Goal: Feedback & Contribution: Submit feedback/report problem

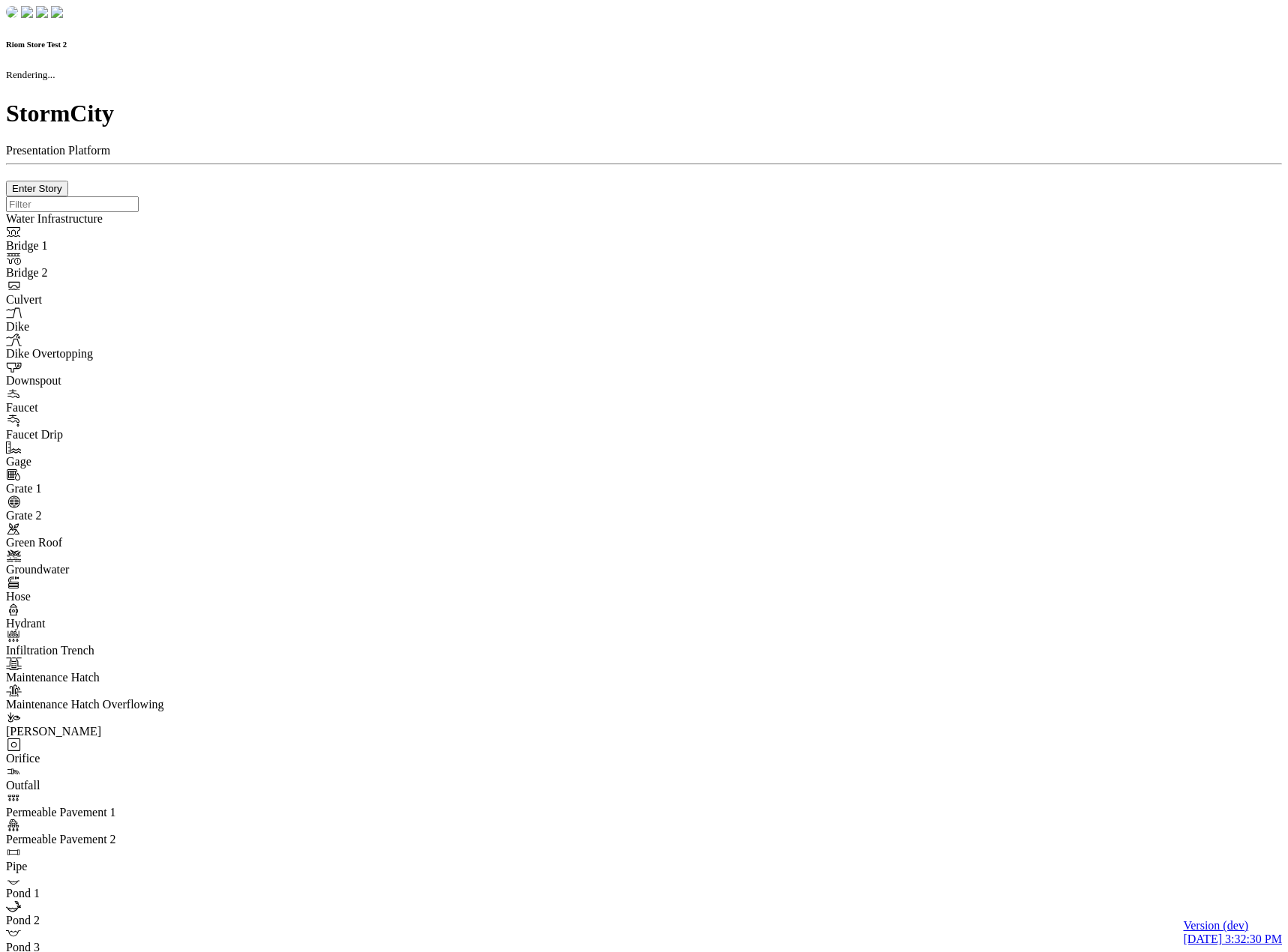
checkbox input "true"
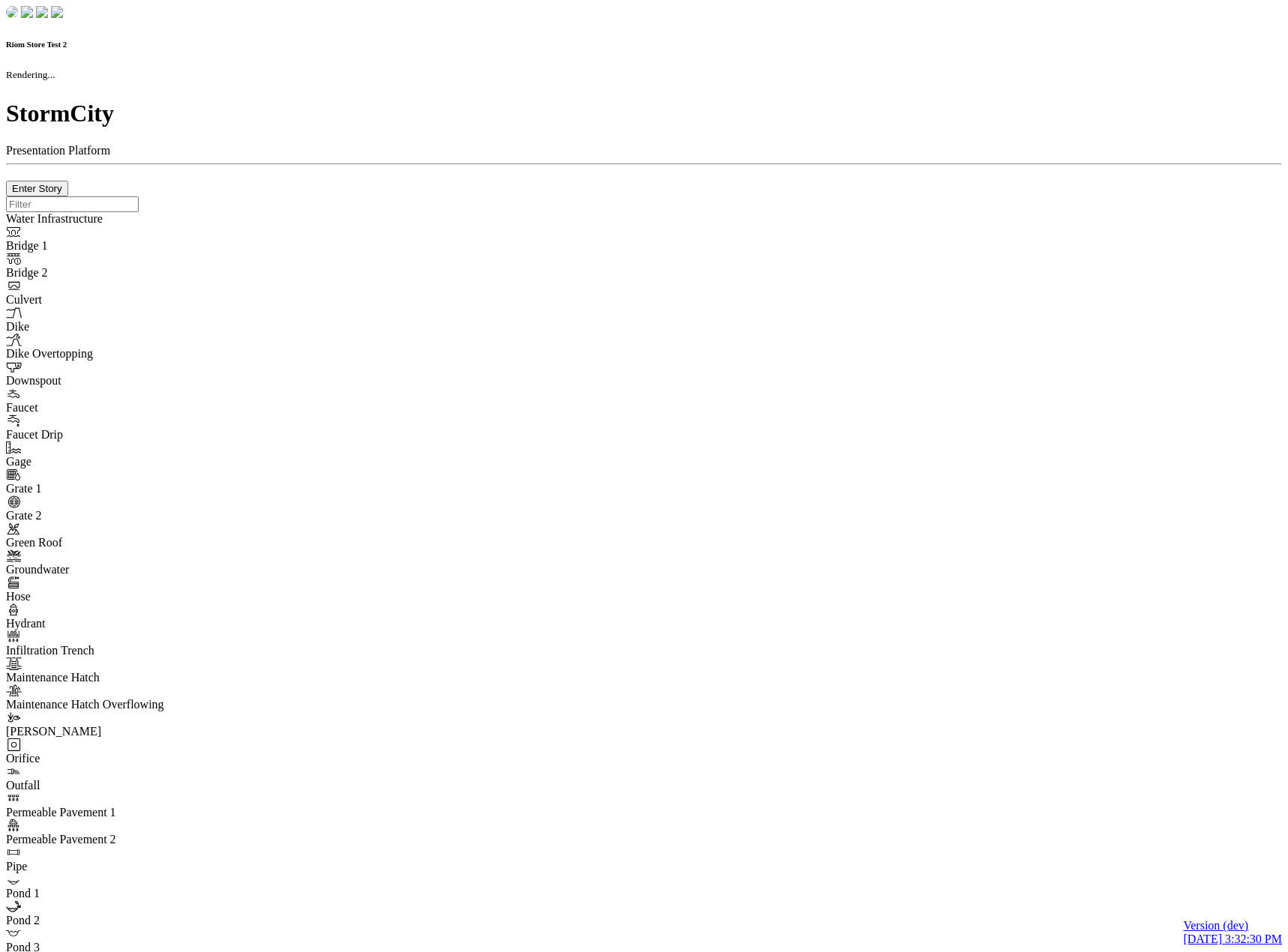
type input "0m"
type textarea "Depth = 0"
checkbox input "true"
select select "CIRCLE"
type input "7"
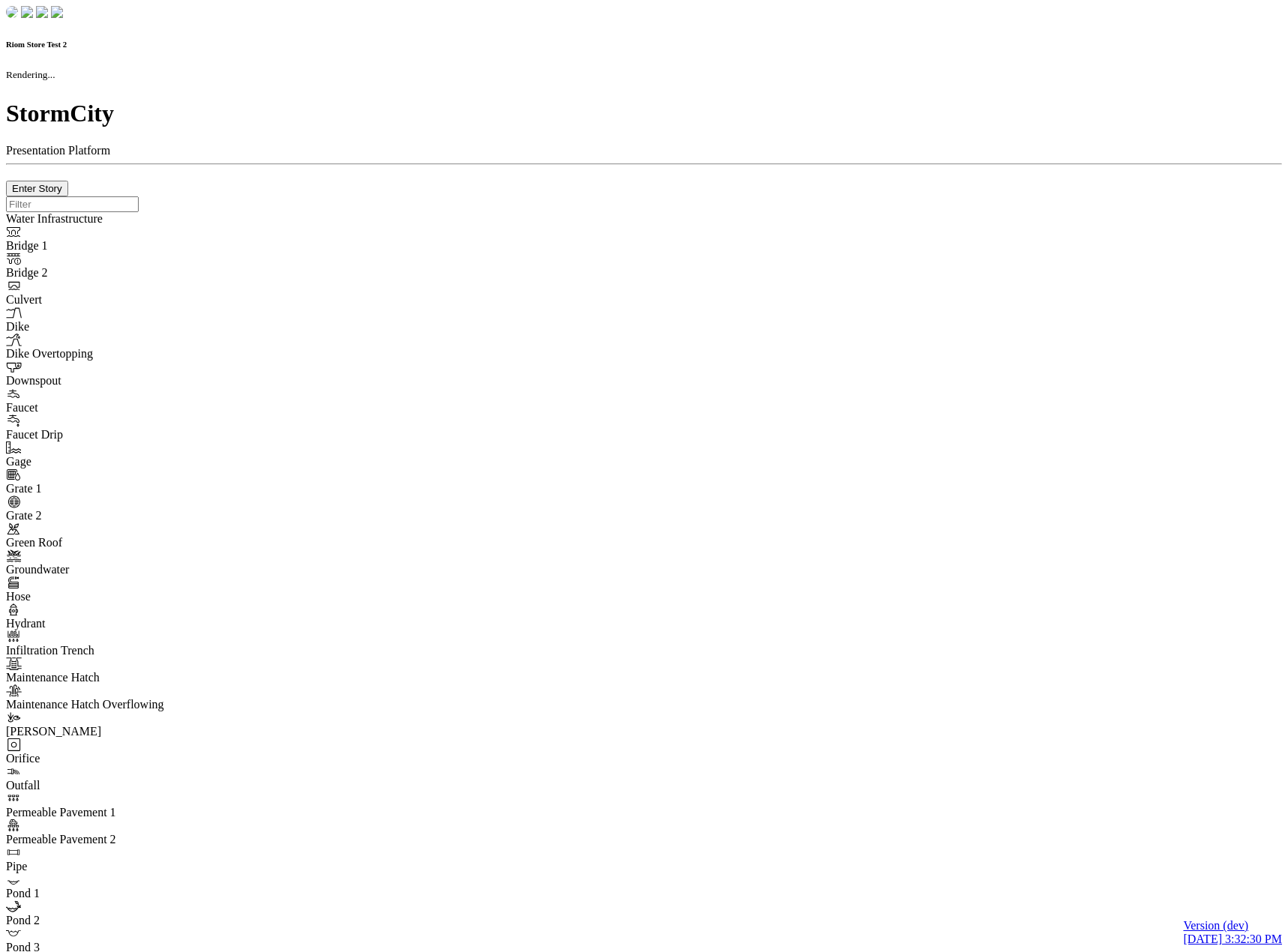
checkbox input "true"
type input "0"
type textarea "<i class="far fa-building"></i>"
select select "None"
type input "7"
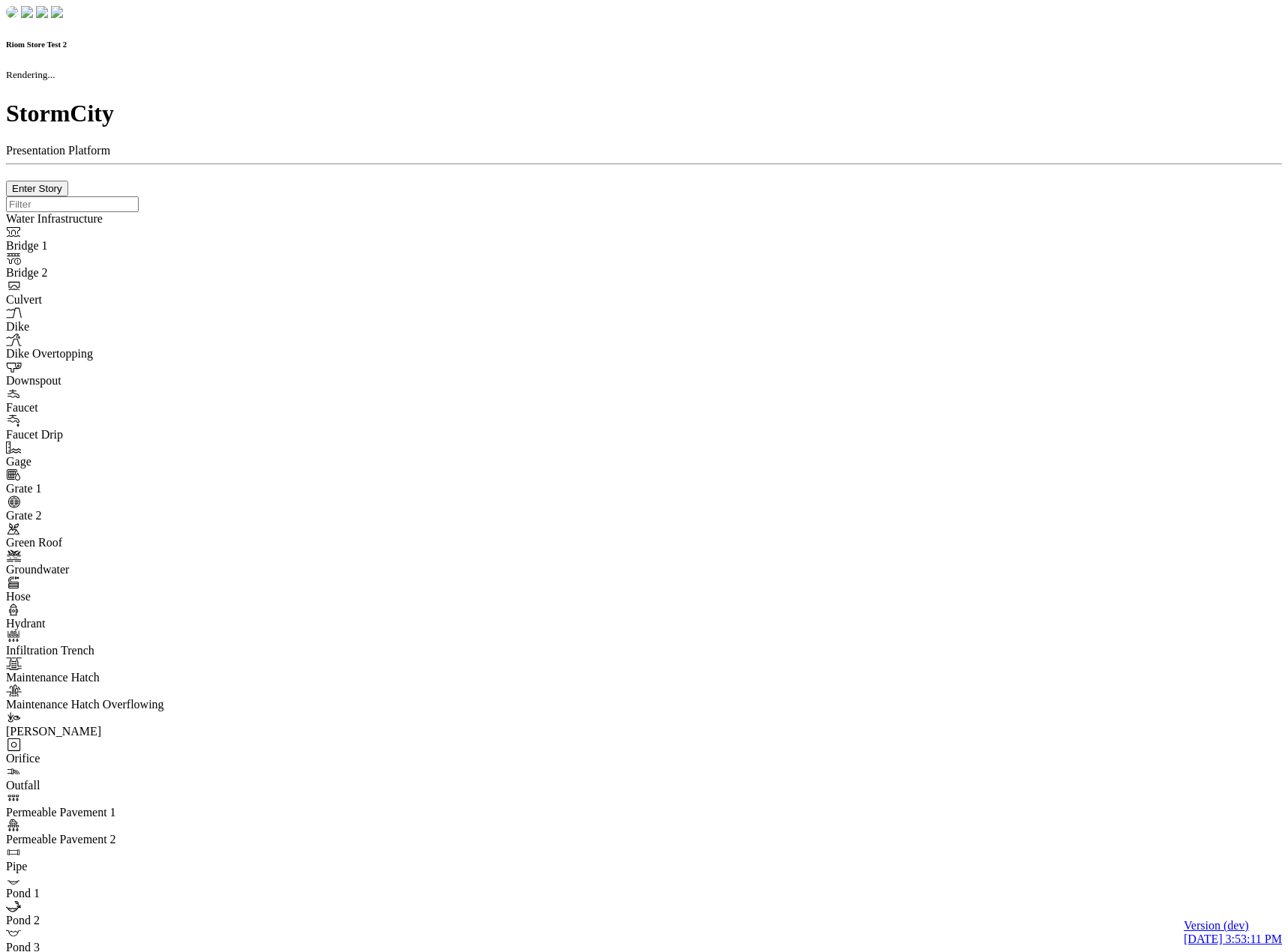
checkbox input "true"
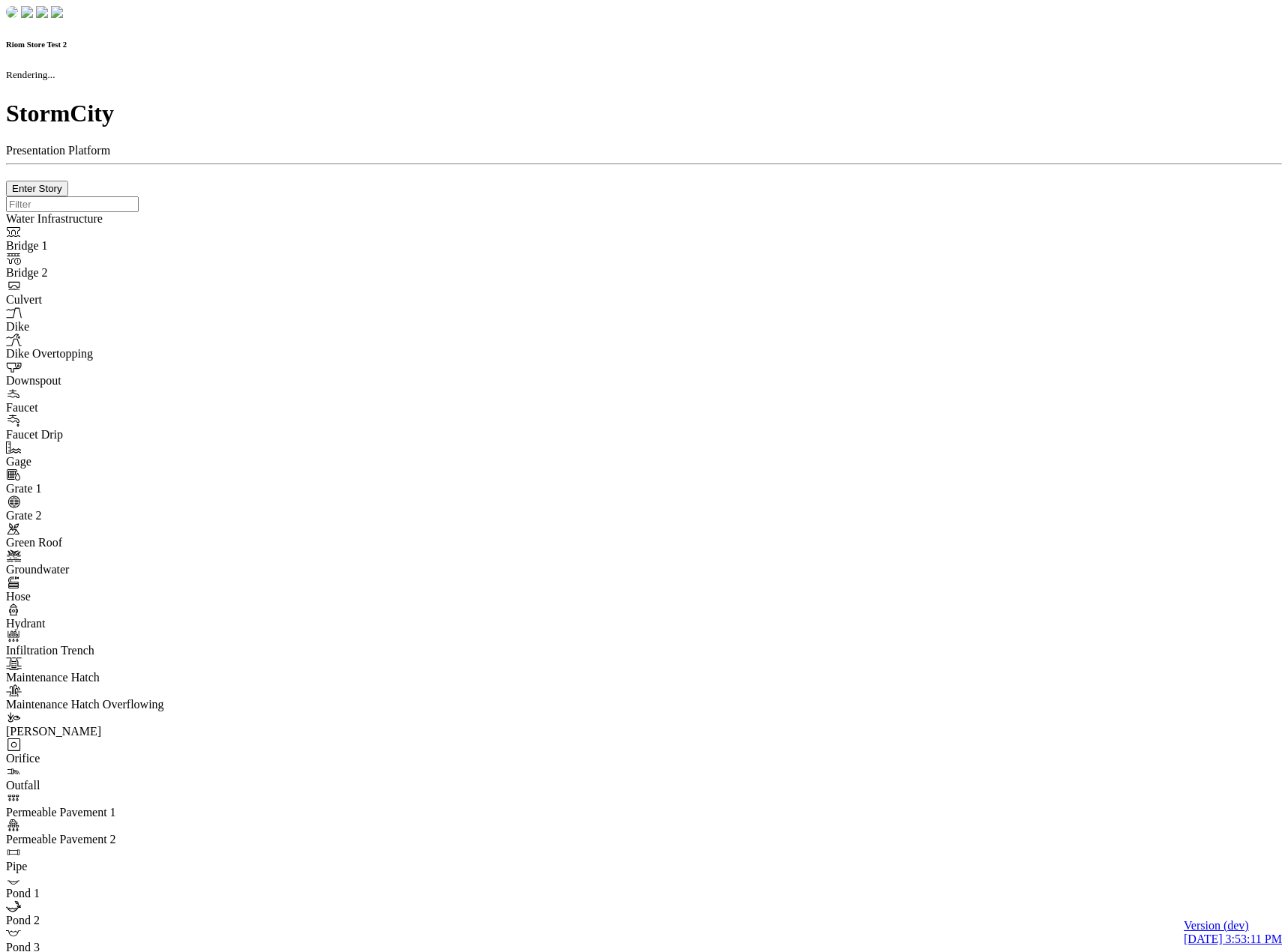
type input "0m"
type textarea "Depth = 0"
checkbox input "true"
select select "CIRCLE"
type input "7"
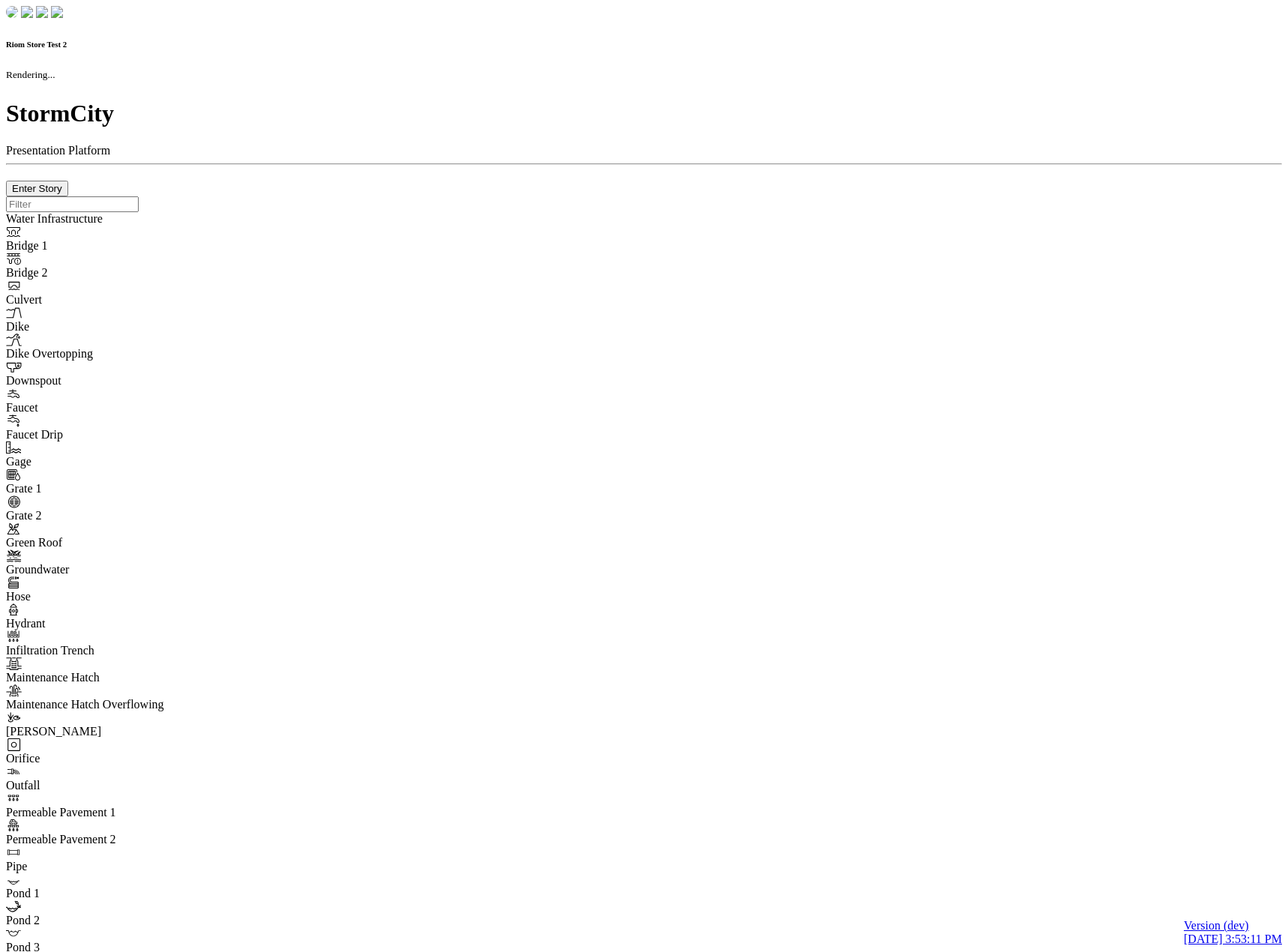
checkbox input "true"
type input "0"
type textarea "<i class="far fa-building"></i>"
select select "None"
type input "7"
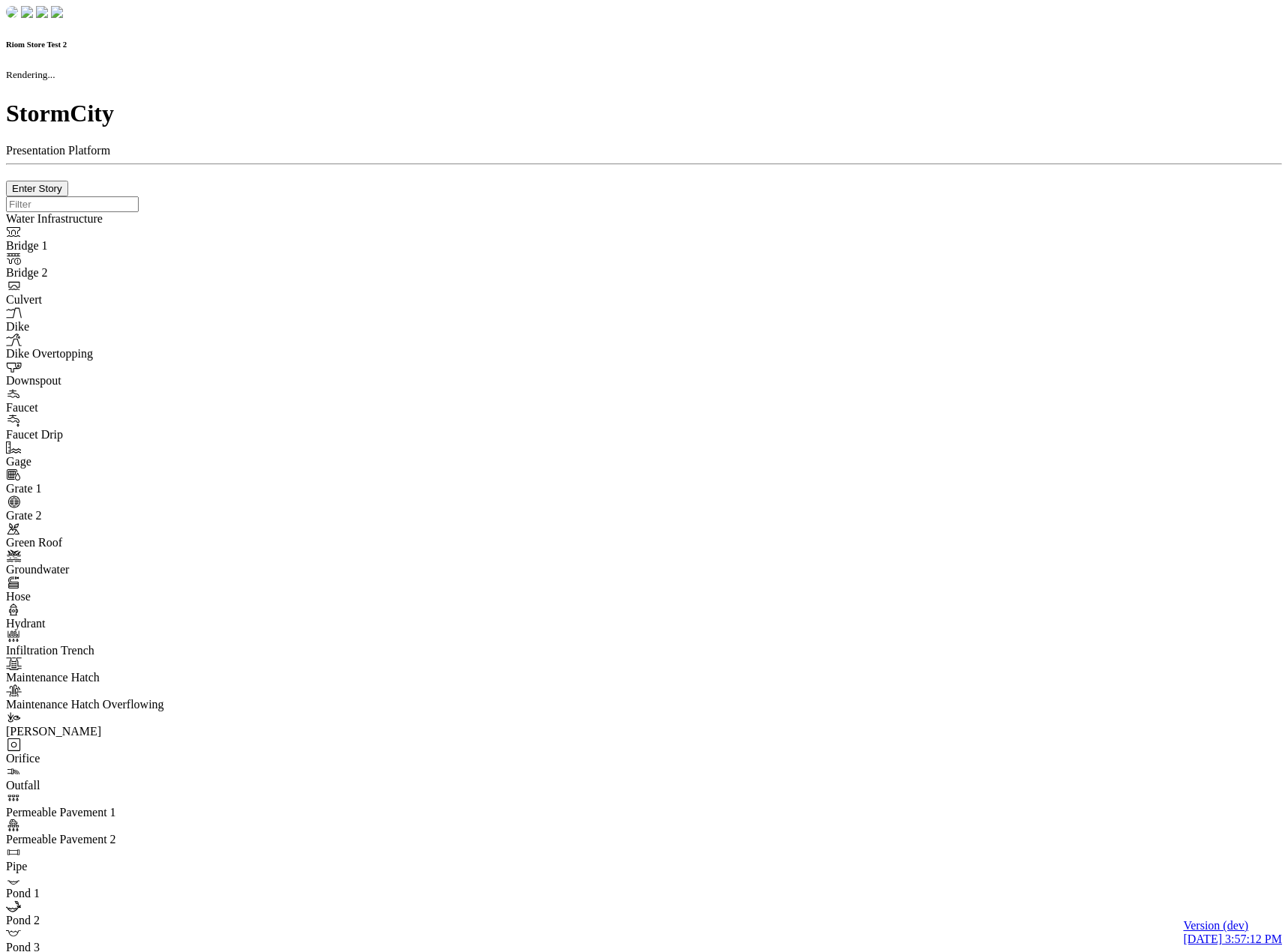
checkbox input "true"
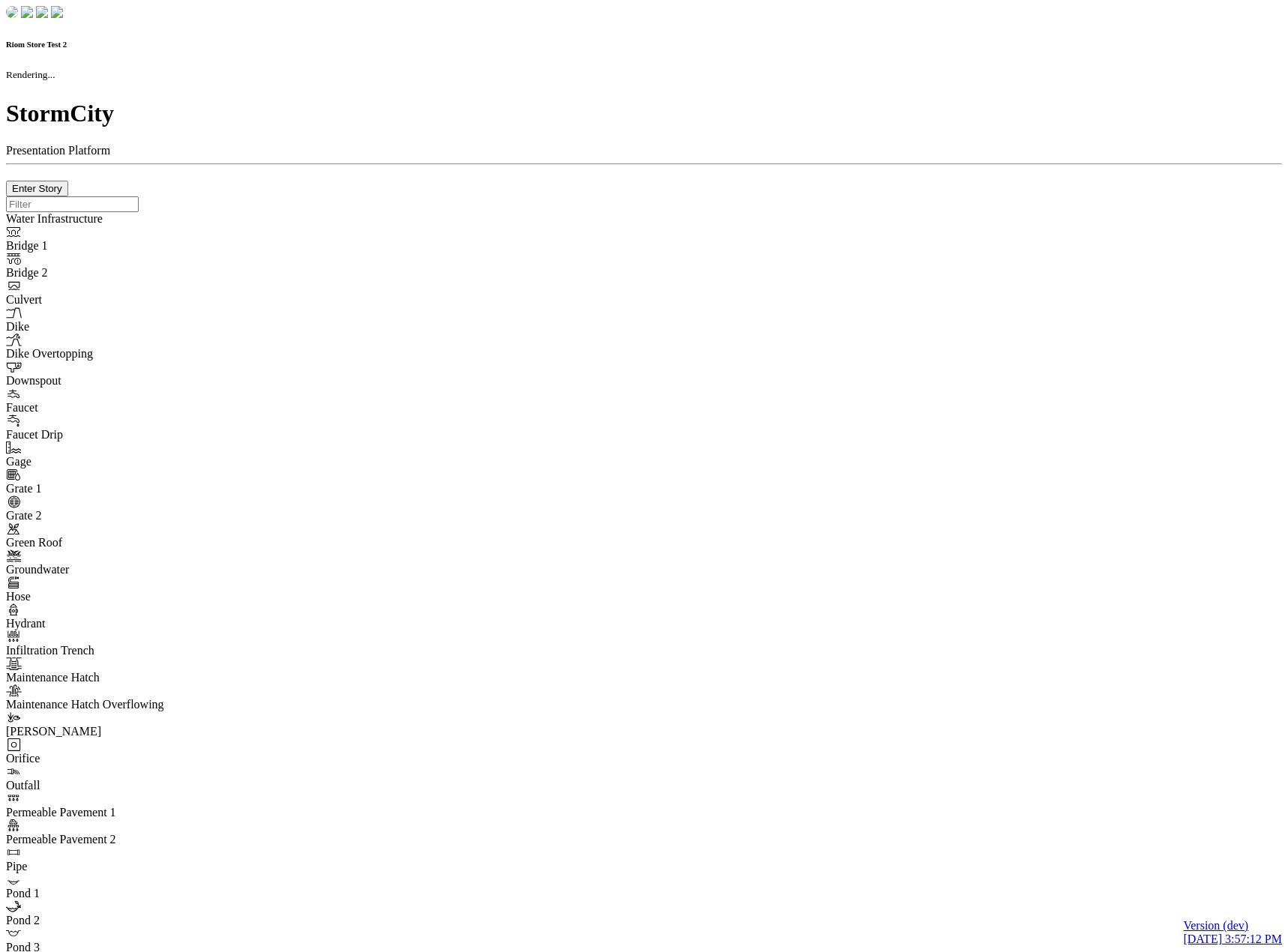
type input "0m"
type textarea "Depth = 0"
checkbox input "true"
select select "CIRCLE"
type input "7"
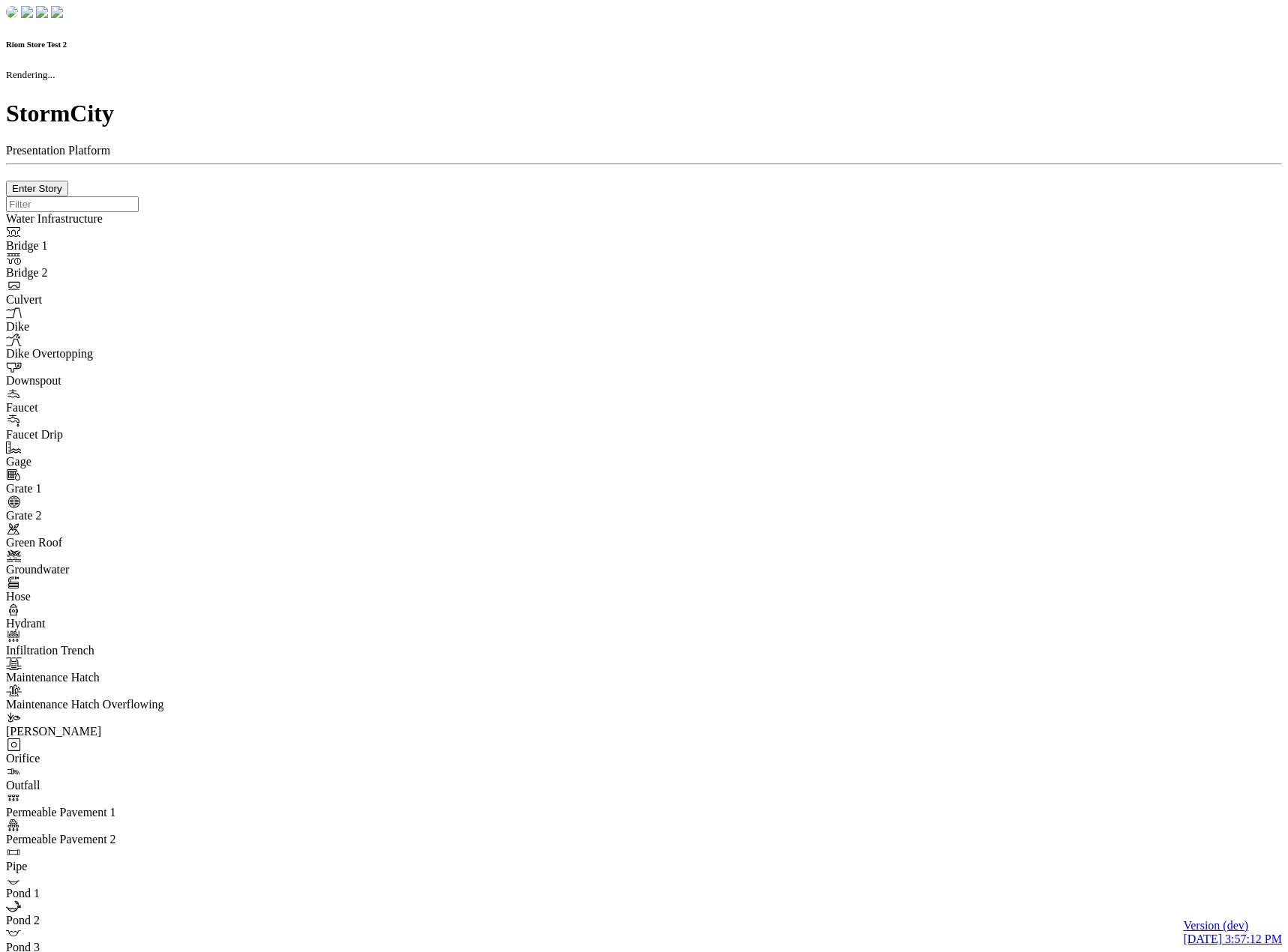
checkbox input "true"
type input "0"
type textarea "<i class="far fa-building"></i>"
select select "None"
type input "7"
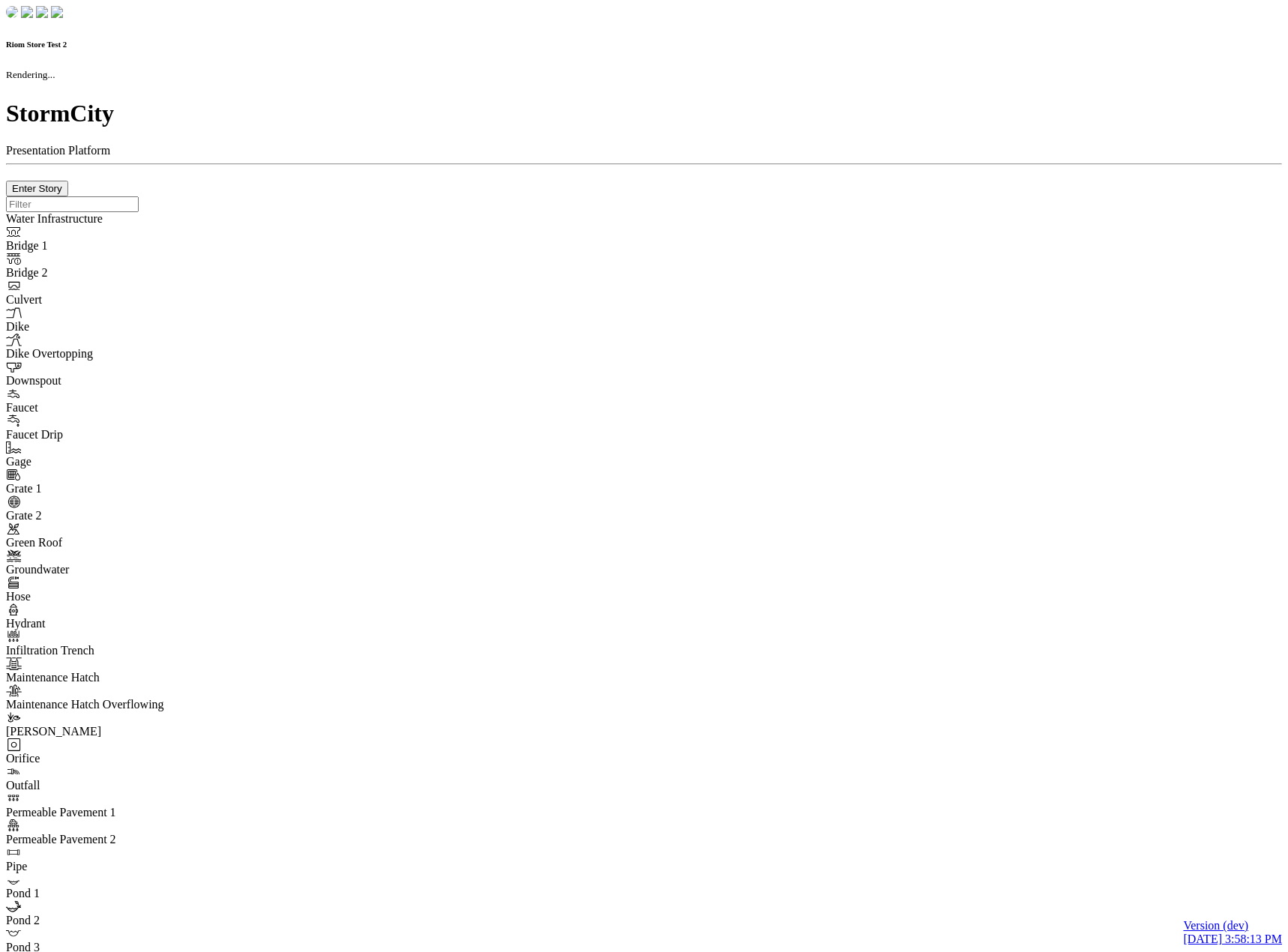
checkbox input "true"
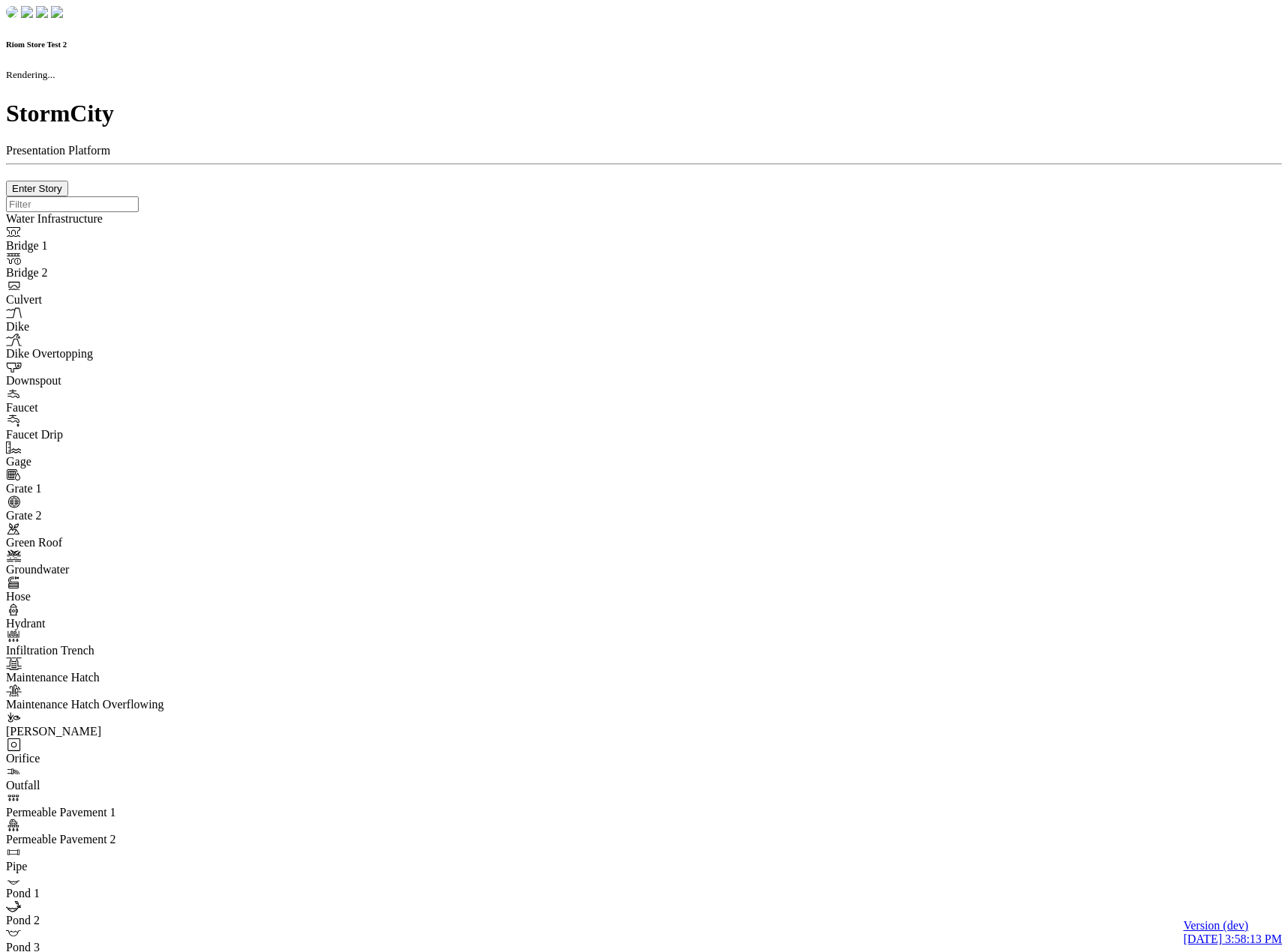
type input "0m"
type textarea "Depth = 0"
checkbox input "true"
select select "CIRCLE"
type input "7"
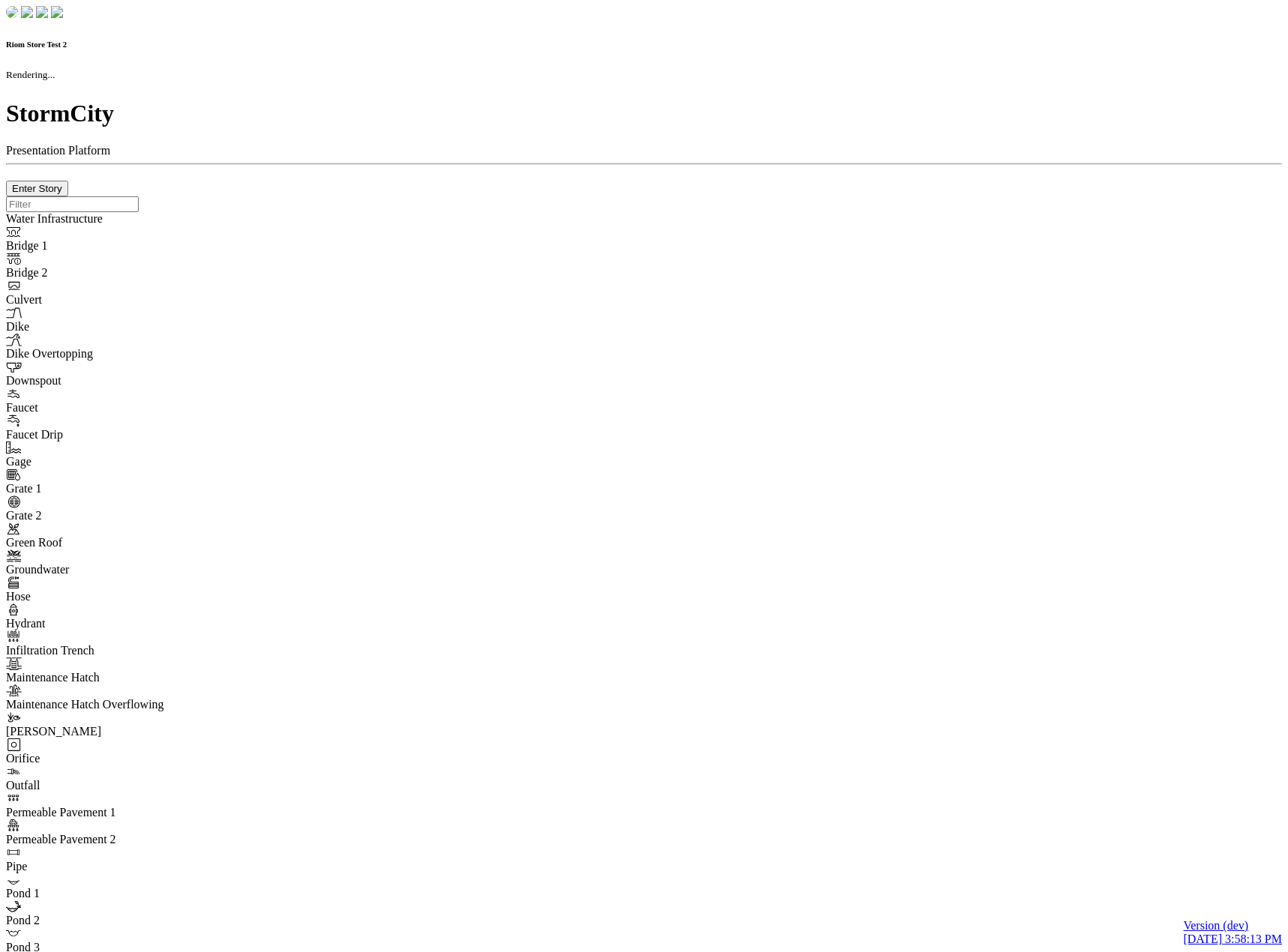
checkbox input "true"
type input "0"
type textarea "<i class="far fa-building"></i>"
select select "None"
type input "7"
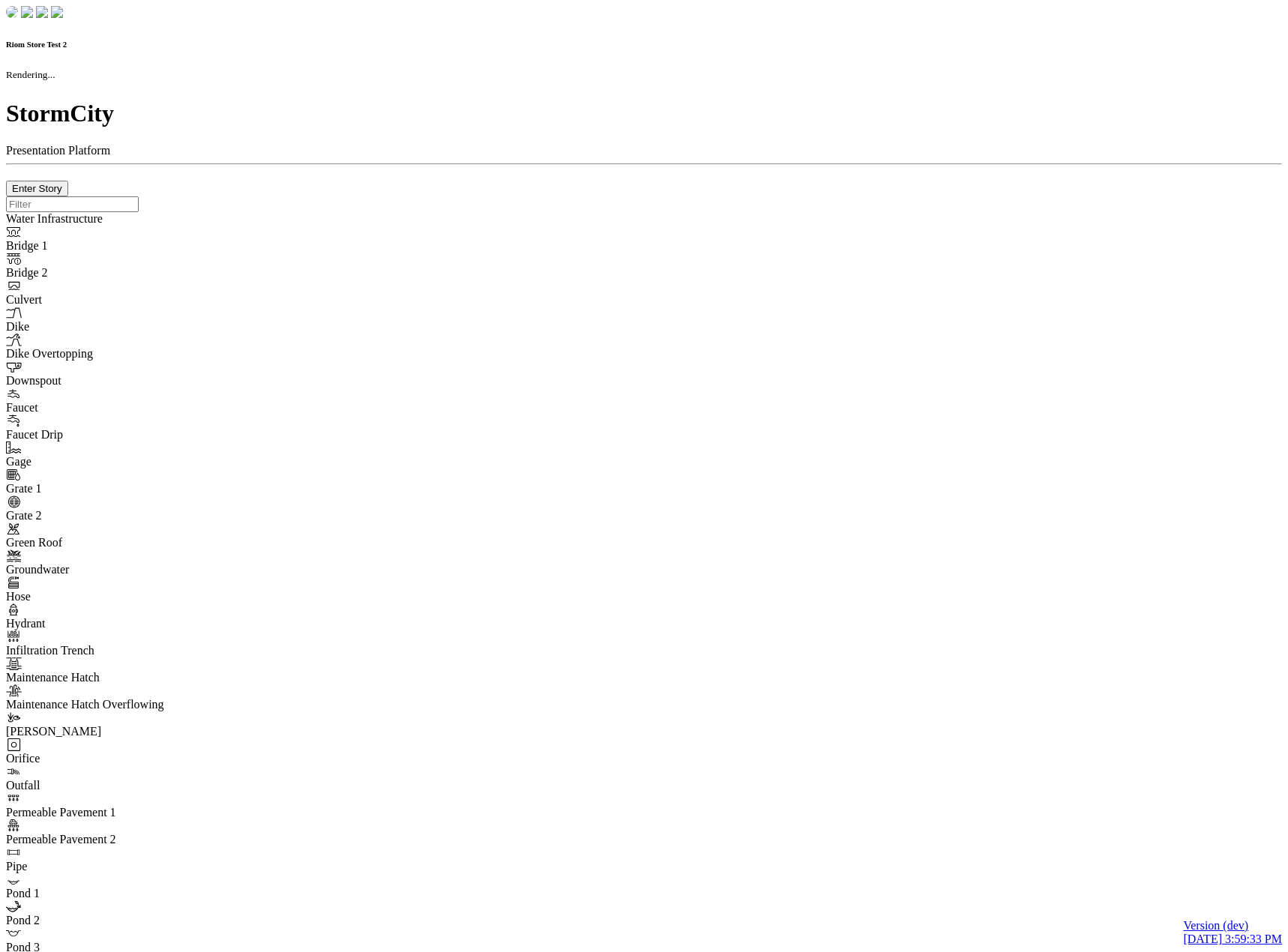
checkbox input "true"
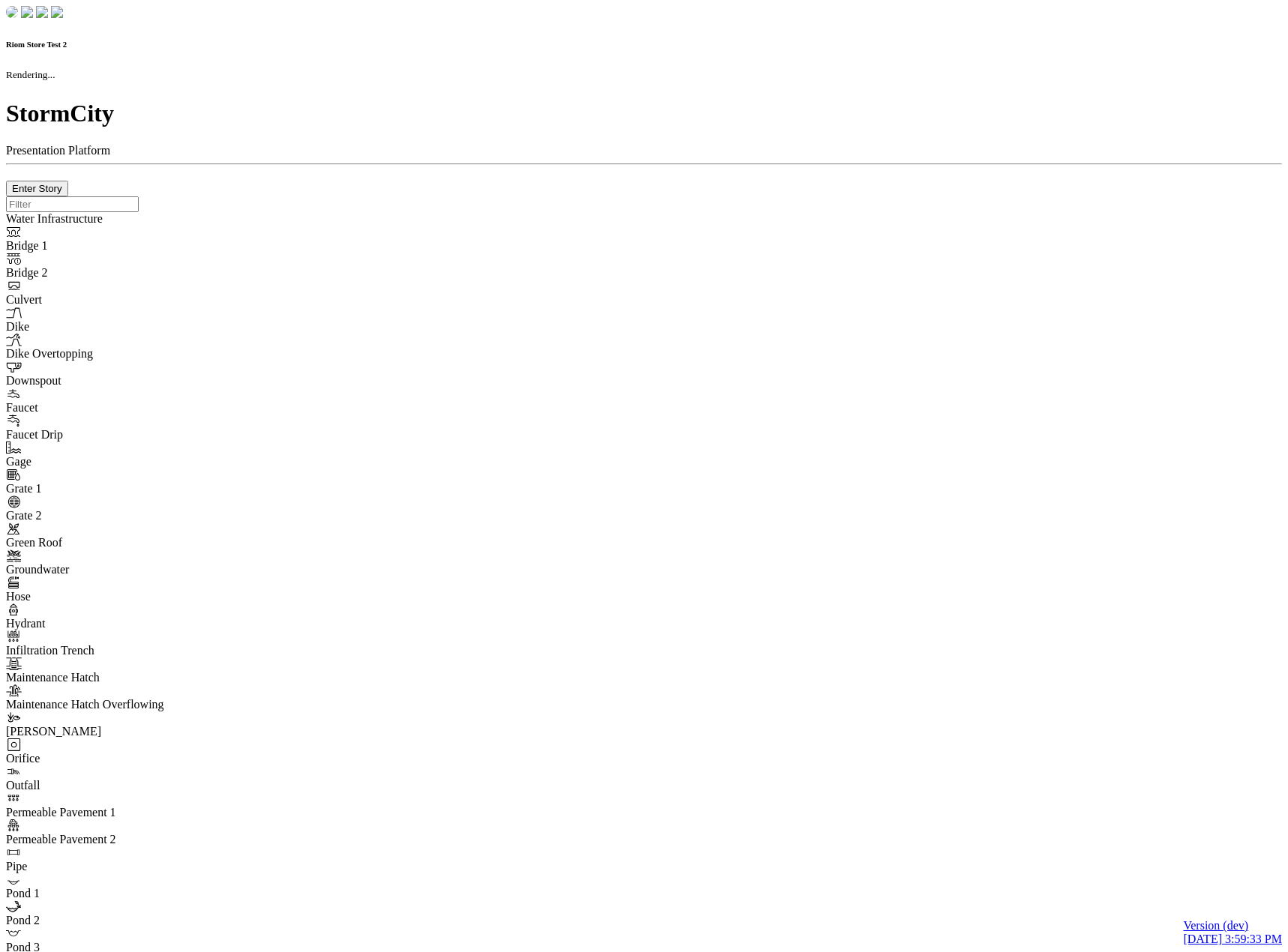
type input "0m"
type textarea "Depth = 0"
checkbox input "true"
select select "CIRCLE"
type input "7"
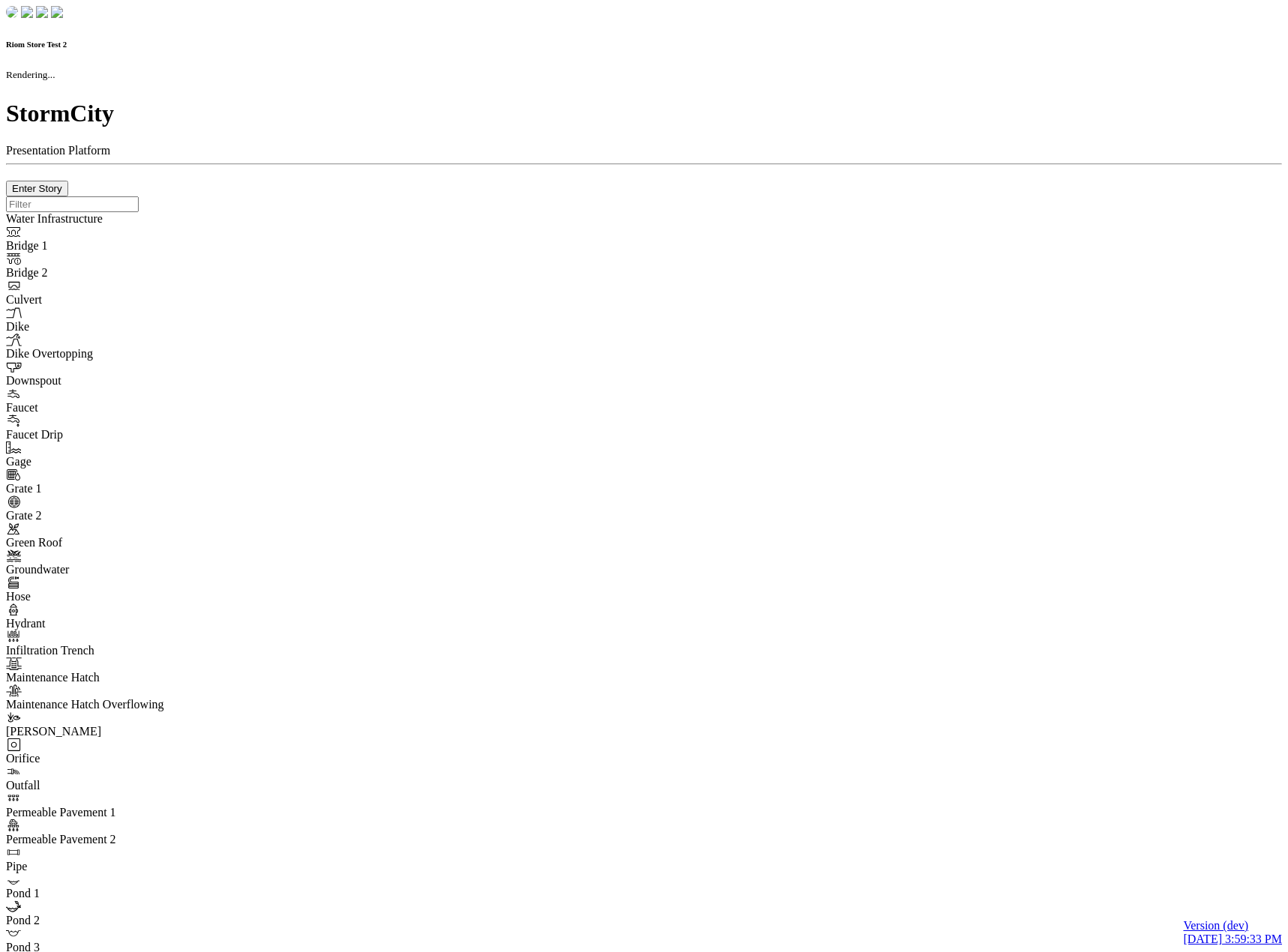
checkbox input "true"
type input "0"
type textarea "<i class="far fa-building"></i>"
select select "None"
type input "7"
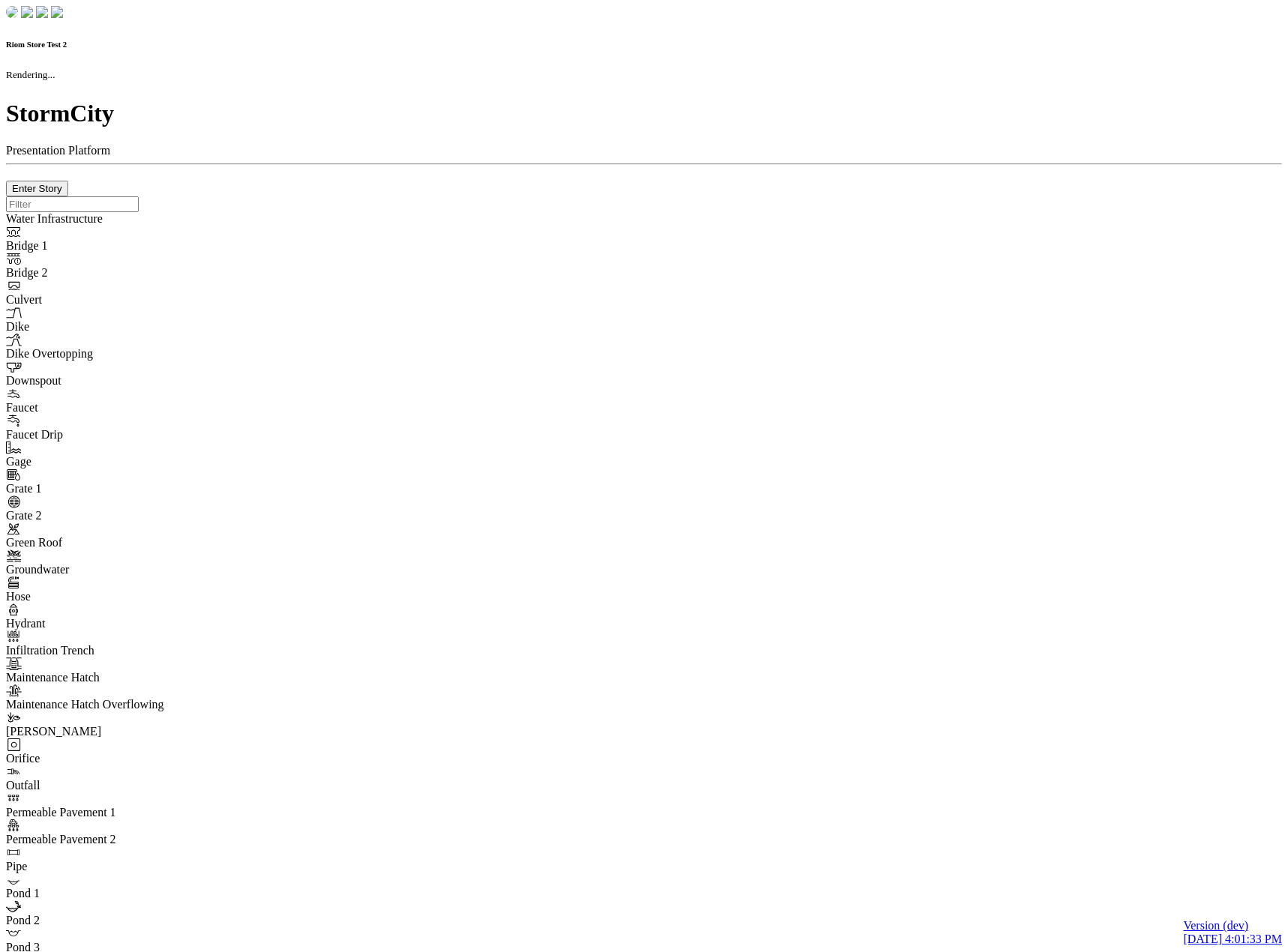
checkbox input "true"
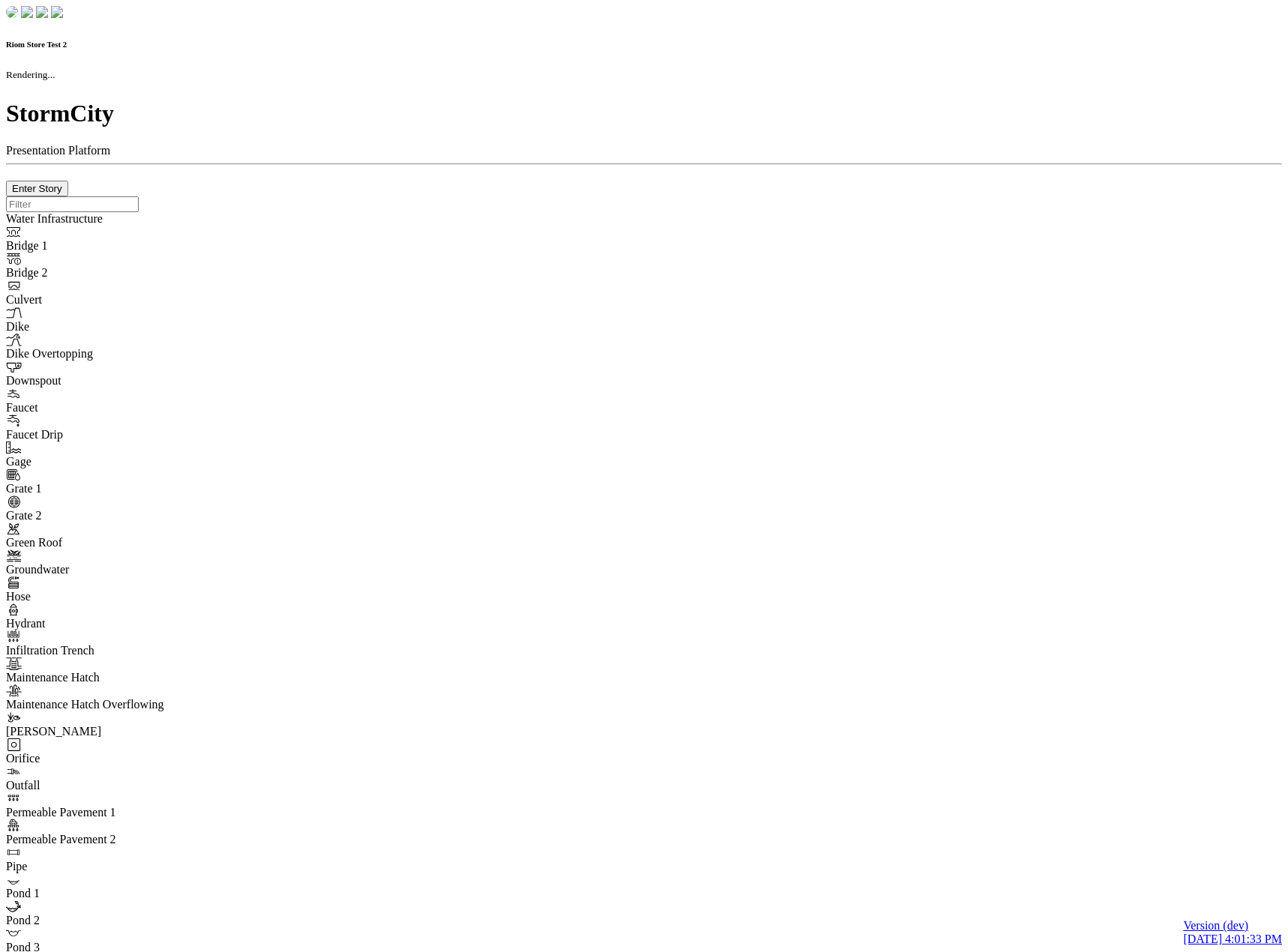
type input "0m"
type textarea "Depth = 0"
checkbox input "true"
select select "CIRCLE"
type input "7"
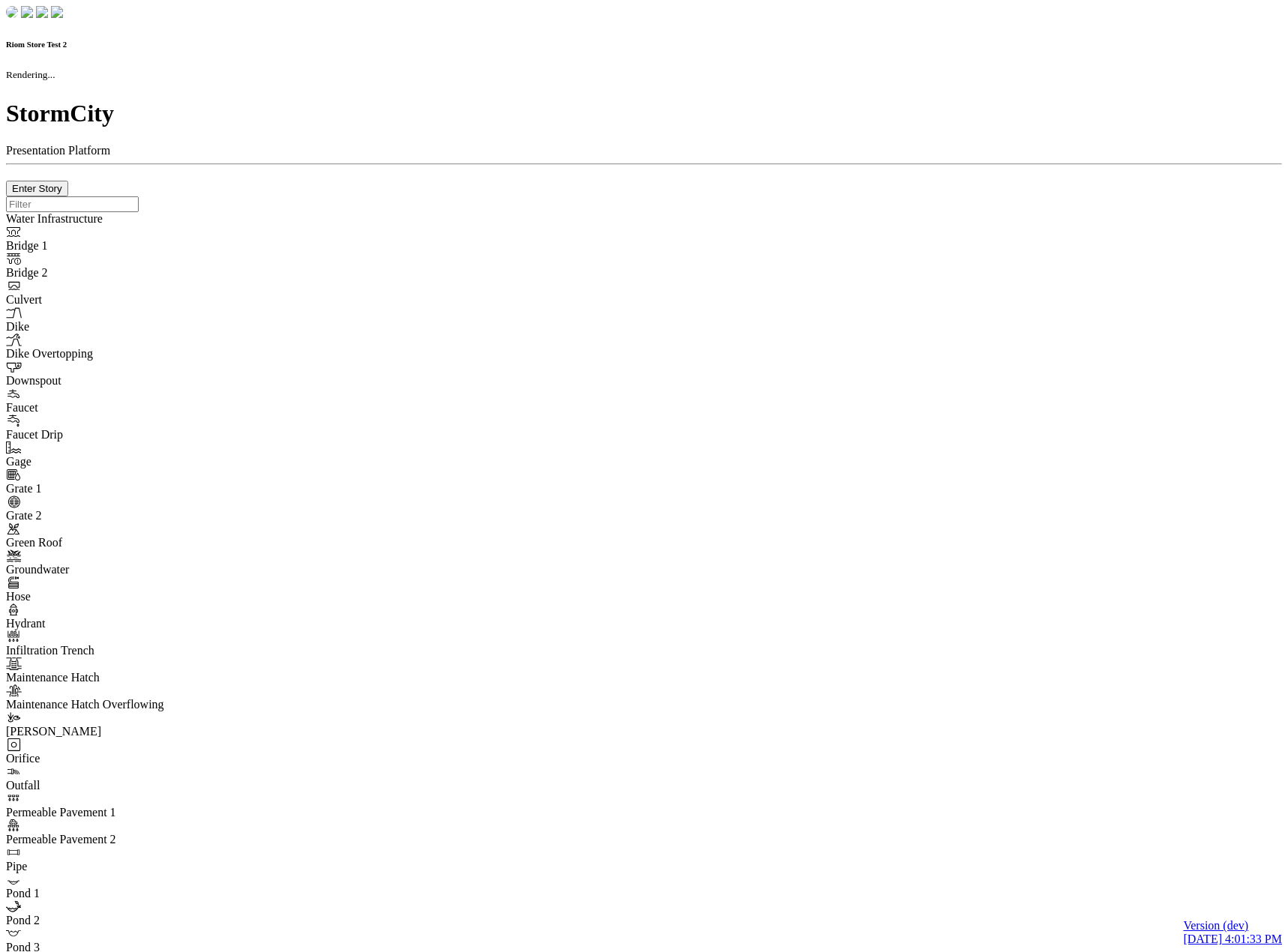
checkbox input "true"
type input "0"
select select "None"
type textarea "<i class="far fa-building"></i>"
type input "7"
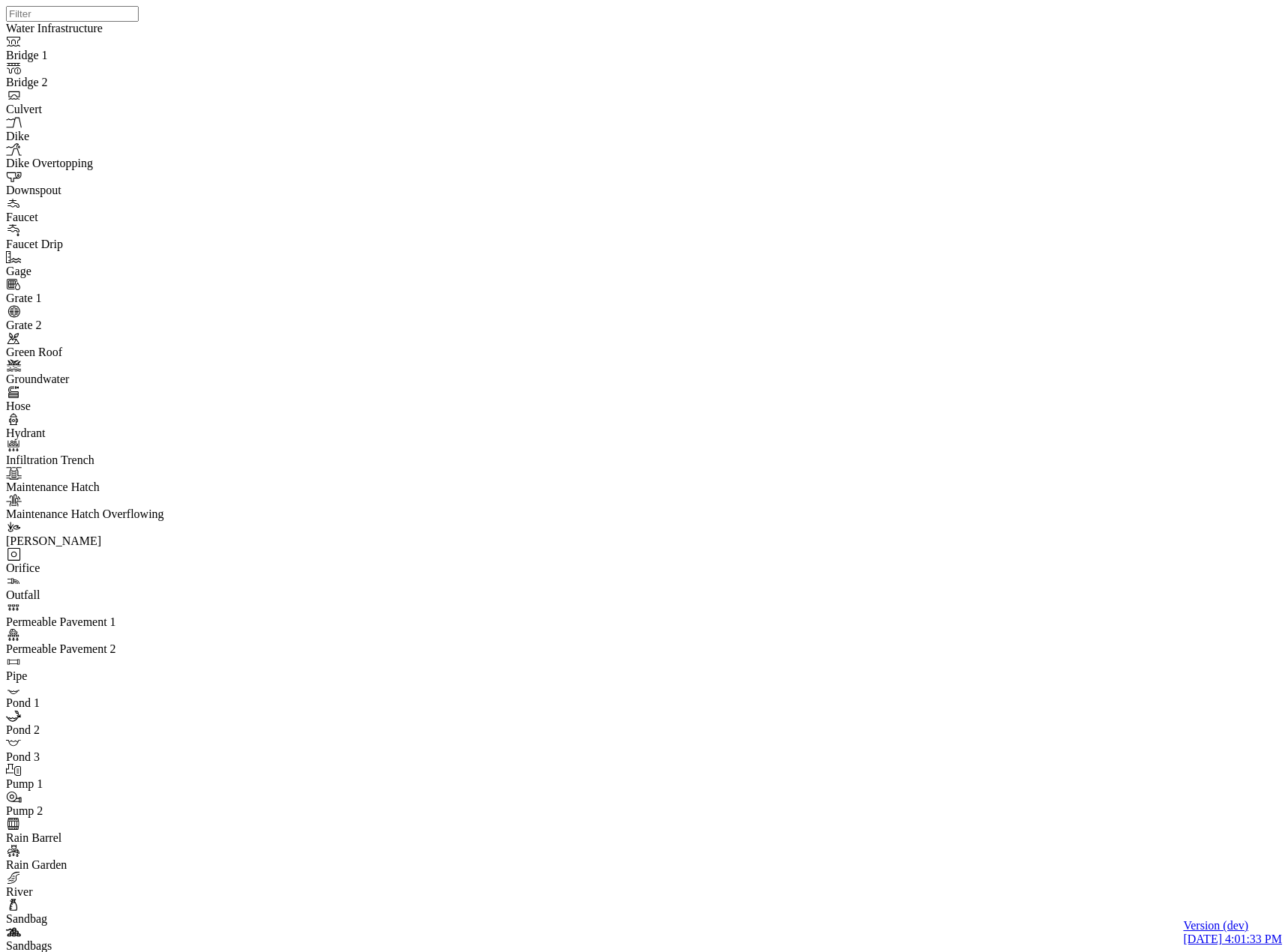
type input "River Centerline Concerns Edited"
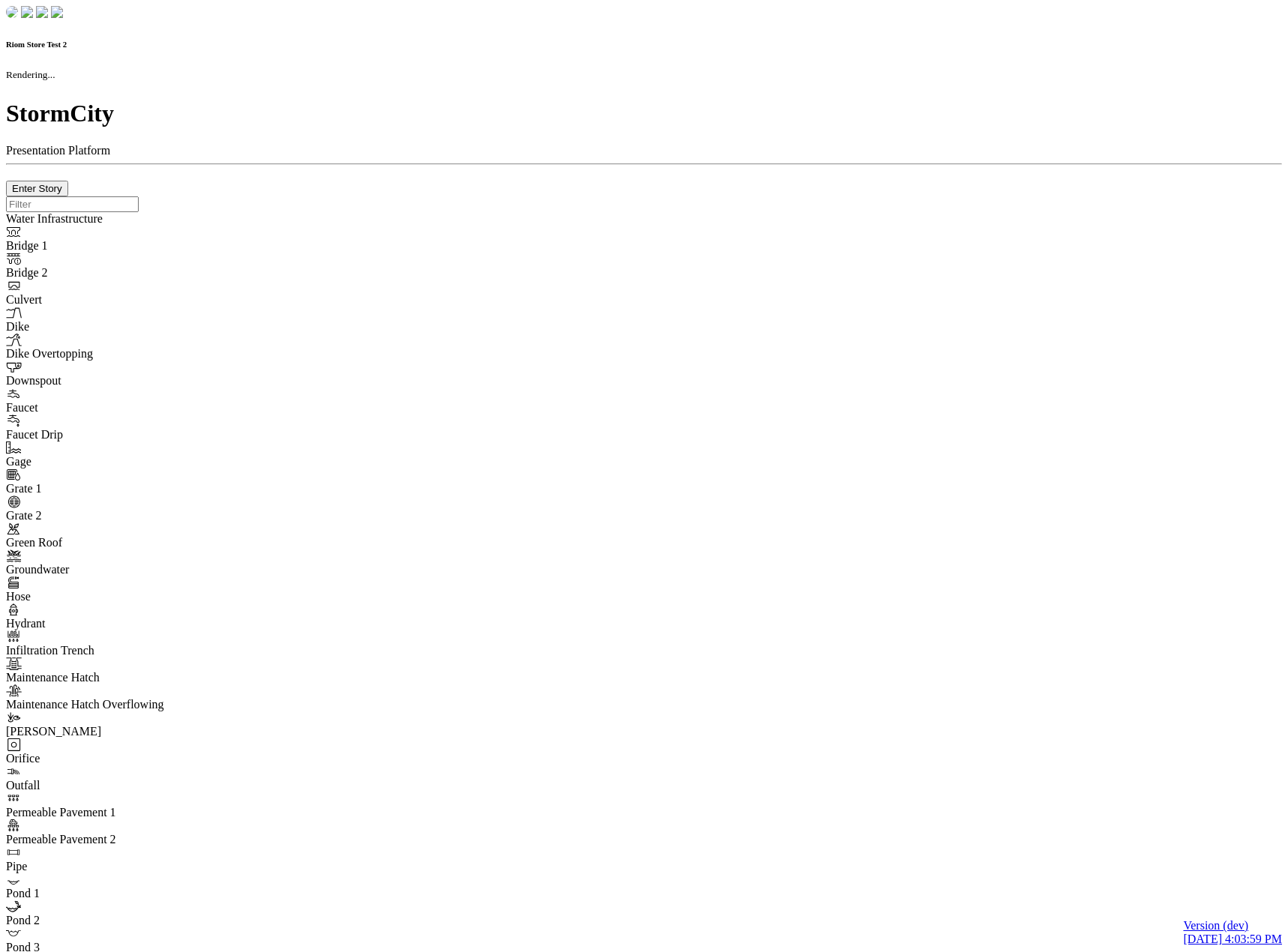
checkbox input "true"
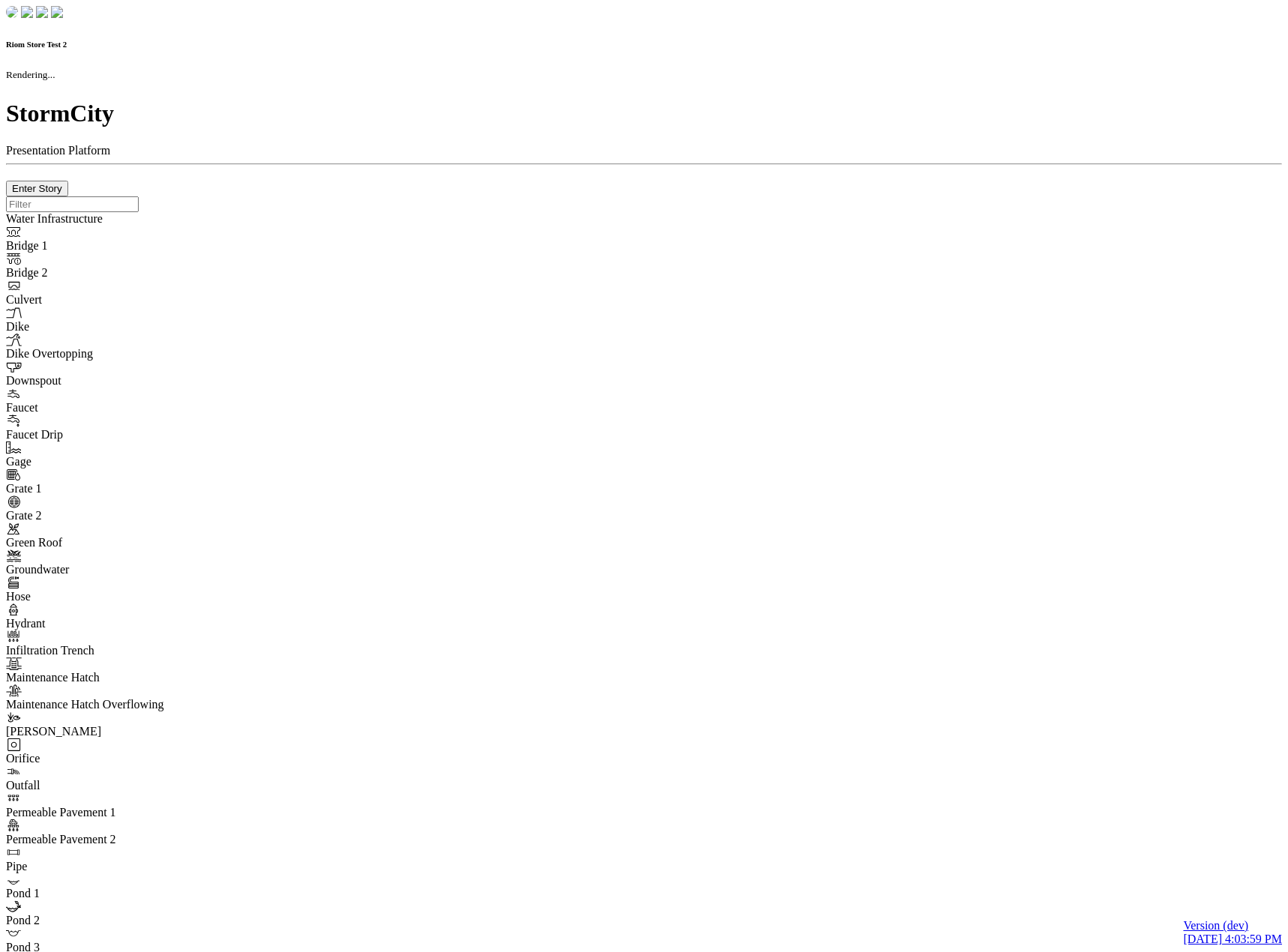
type input "0m"
type textarea "Depth = 0"
checkbox input "true"
select select "CIRCLE"
type input "7"
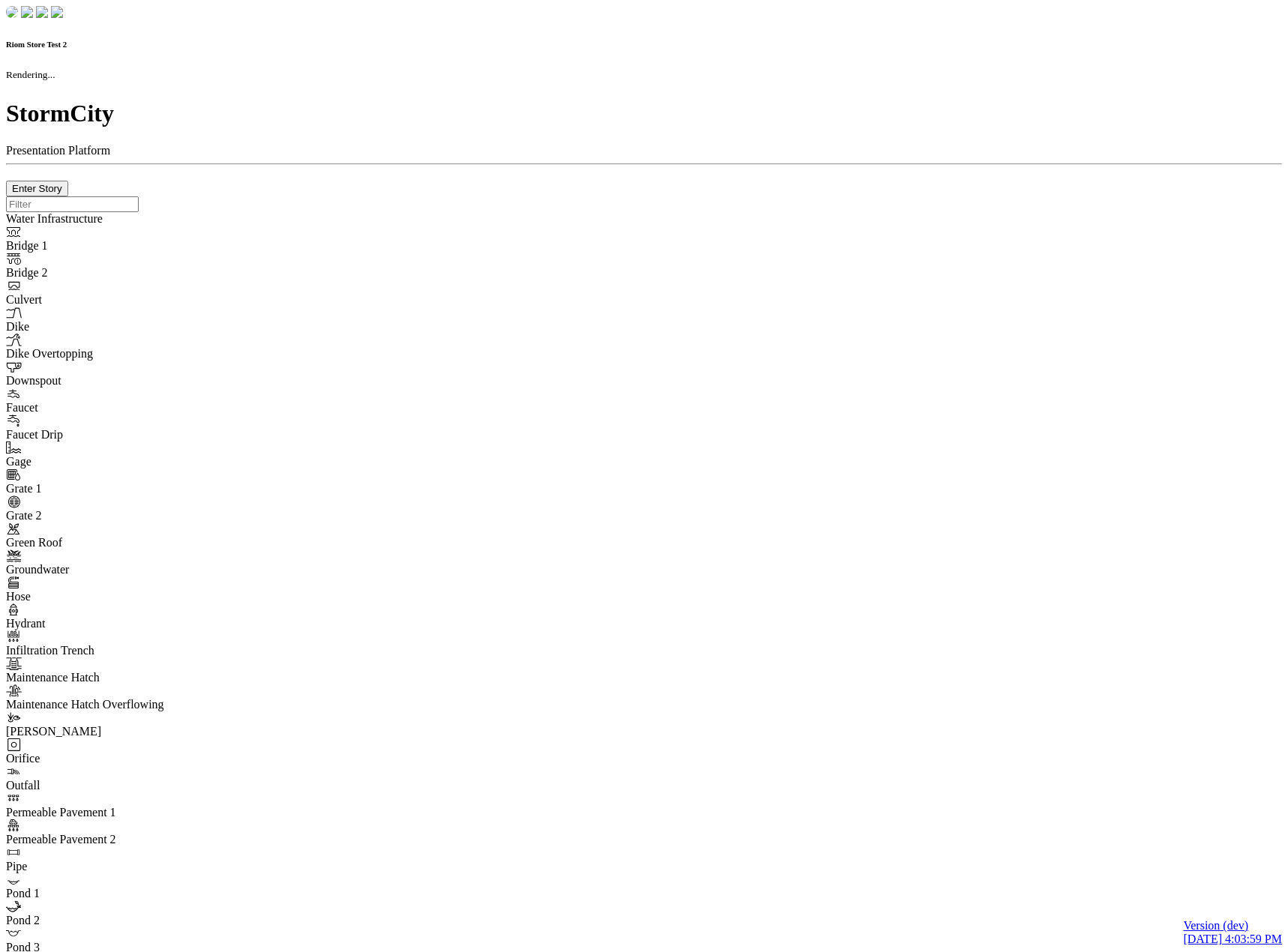
checkbox input "true"
type input "0"
select select "None"
type textarea "<i class="far fa-building"></i>"
type input "7"
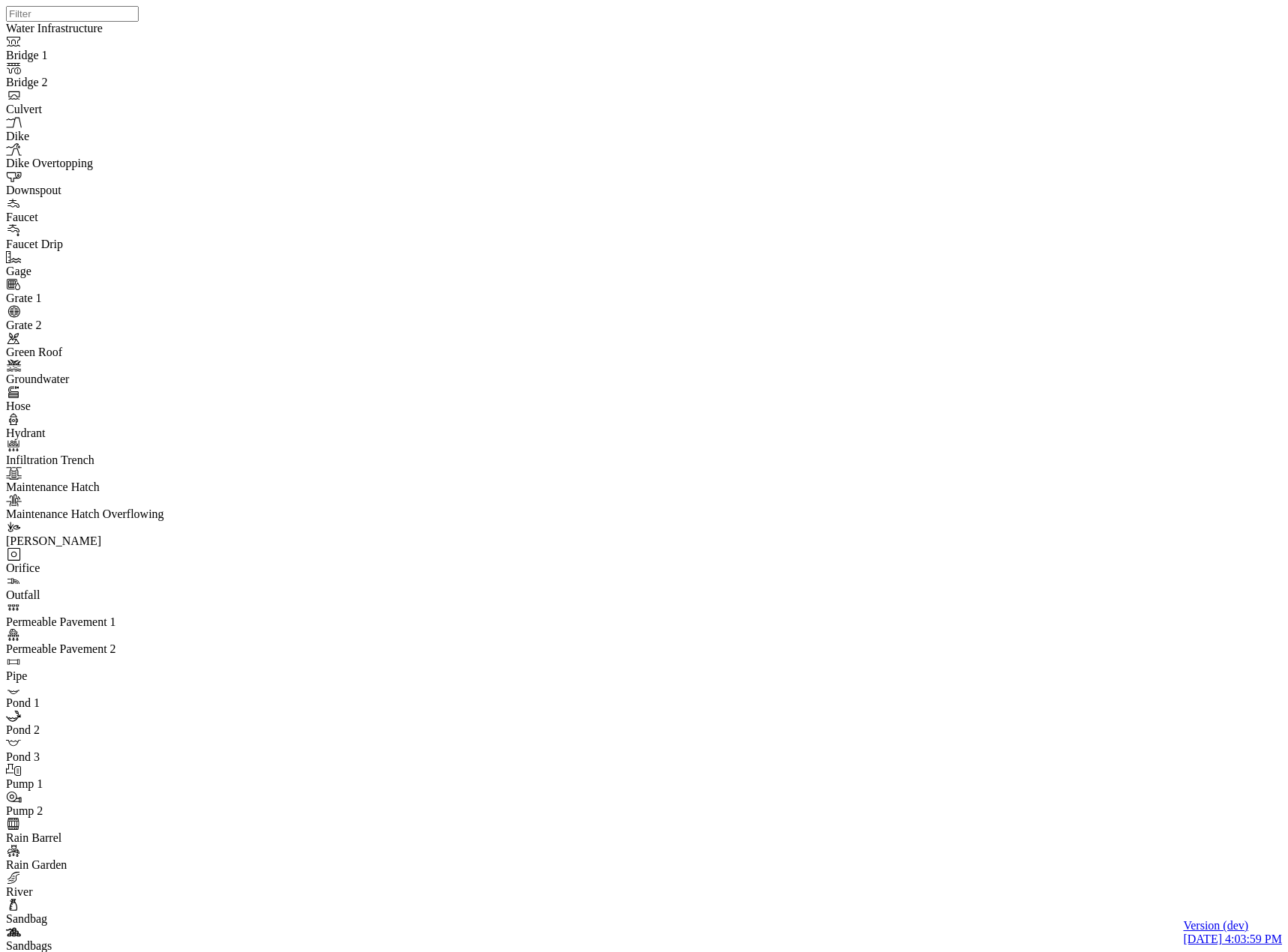
drag, startPoint x: 64, startPoint y: 126, endPoint x: 194, endPoint y: 154, distance: 133.0
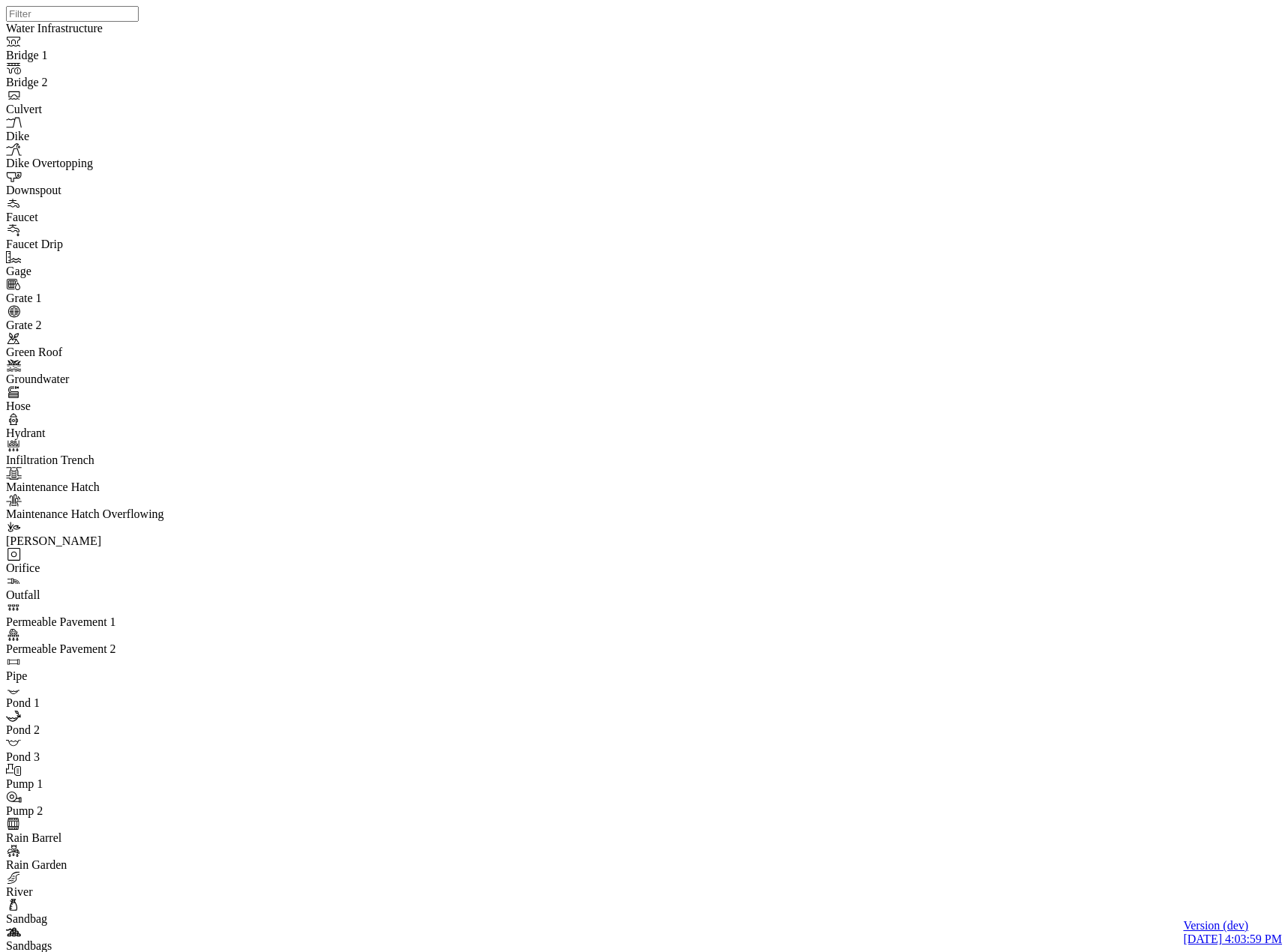
type input "River Centerline Concerns"
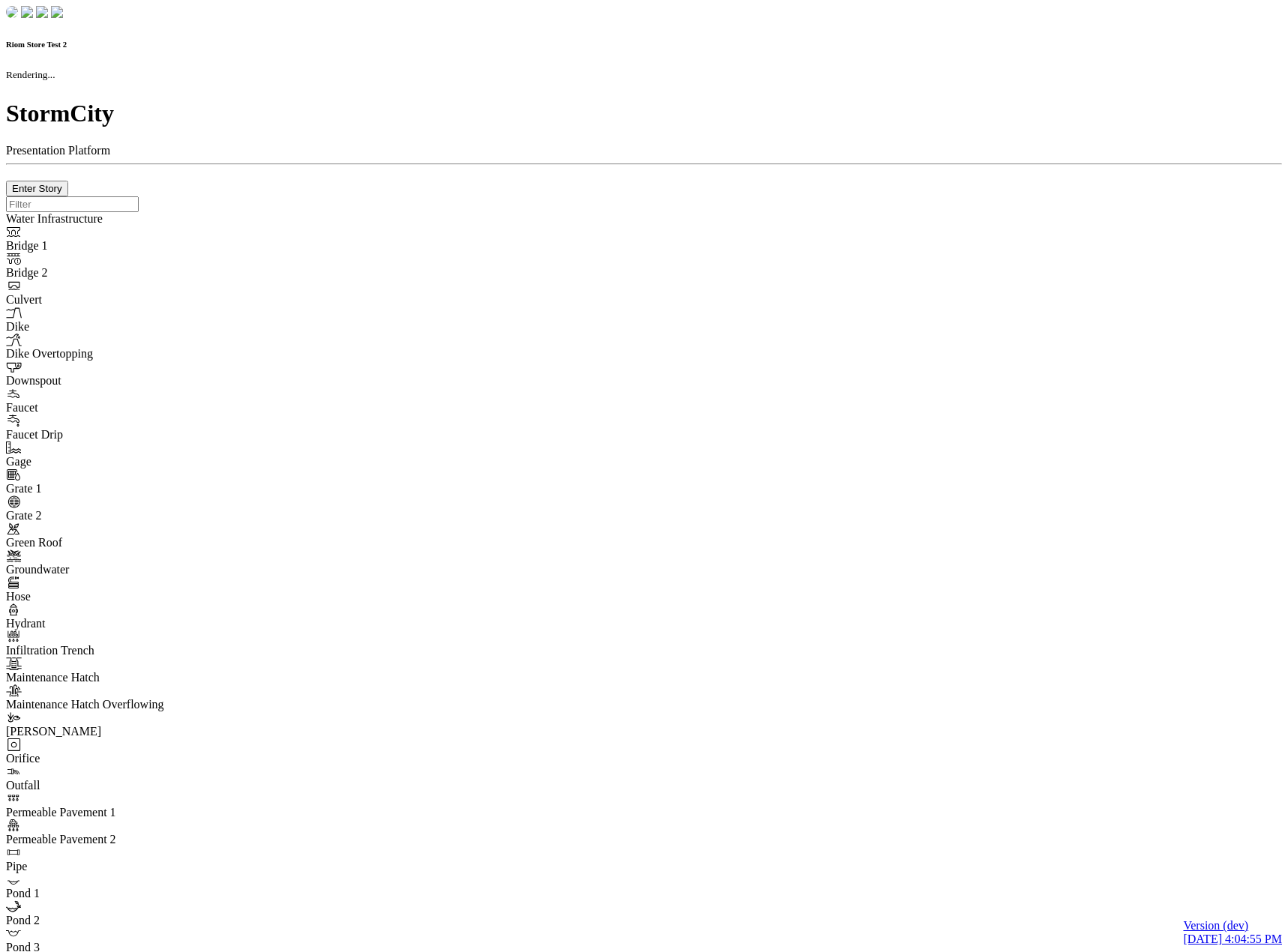
checkbox input "true"
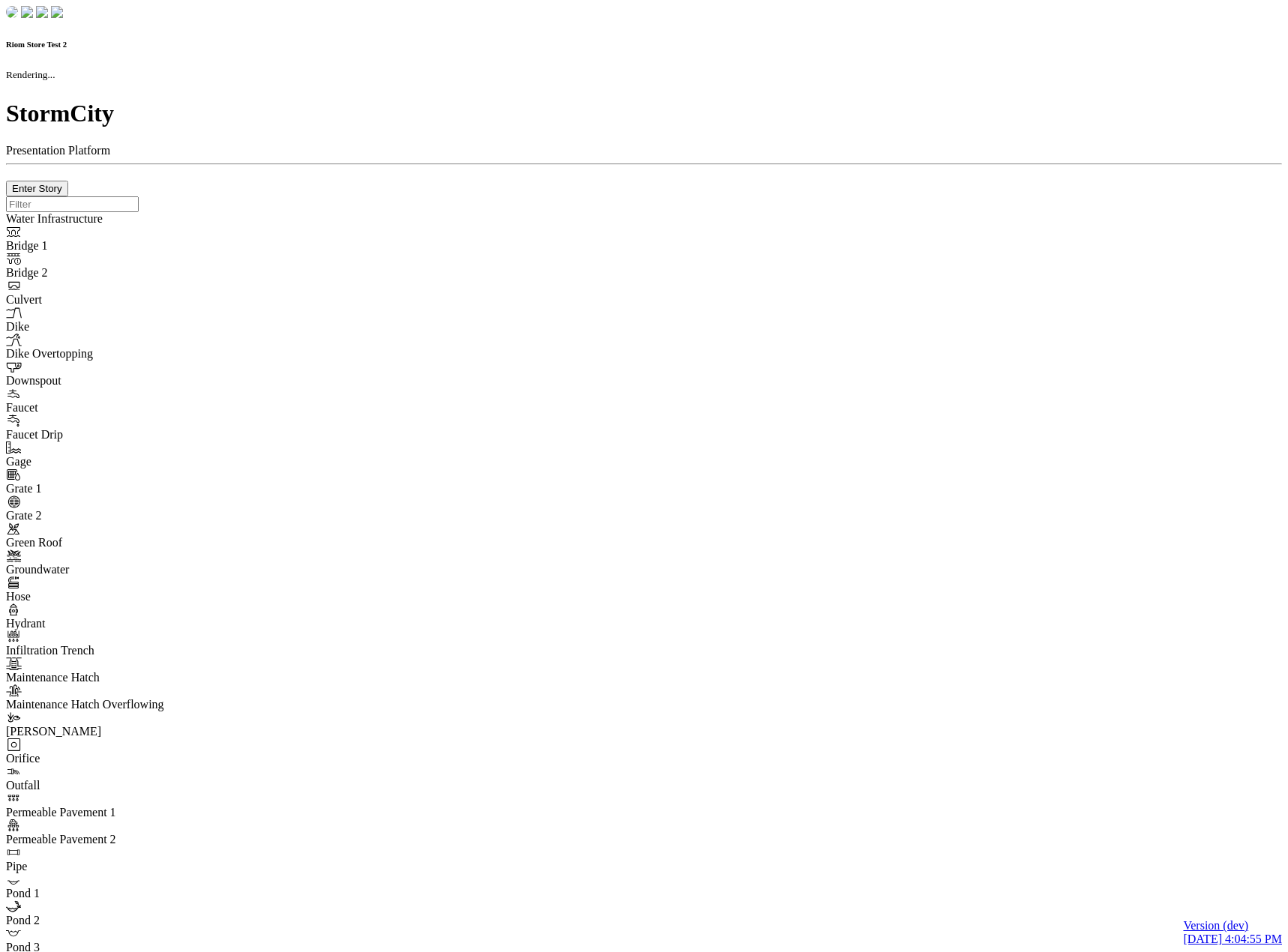
type input "0m"
type textarea "Depth = 0"
checkbox input "true"
select select "CIRCLE"
type input "7"
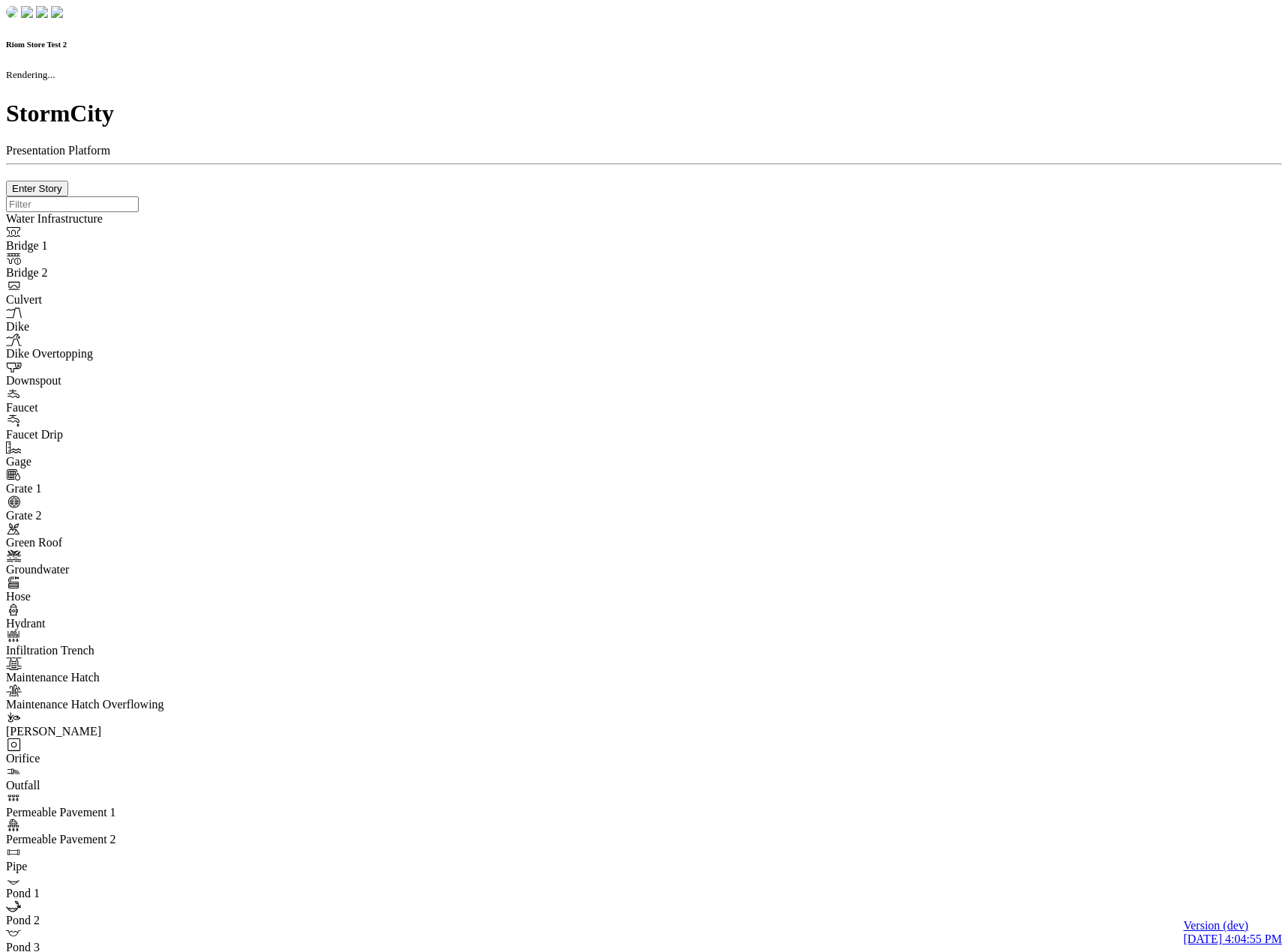
checkbox input "true"
type input "0"
select select "None"
type textarea "<i class="far fa-building"></i>"
type input "7"
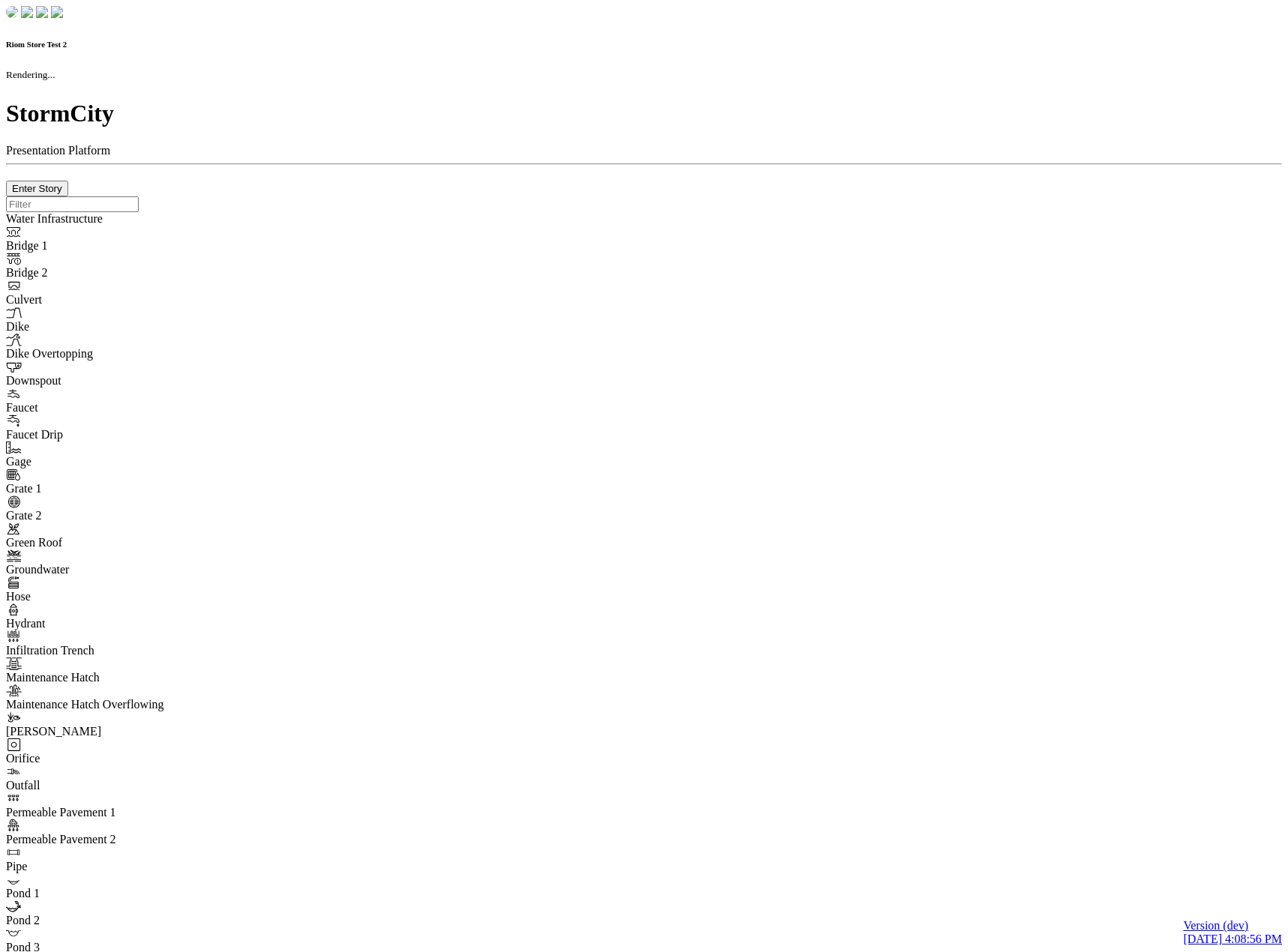
checkbox input "true"
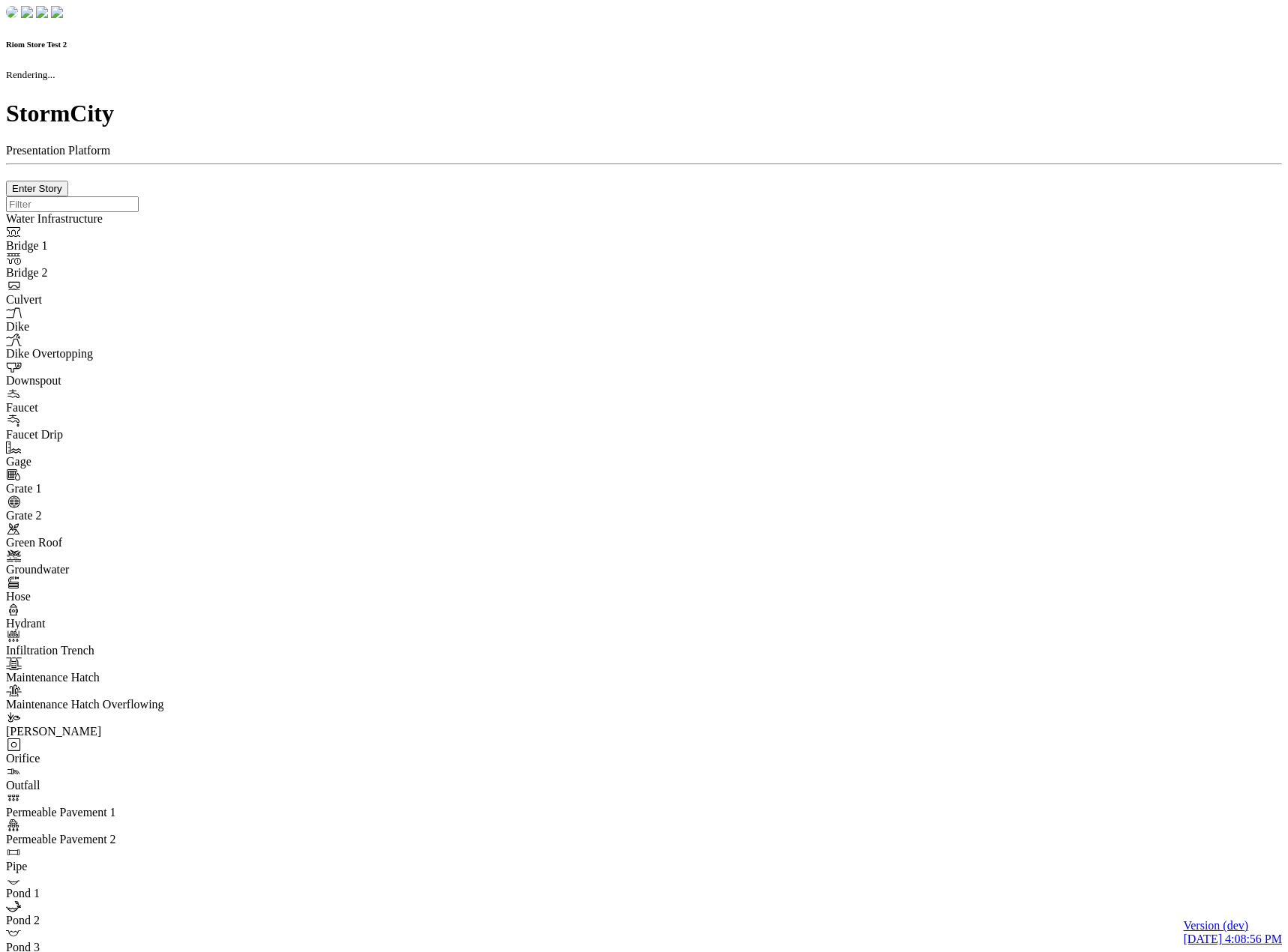
type input "0m"
type textarea "Depth = 0"
checkbox input "true"
select select "CIRCLE"
type input "7"
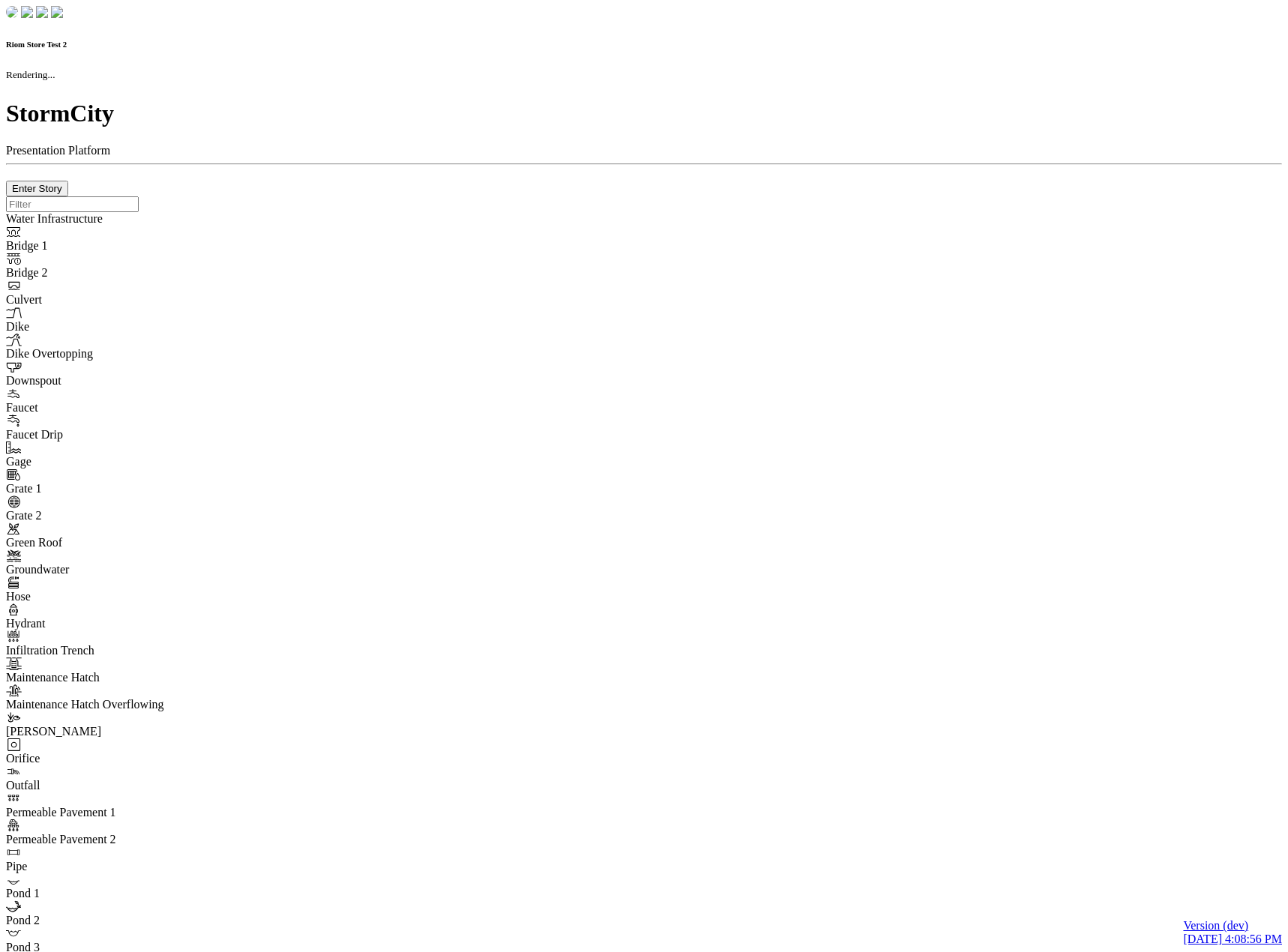
checkbox input "true"
type input "0"
type textarea "<i class="far fa-building"></i>"
select select "None"
type input "7"
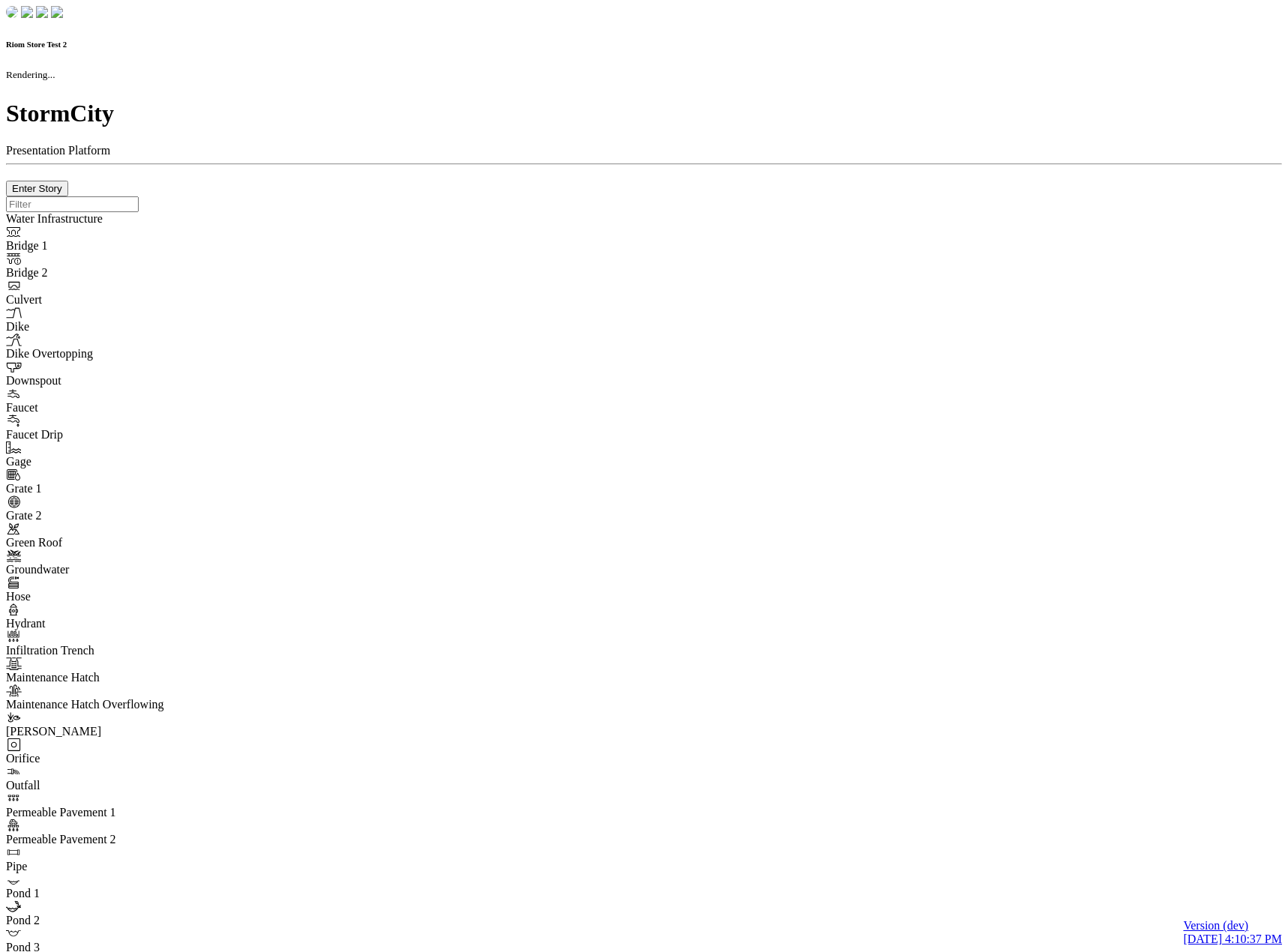
checkbox input "true"
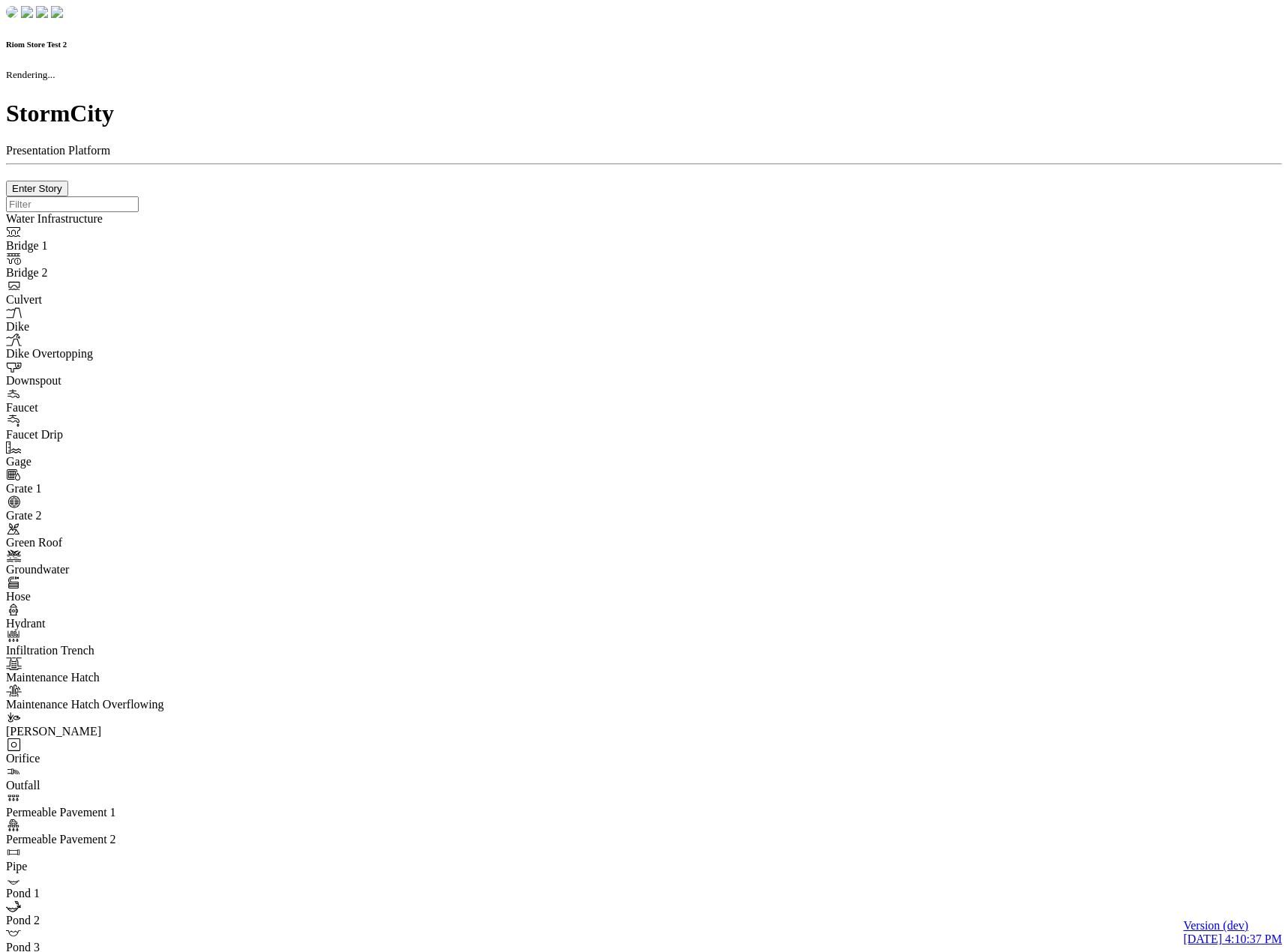
type input "0m"
type textarea "Depth = 0"
checkbox input "true"
select select "CIRCLE"
type input "7"
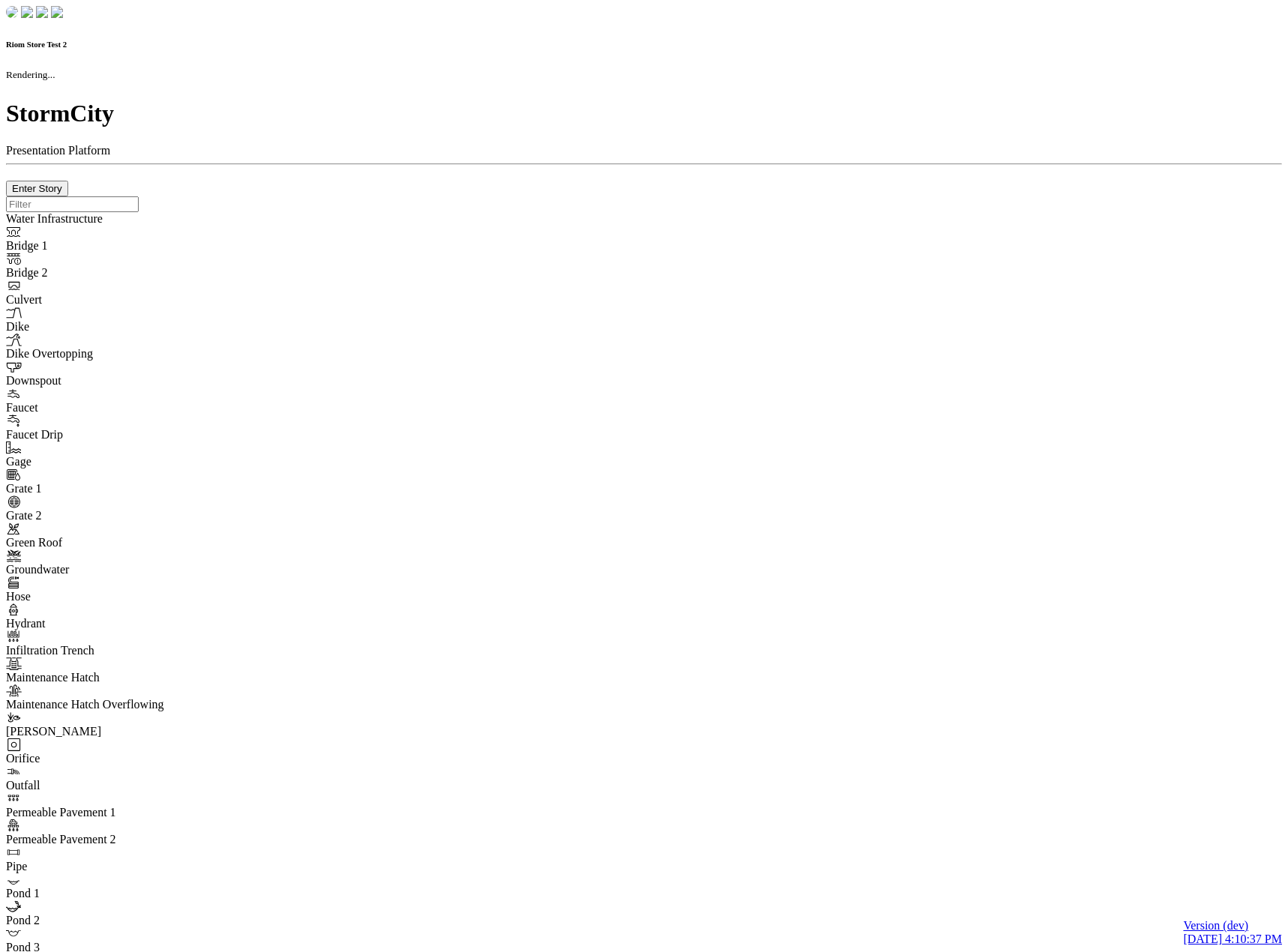
checkbox input "true"
type input "0"
type textarea "<i class="far fa-building"></i>"
select select "None"
type input "7"
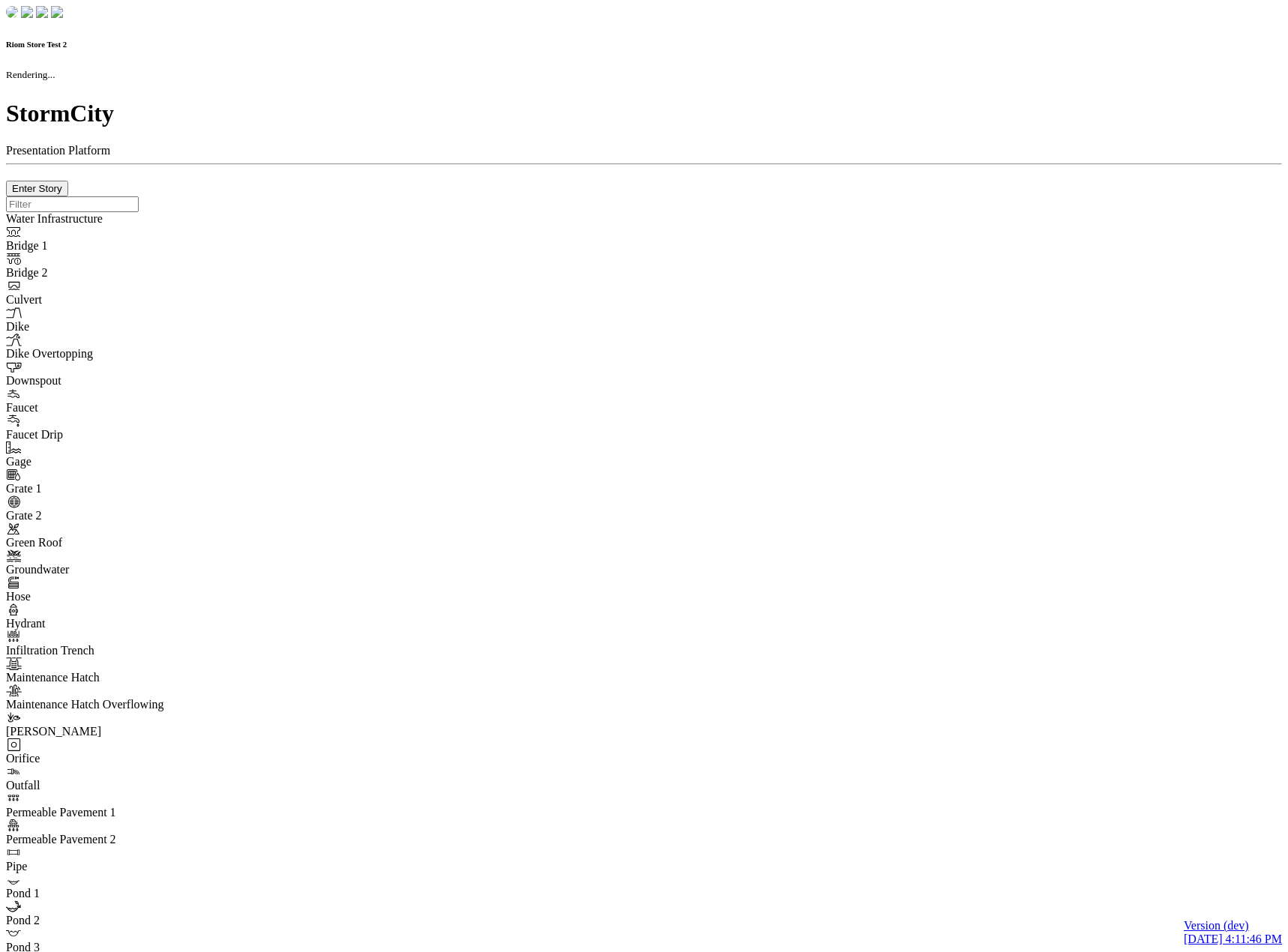
checkbox input "true"
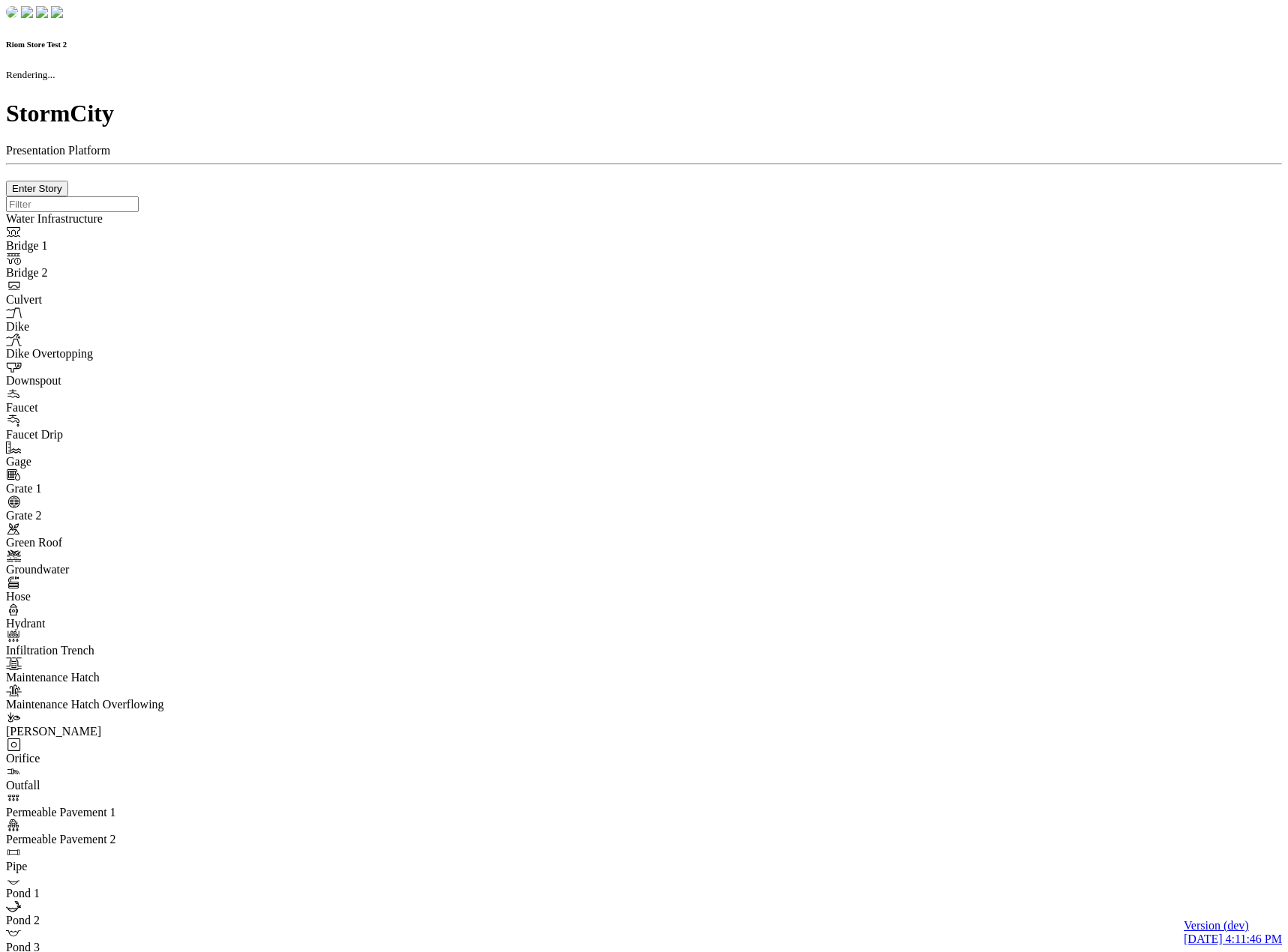
type input "0m"
type textarea "Depth = 0"
checkbox input "true"
select select "CIRCLE"
type input "7"
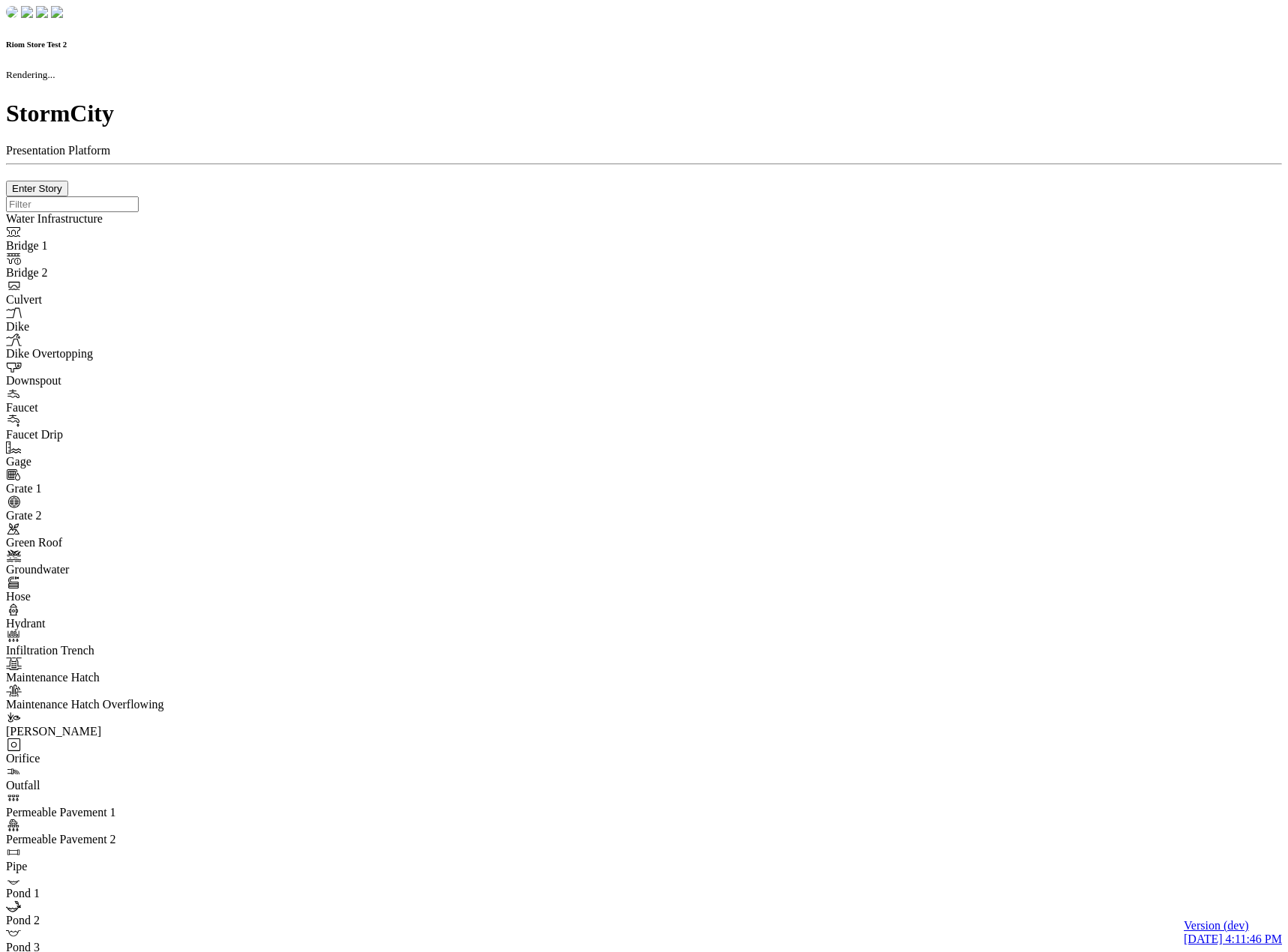
checkbox input "true"
type input "0"
select select "None"
type textarea "<i class="far fa-building"></i>"
type input "7"
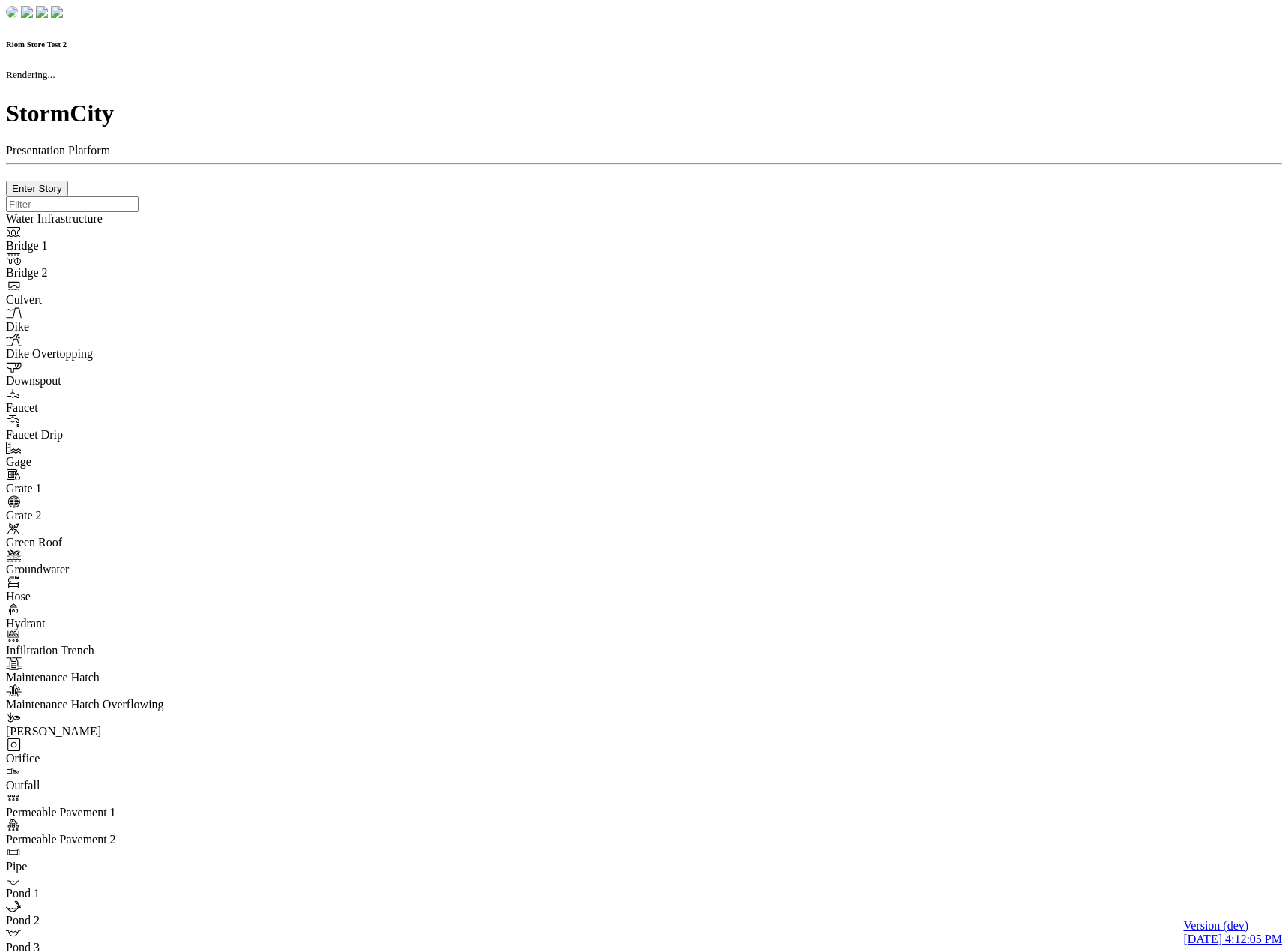
checkbox input "true"
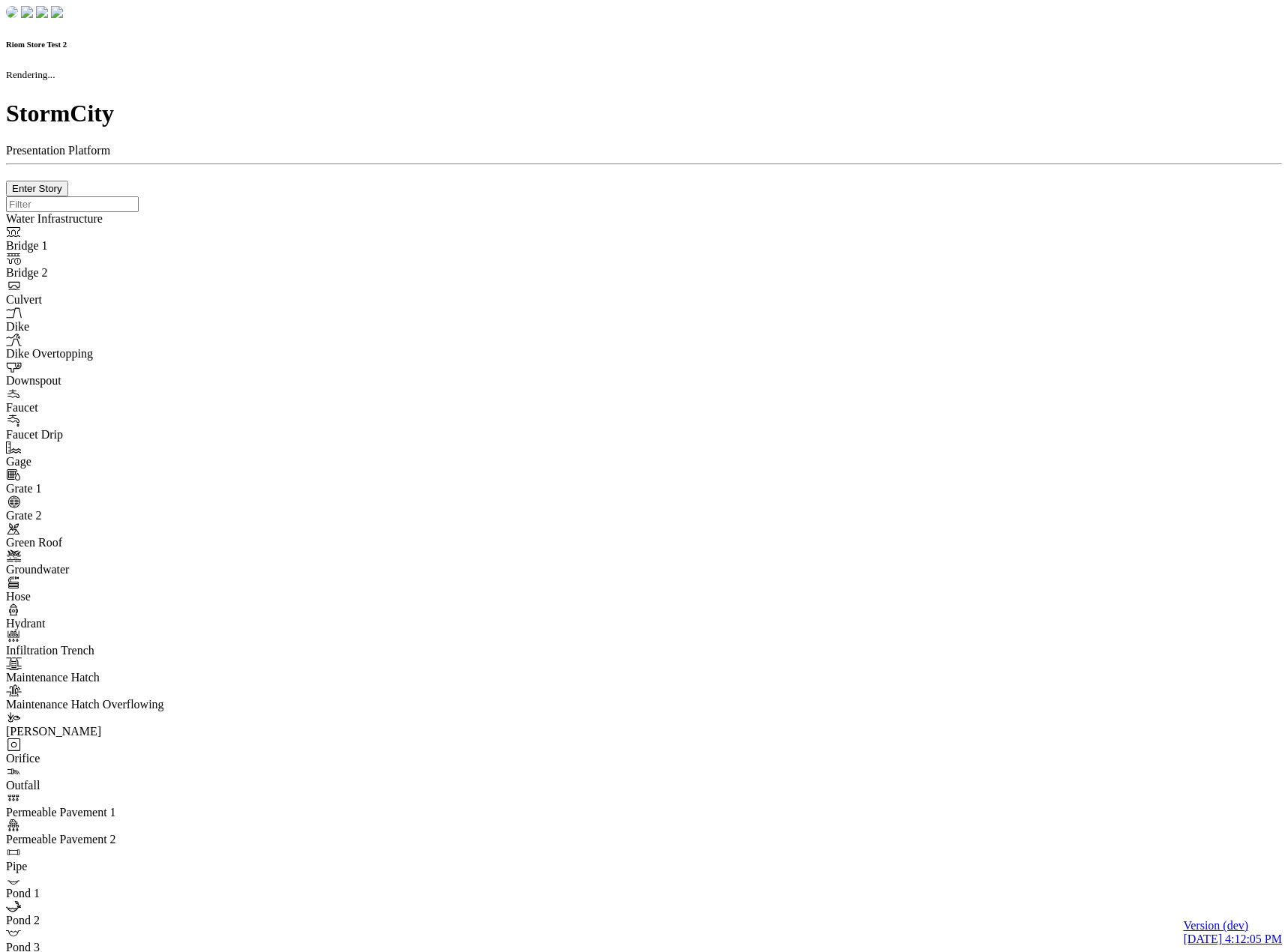
type input "0m"
type textarea "Depth = 0"
checkbox input "true"
select select "CIRCLE"
type input "7"
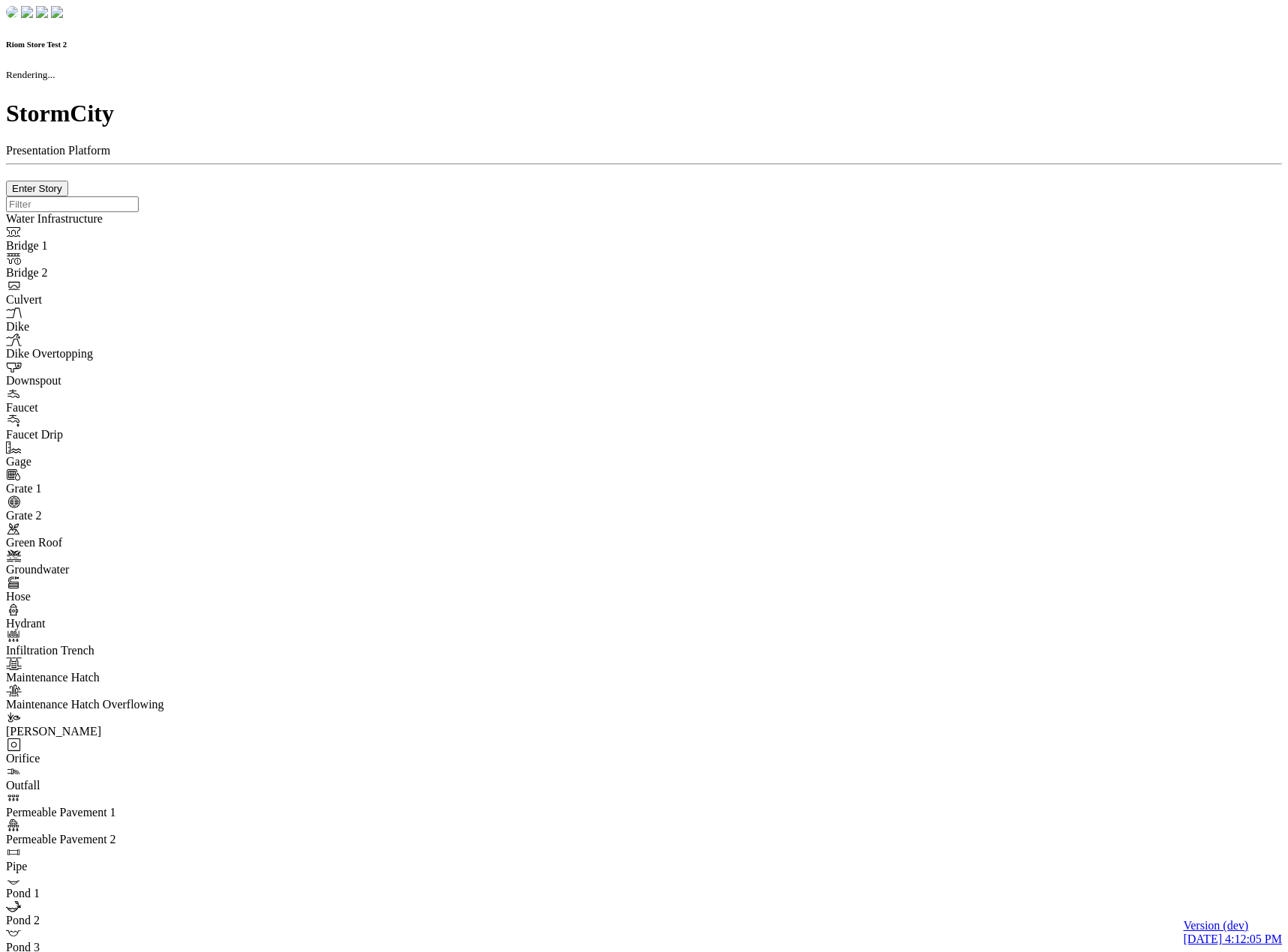
checkbox input "true"
type input "0"
type textarea "<i class="far fa-building"></i>"
select select "None"
type input "7"
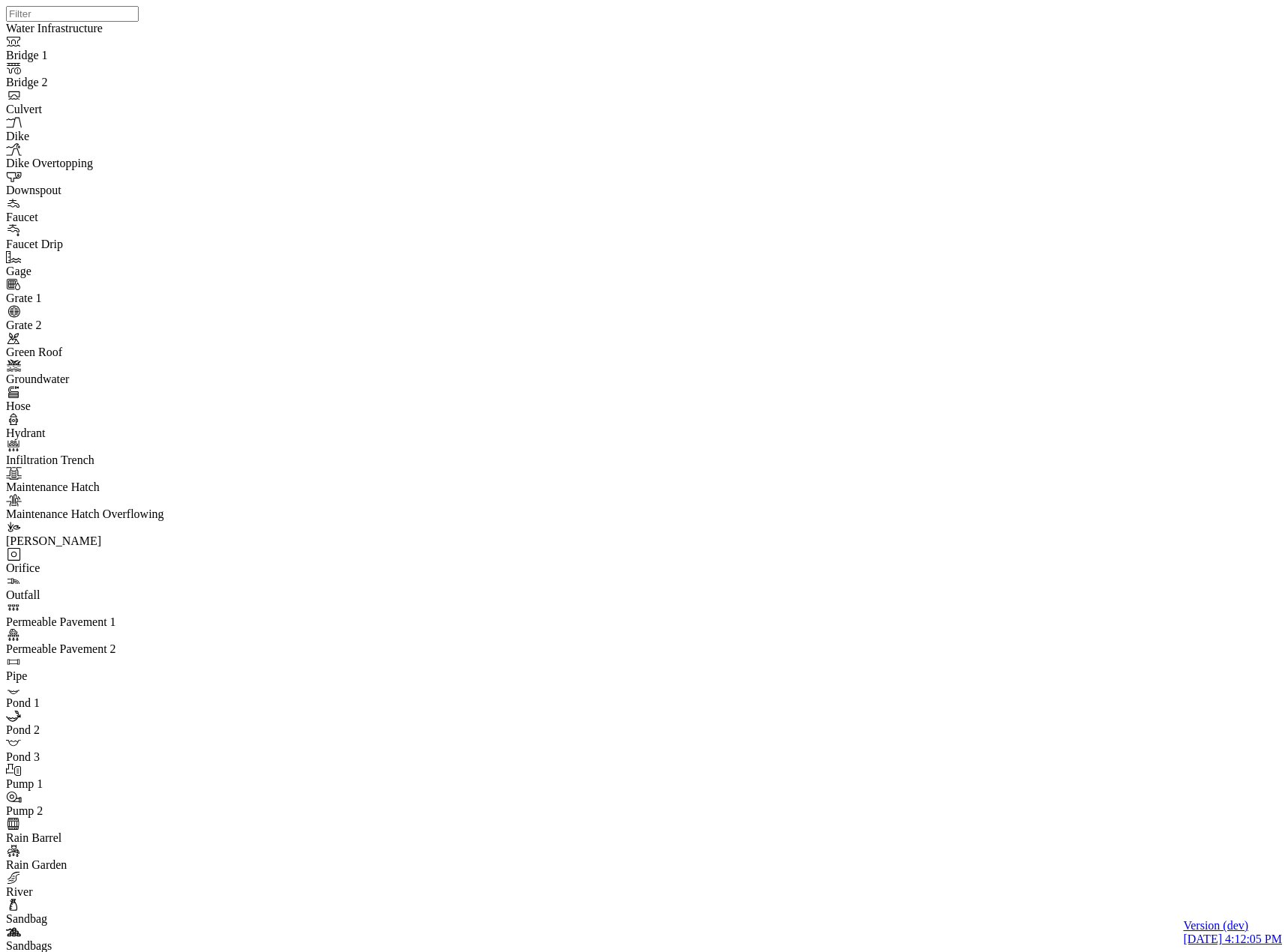
drag, startPoint x: 477, startPoint y: 426, endPoint x: 295, endPoint y: 437, distance: 182.3
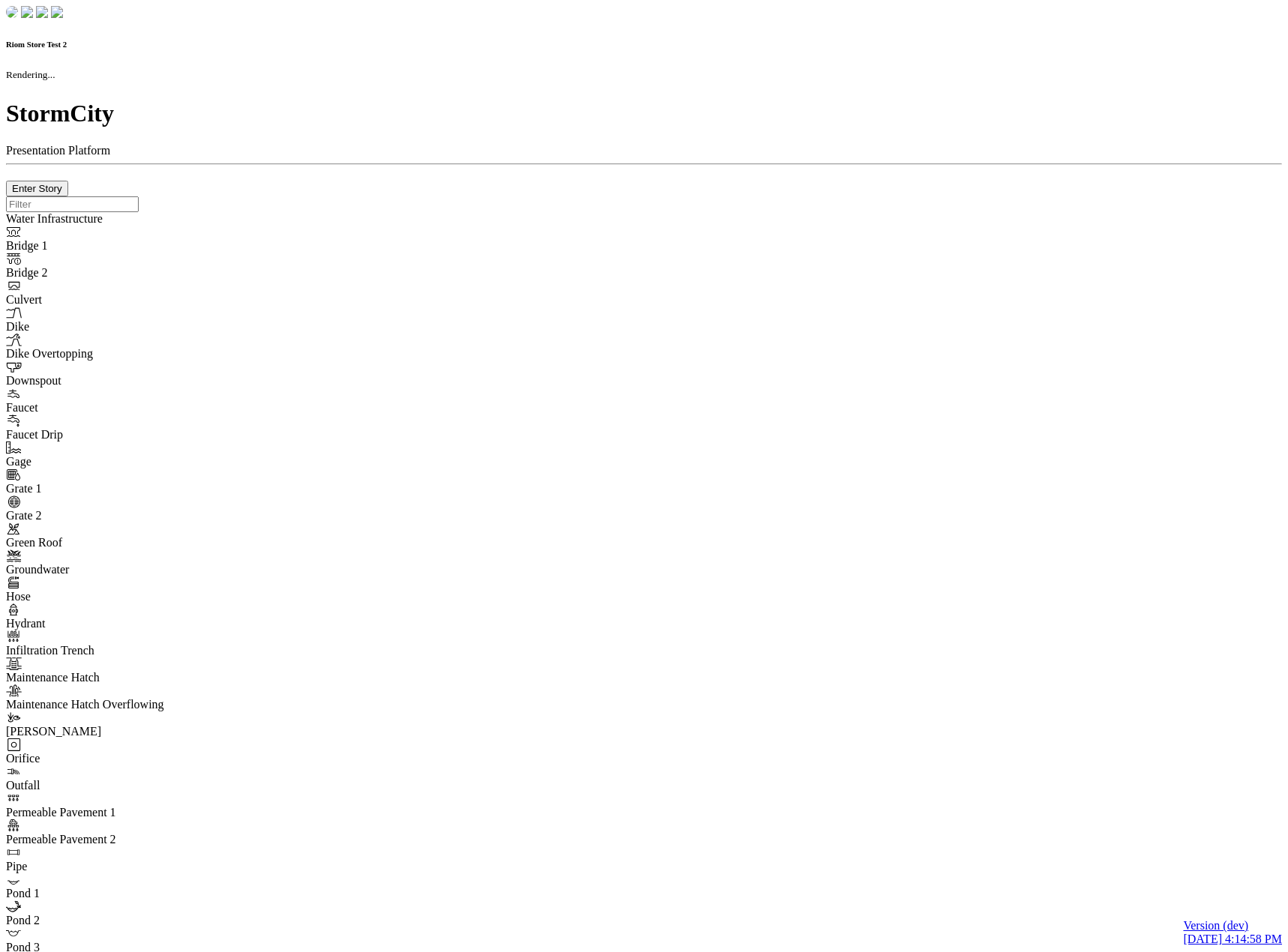
checkbox input "true"
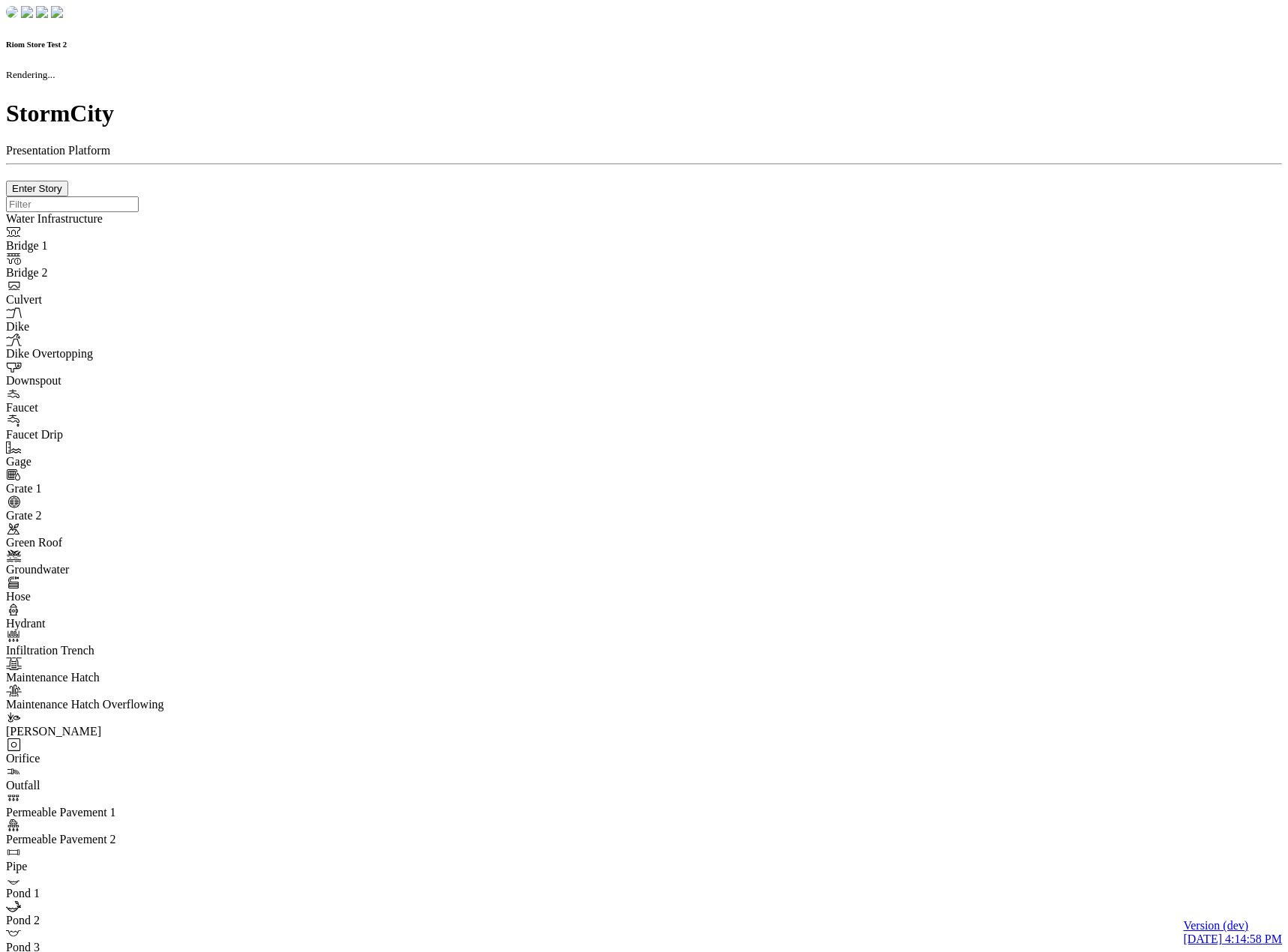
type input "0m"
type textarea "Depth = 0"
checkbox input "true"
select select "CIRCLE"
type input "7"
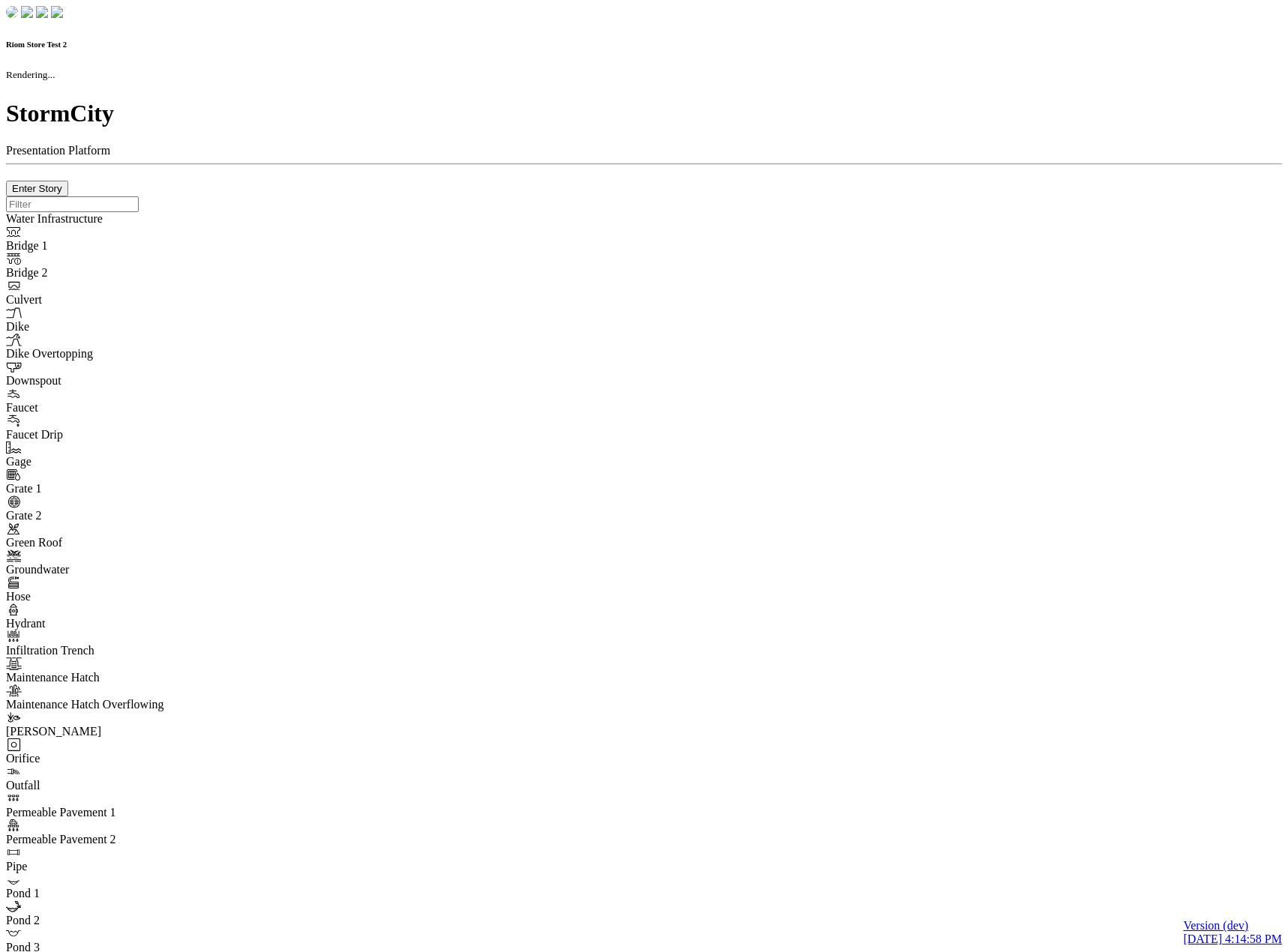
checkbox input "true"
type input "0"
select select "None"
type textarea "<i class="far fa-building"></i>"
type input "7"
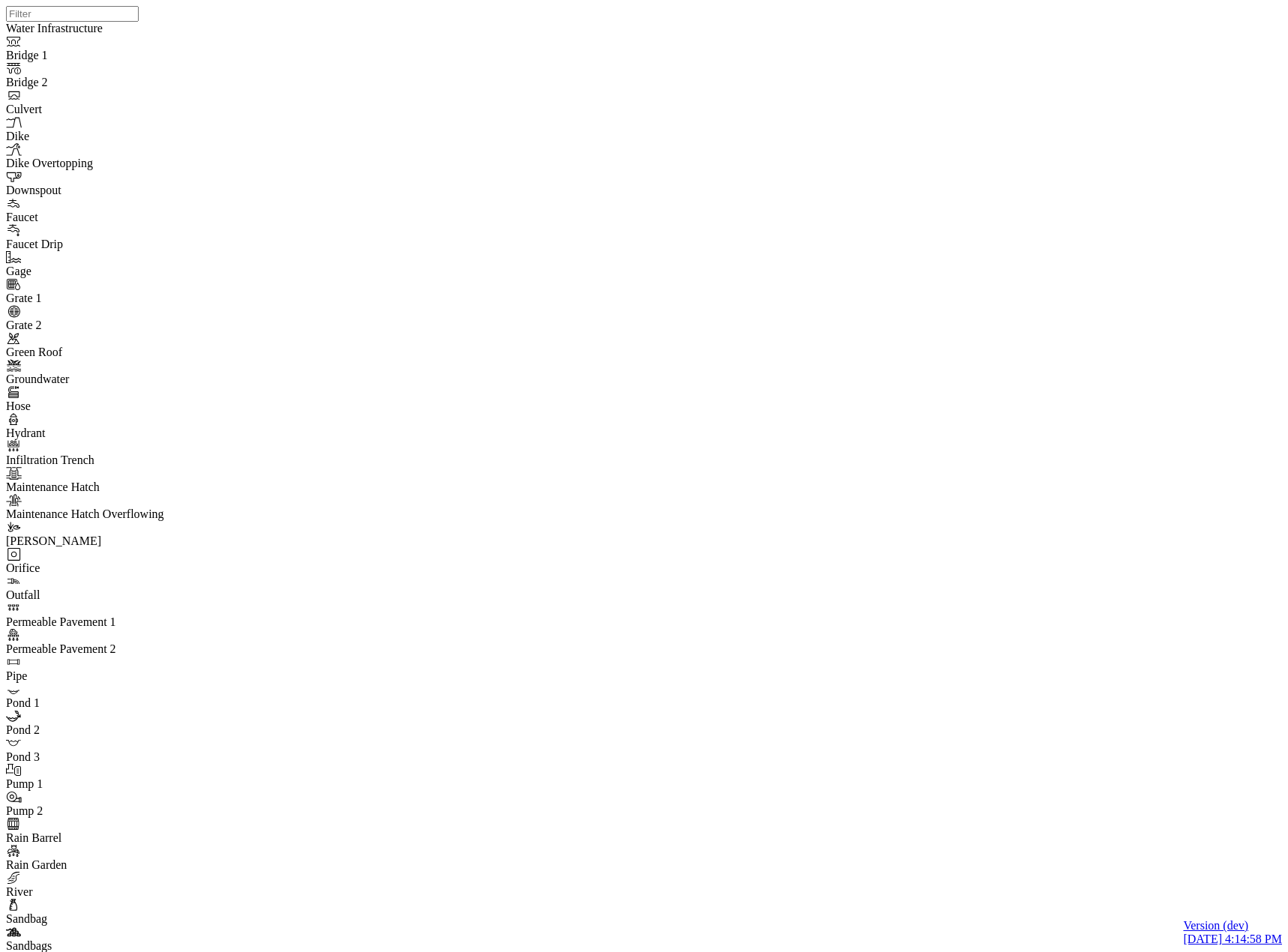
type input "River Centerline Concerns Edited"
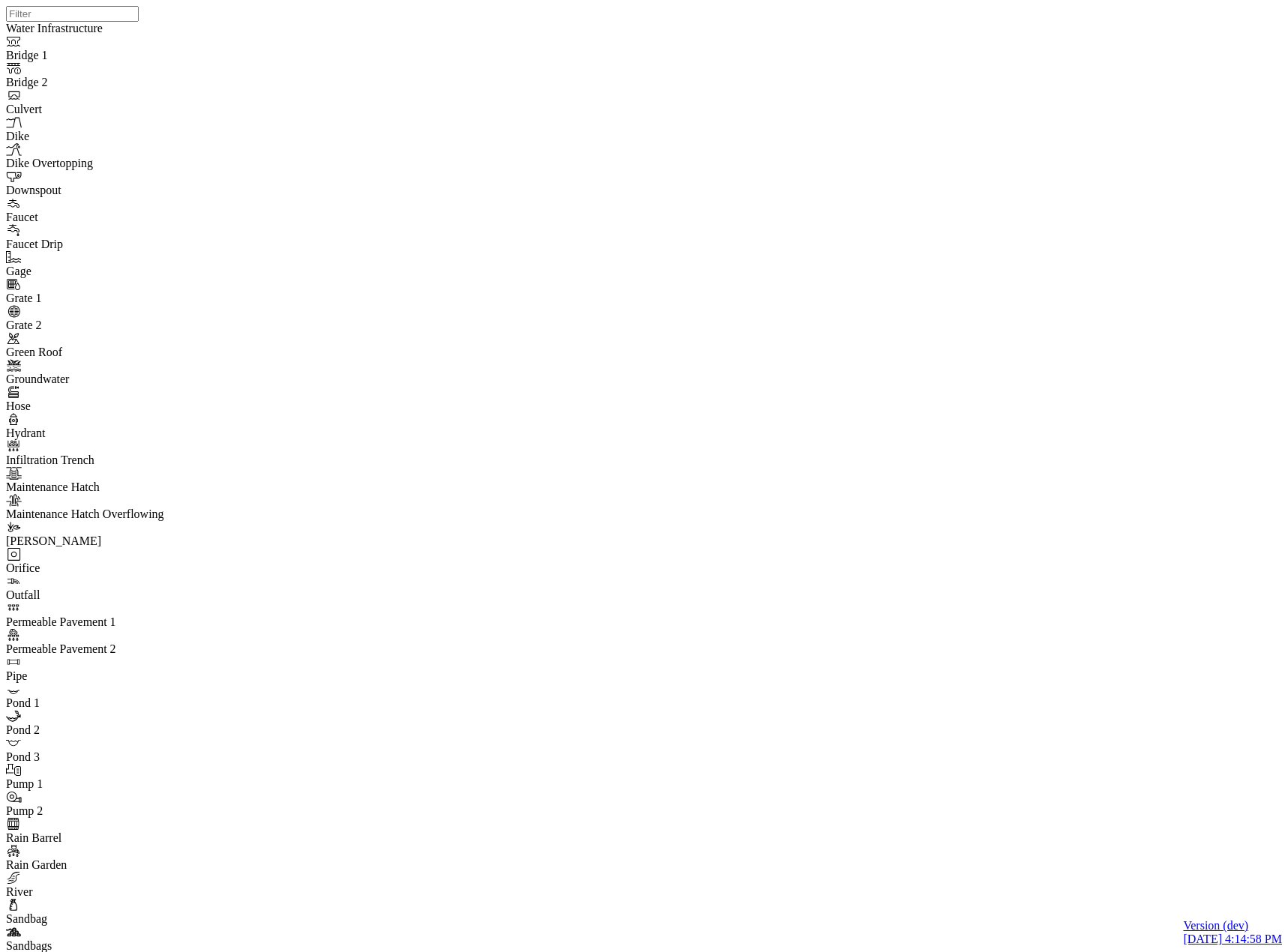
scroll to position [325, 0]
type input "River Centerline Concerns"
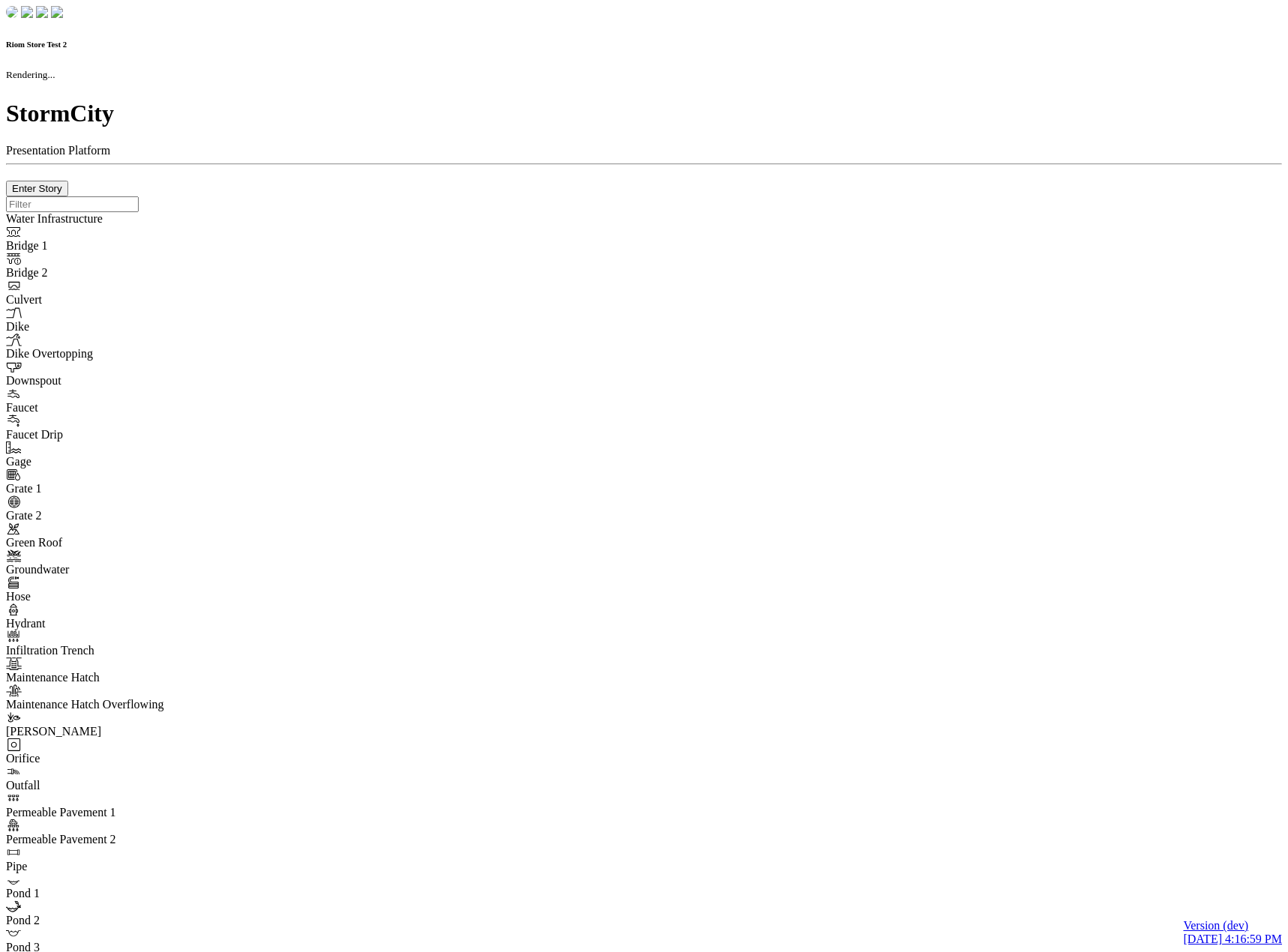
checkbox input "true"
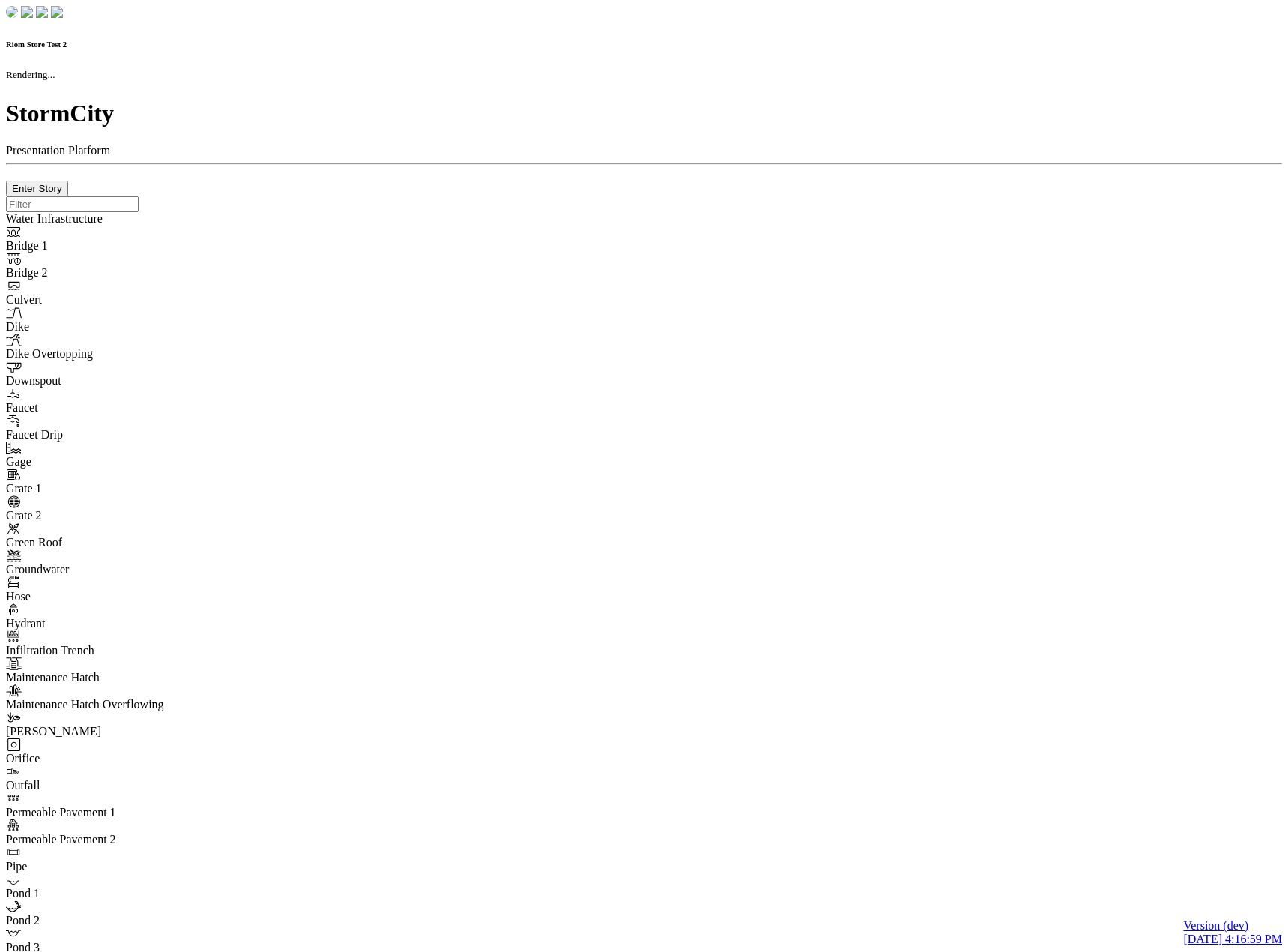
type input "0m"
type textarea "Depth = 0"
checkbox input "true"
select select "CIRCLE"
type input "7"
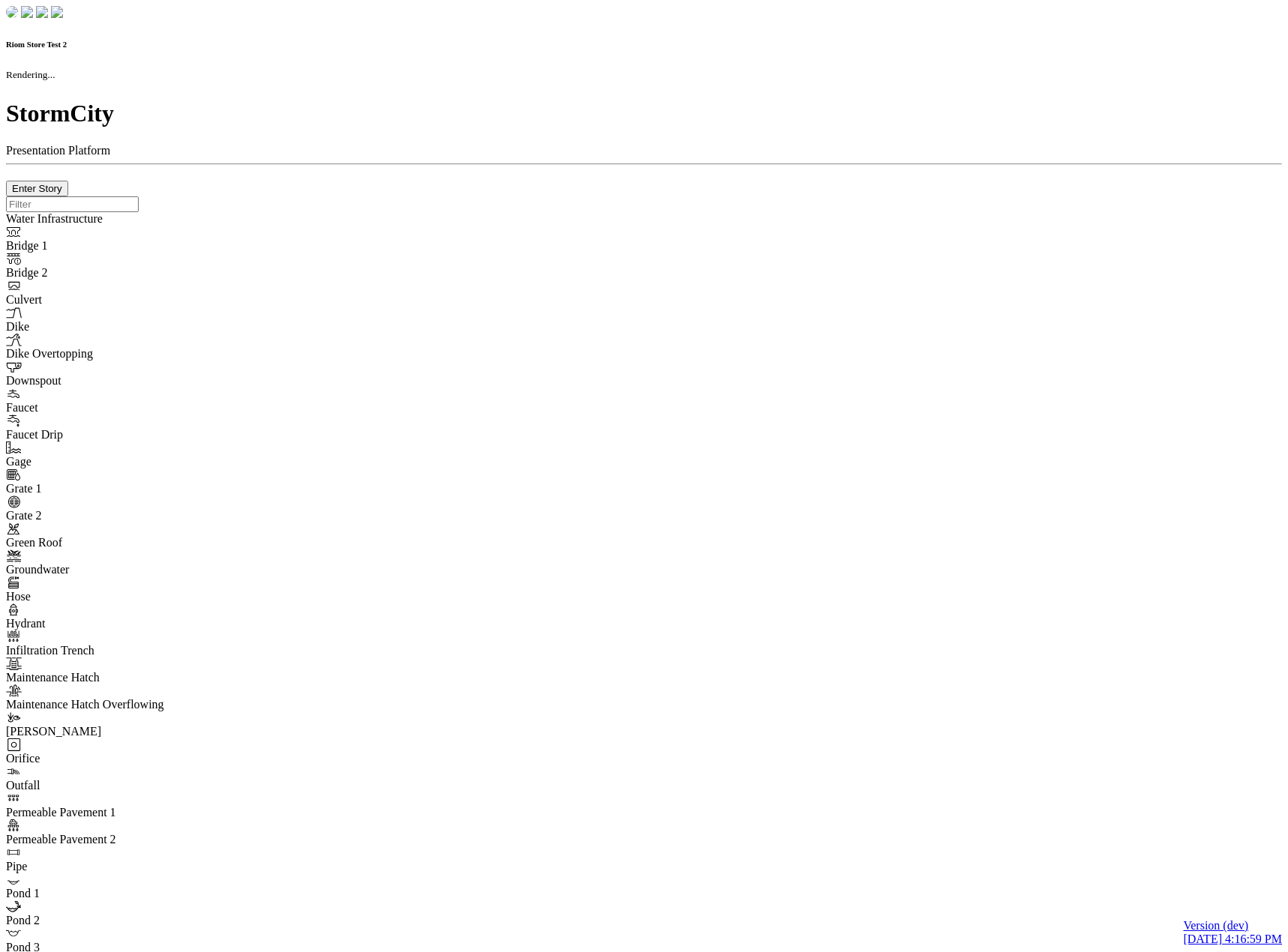
checkbox input "true"
type input "0"
select select "None"
type textarea "<i class="far fa-building"></i>"
type input "7"
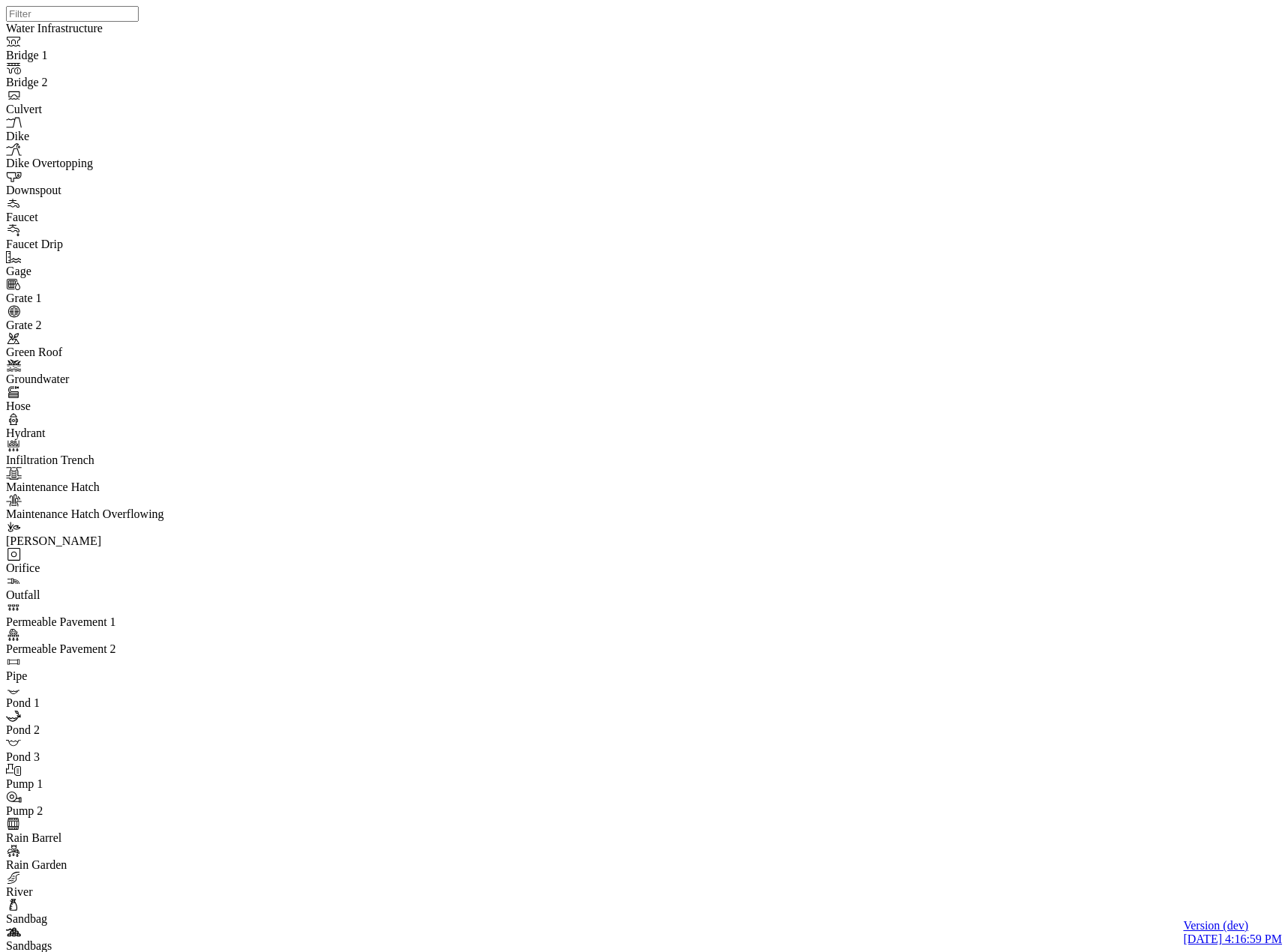
drag, startPoint x: 263, startPoint y: 241, endPoint x: 279, endPoint y: 249, distance: 17.9
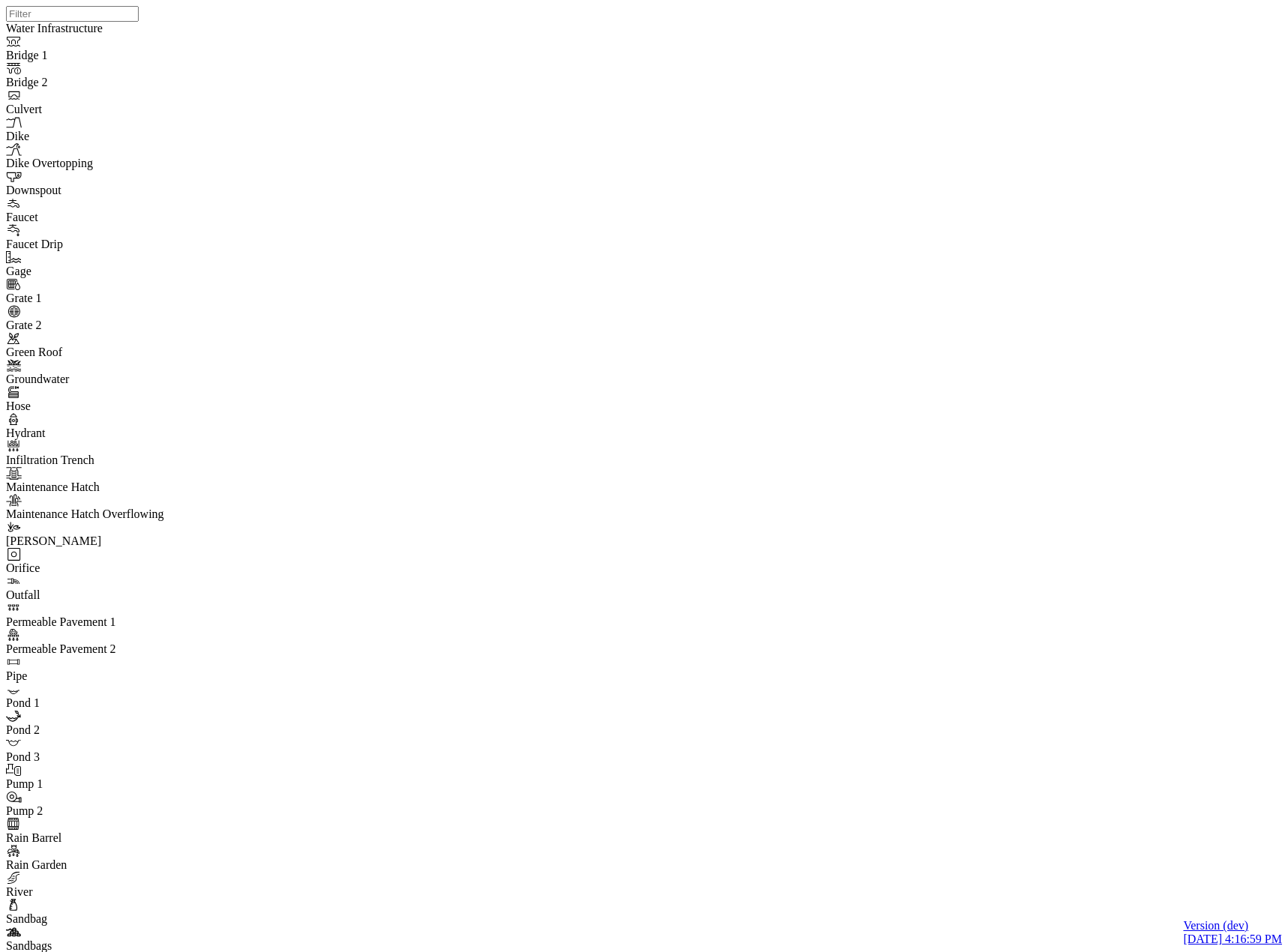
type input "River Centerline Concerns Edited"
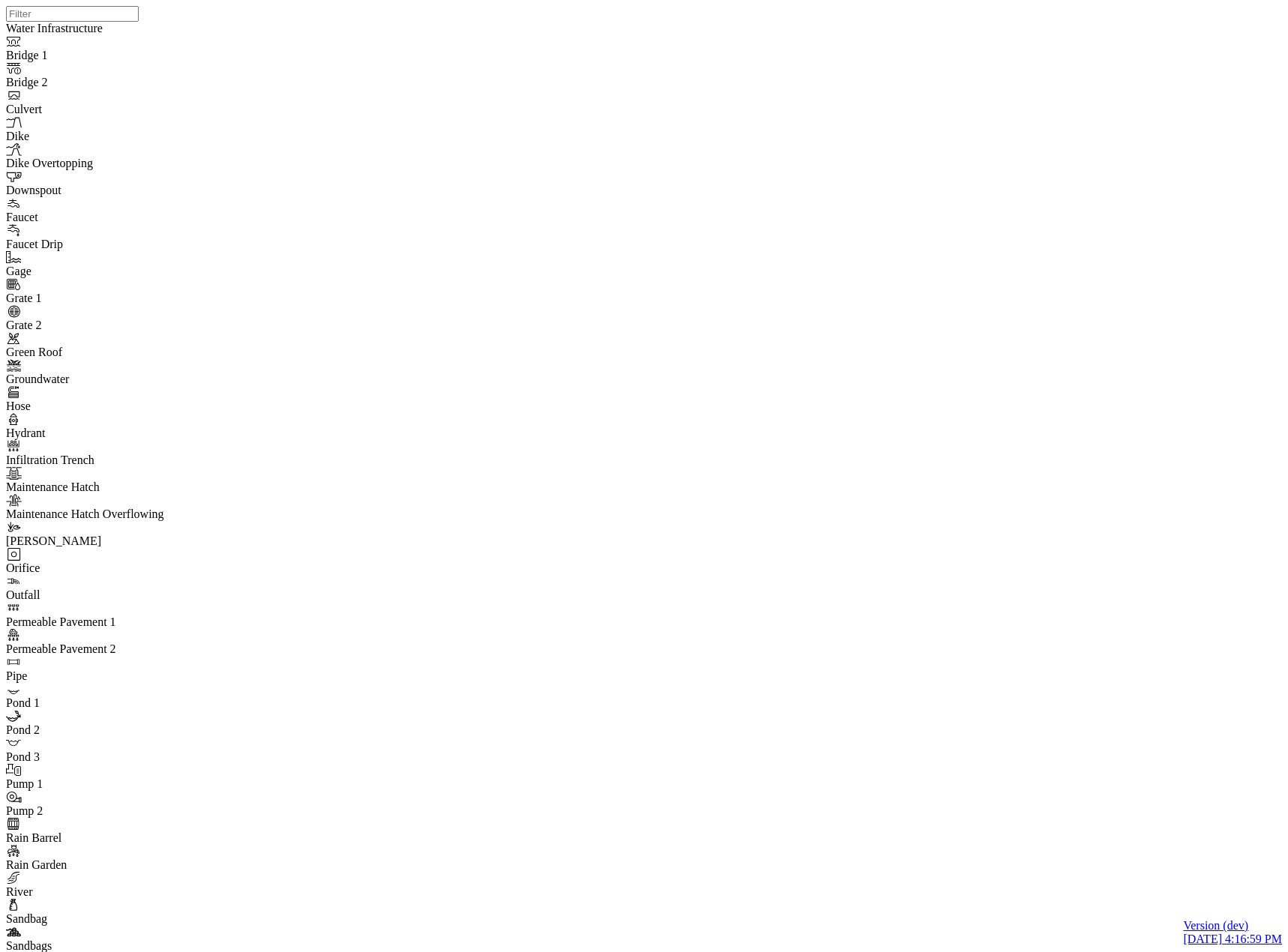
type input "River Centerline Concerns"
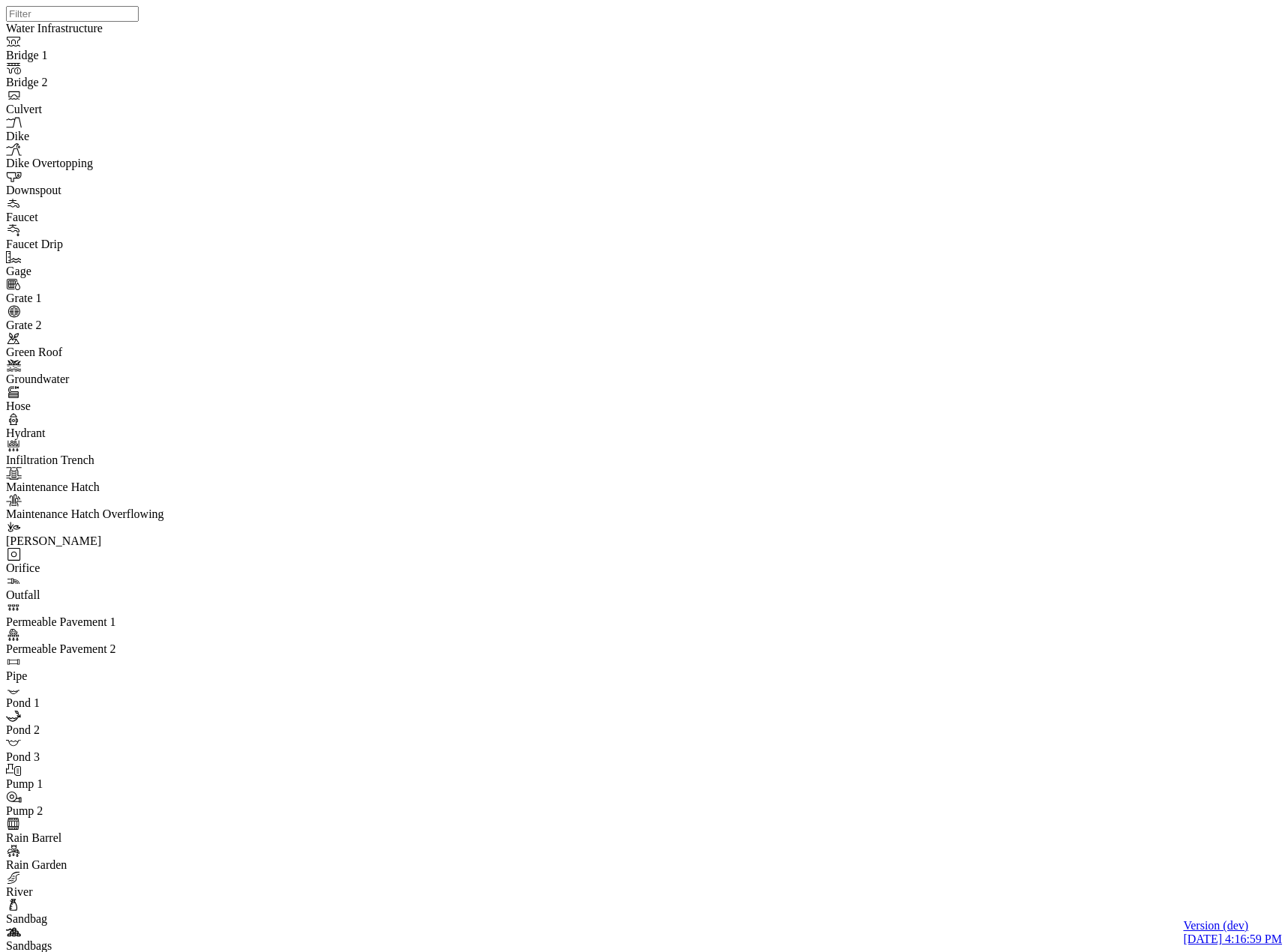
scroll to position [325, 0]
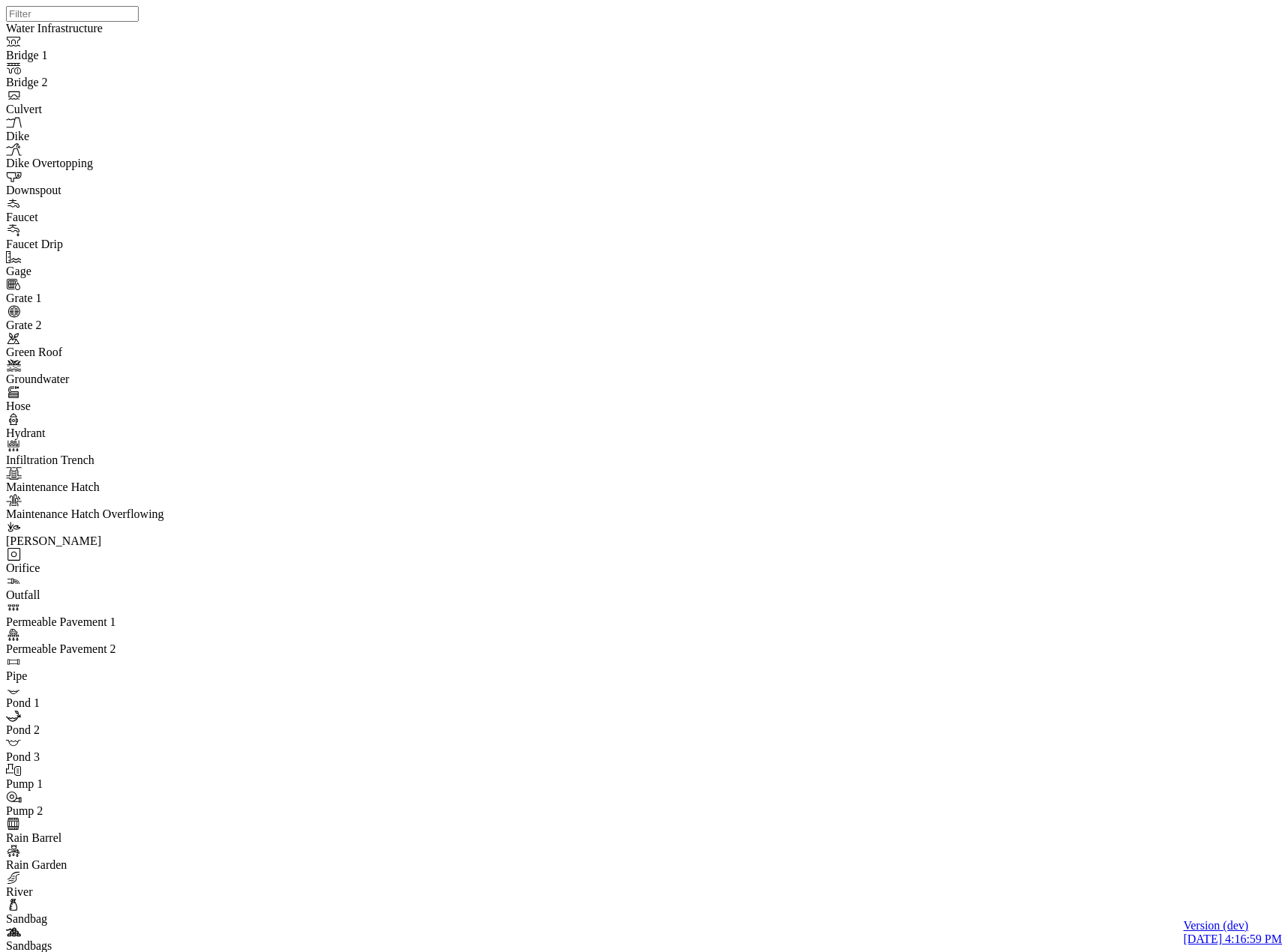
type input "This is a task with a really long name that should probably be truncated but I …"
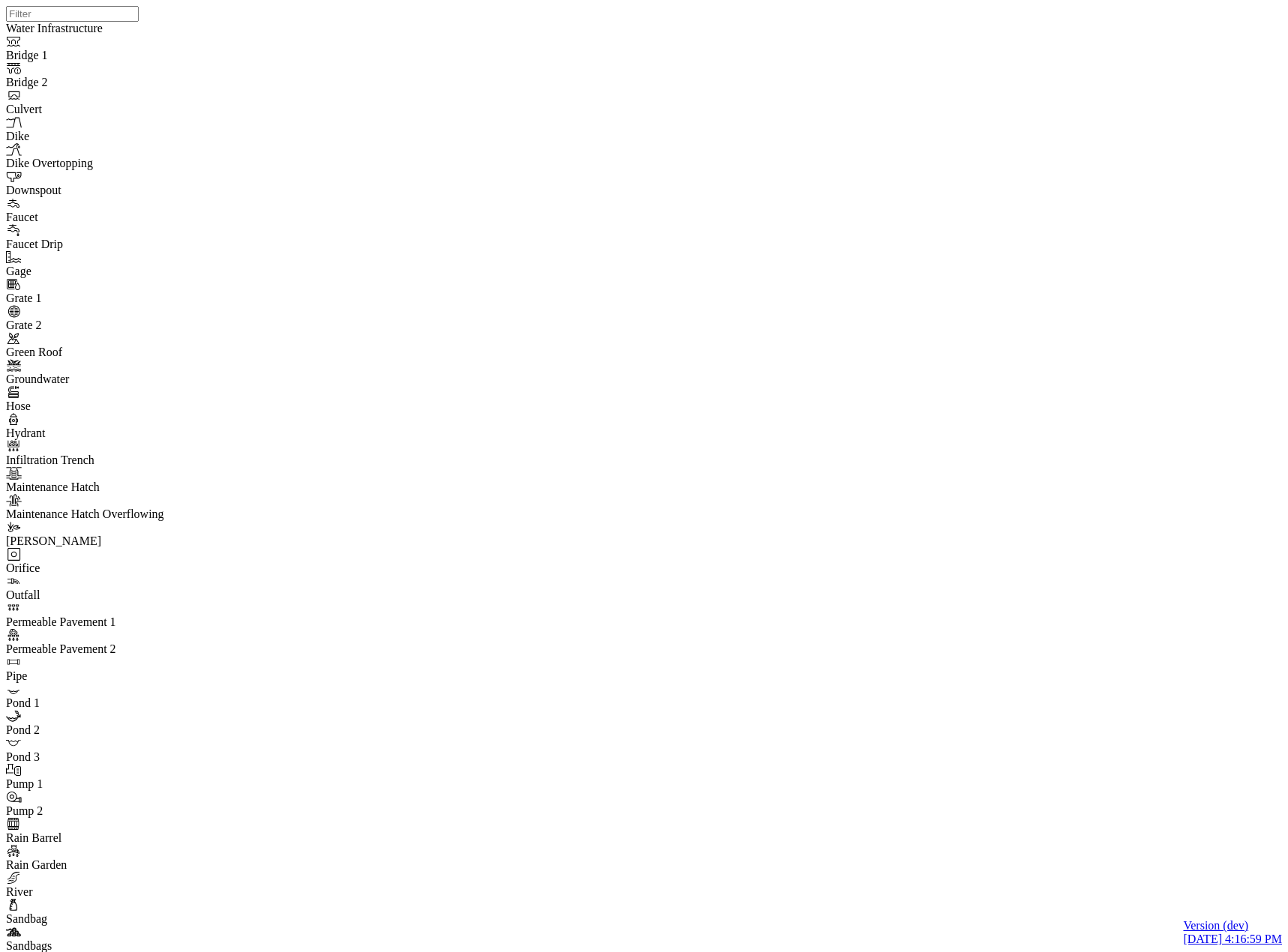
type input "test edited name"
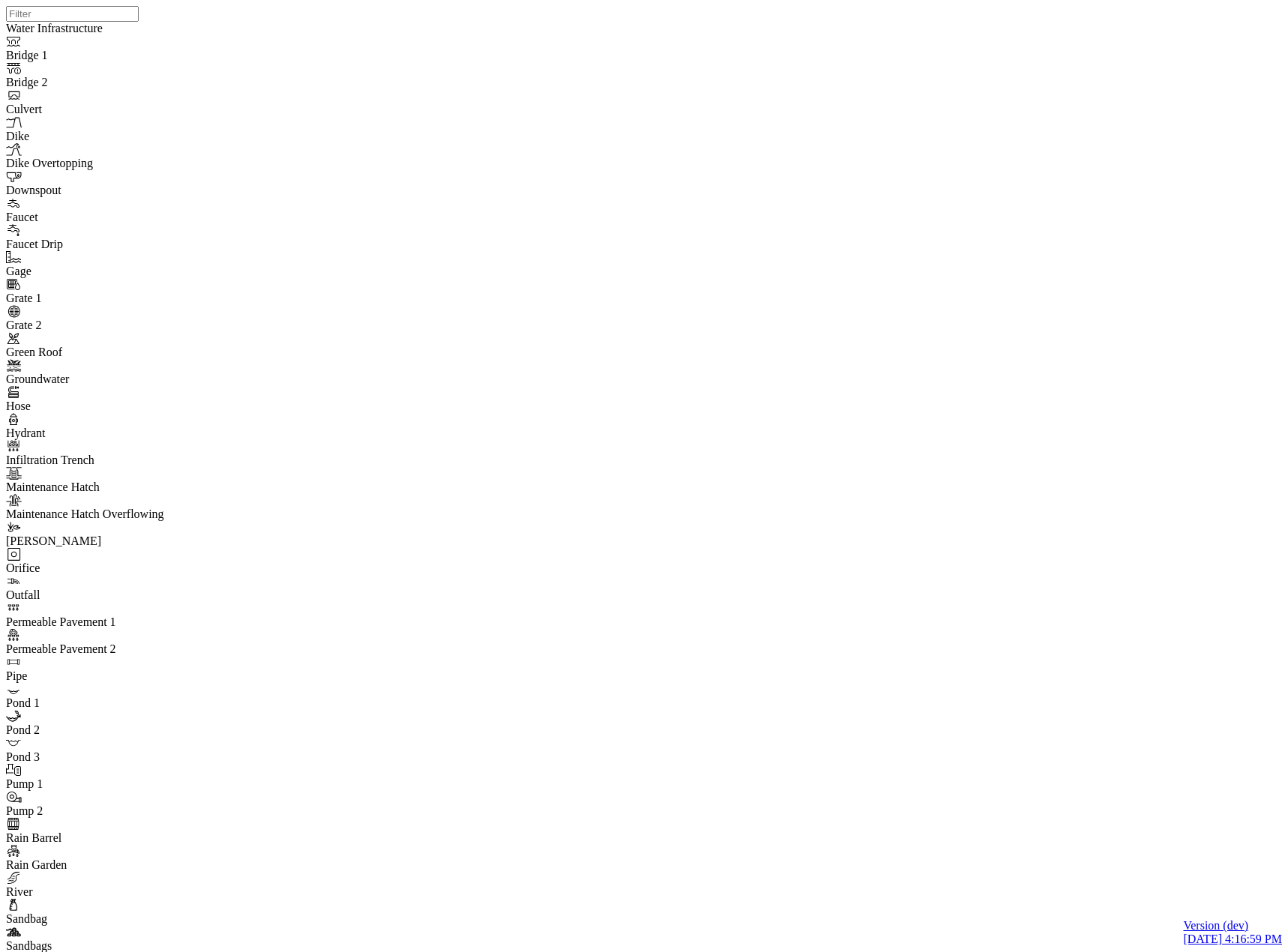
scroll to position [0, 0]
drag, startPoint x: 765, startPoint y: 62, endPoint x: 636, endPoint y: 138, distance: 149.7
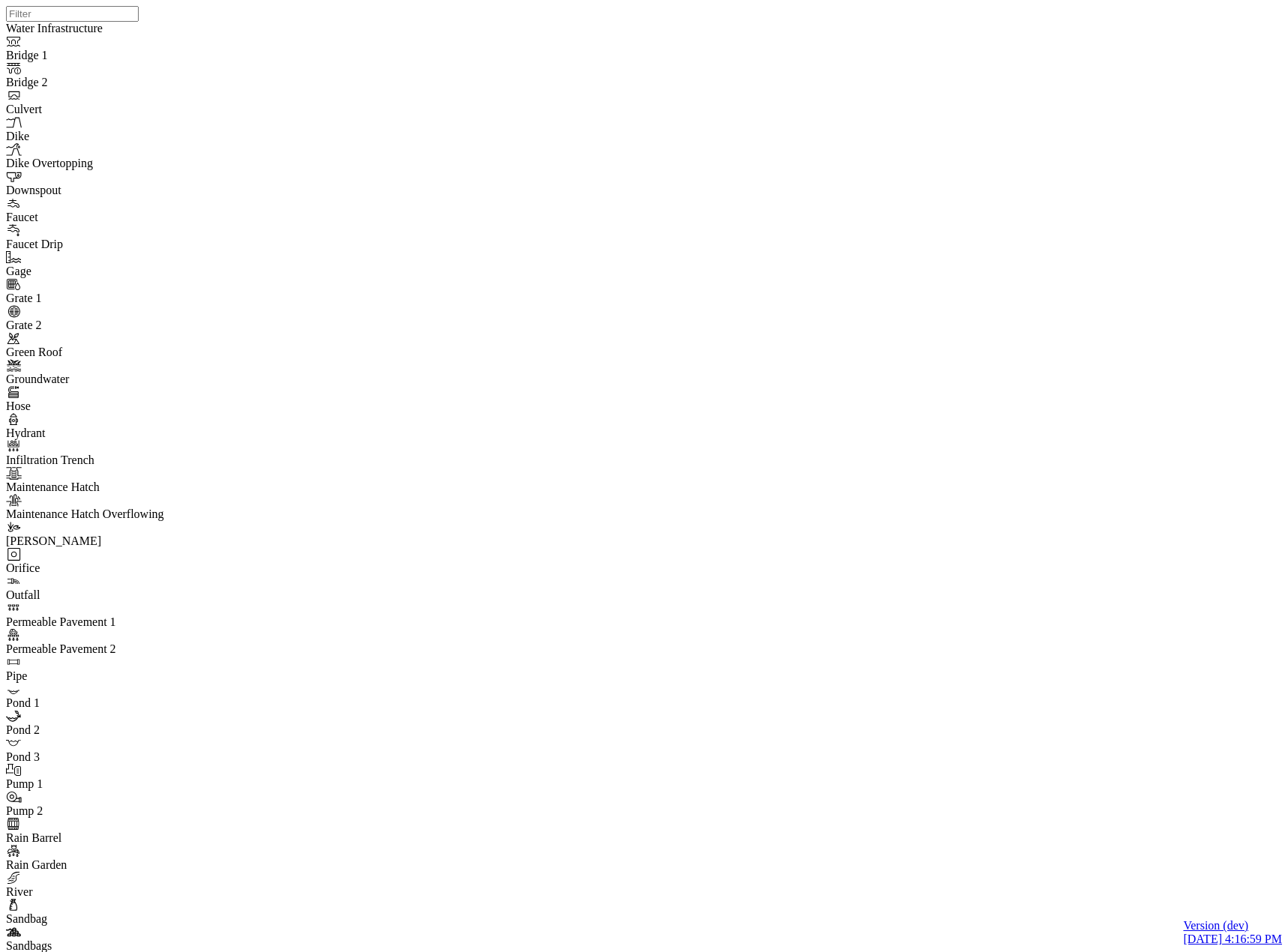
click at [916, 592] on div at bounding box center [650, 457] width 1288 height 914
click at [871, 627] on div at bounding box center [650, 457] width 1288 height 914
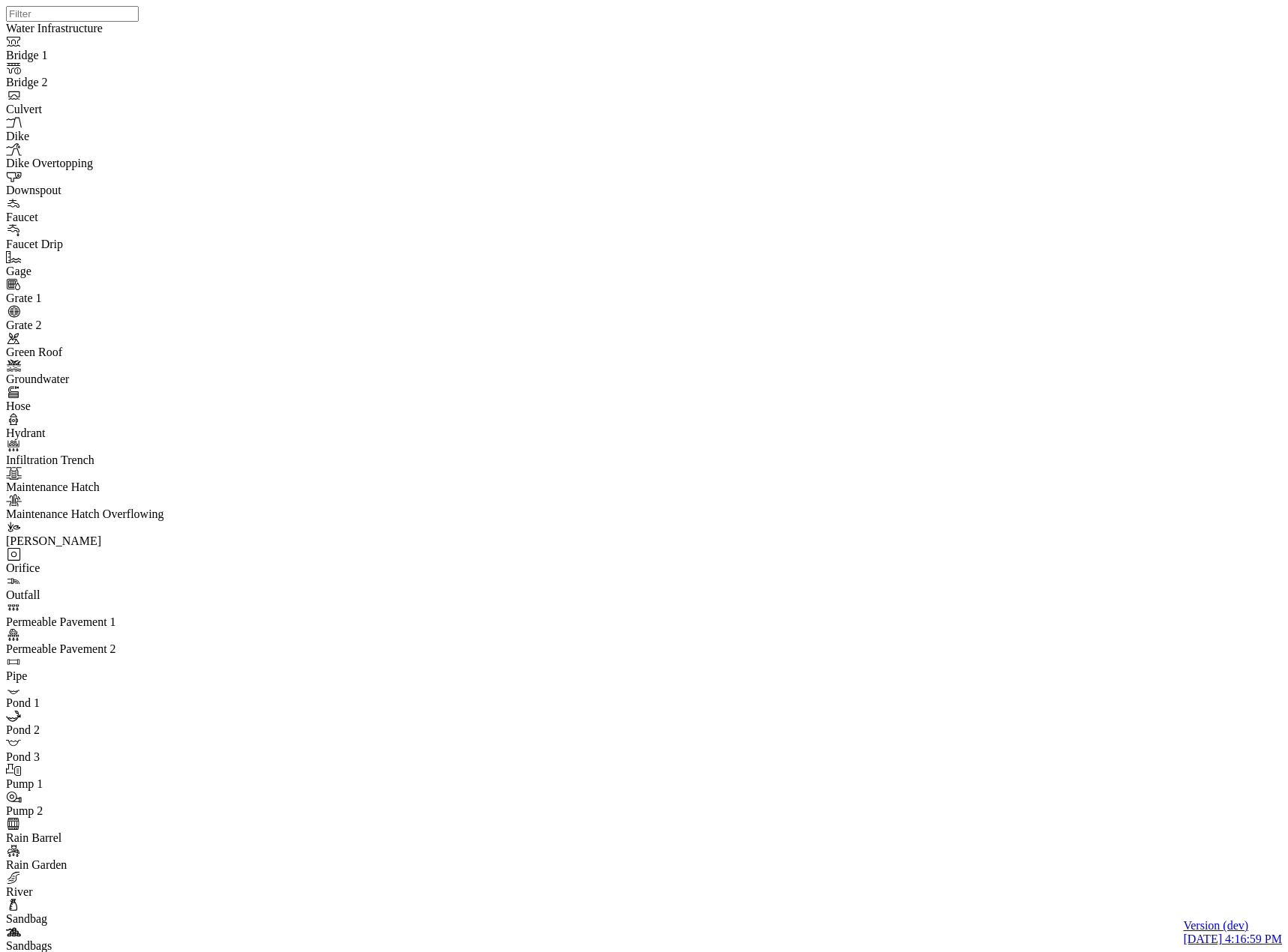
click at [805, 426] on div at bounding box center [650, 457] width 1288 height 914
click at [751, 461] on div at bounding box center [650, 457] width 1288 height 914
click at [771, 417] on div at bounding box center [650, 457] width 1288 height 914
click at [744, 467] on div at bounding box center [650, 457] width 1288 height 914
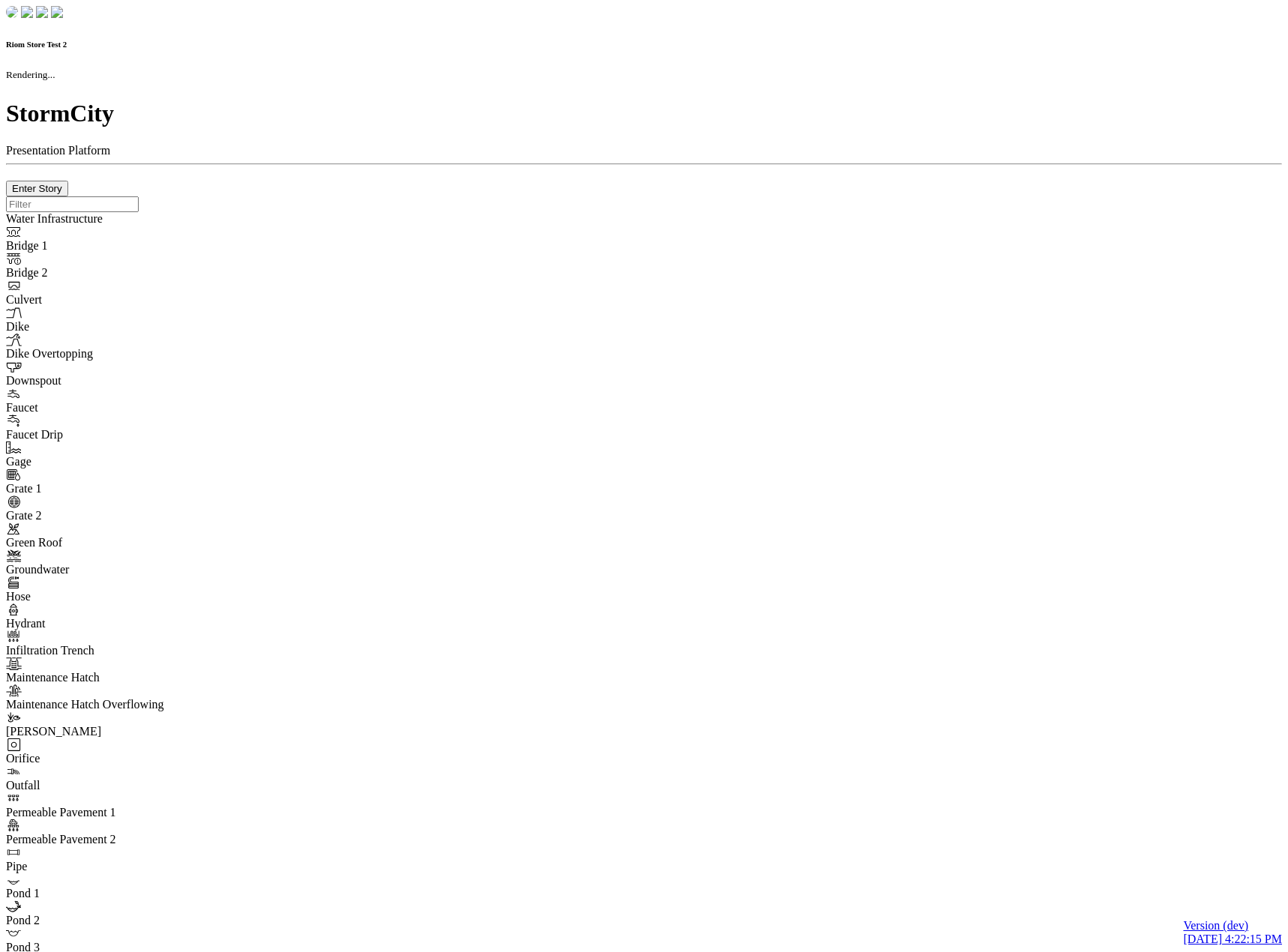
checkbox input "true"
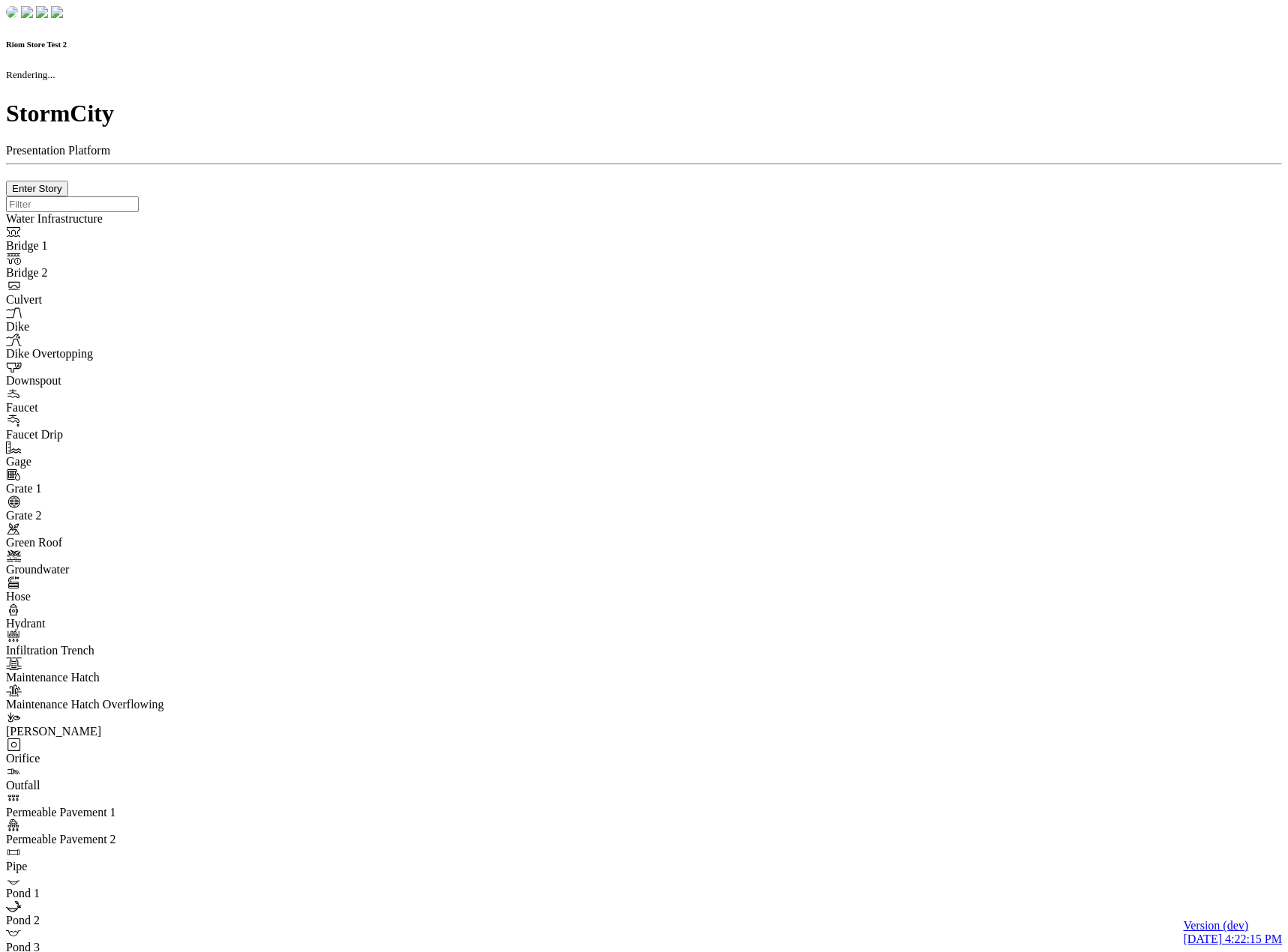
type input "0m"
type textarea "Depth = 0"
checkbox input "true"
select select "CIRCLE"
type input "7"
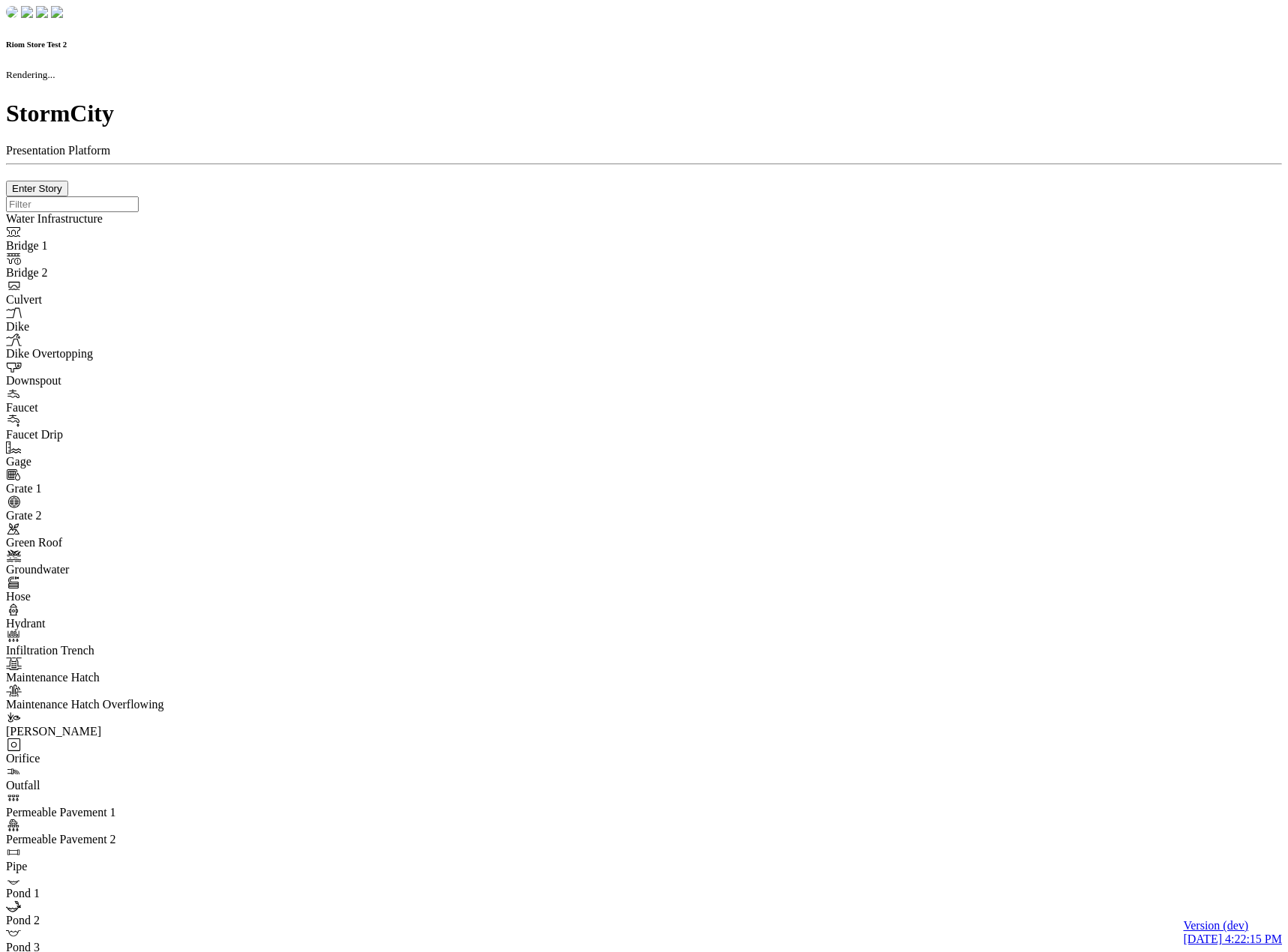
checkbox input "true"
type input "0"
select select "None"
type textarea "<i class="far fa-building"></i>"
type input "7"
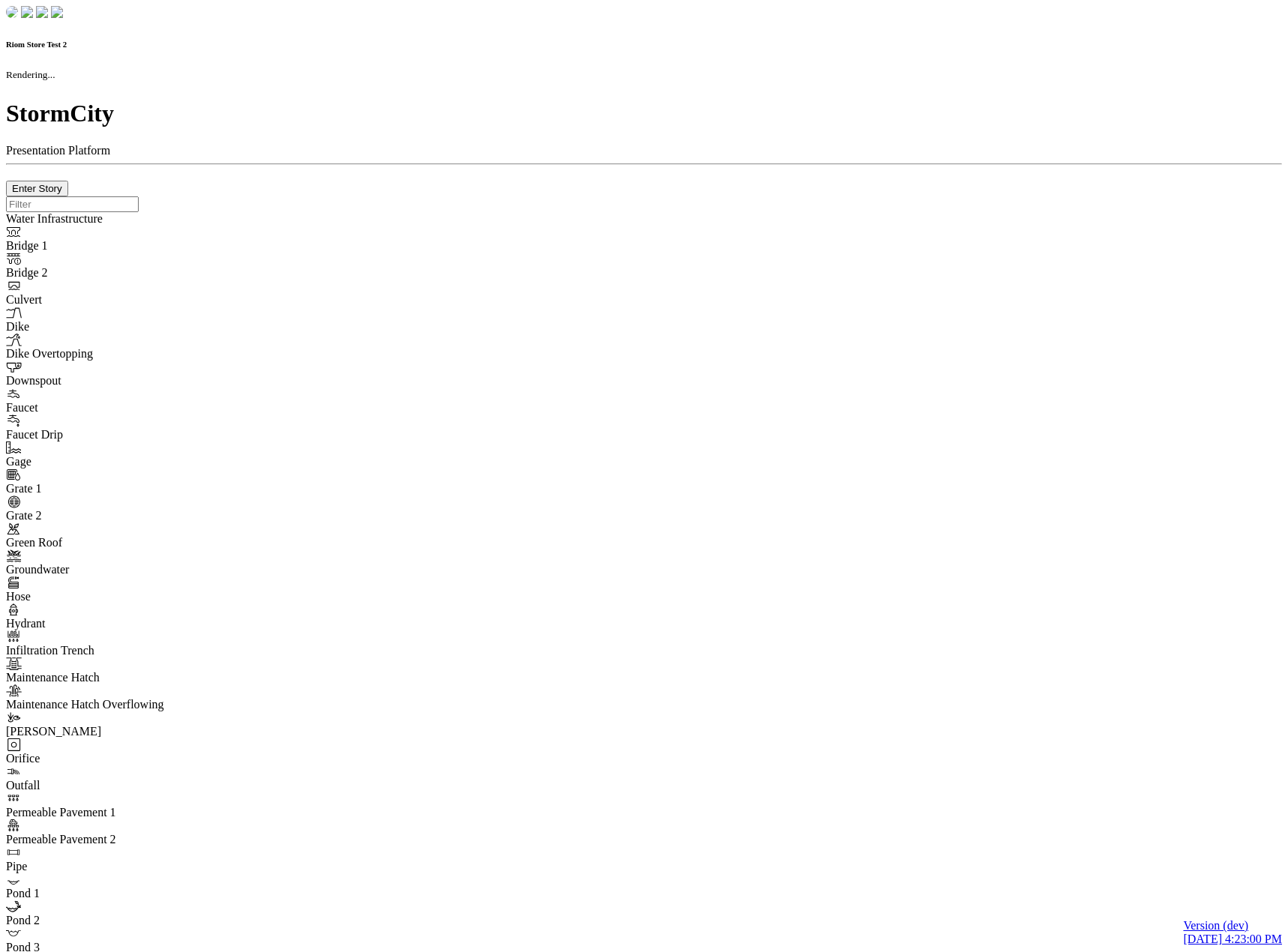
checkbox input "true"
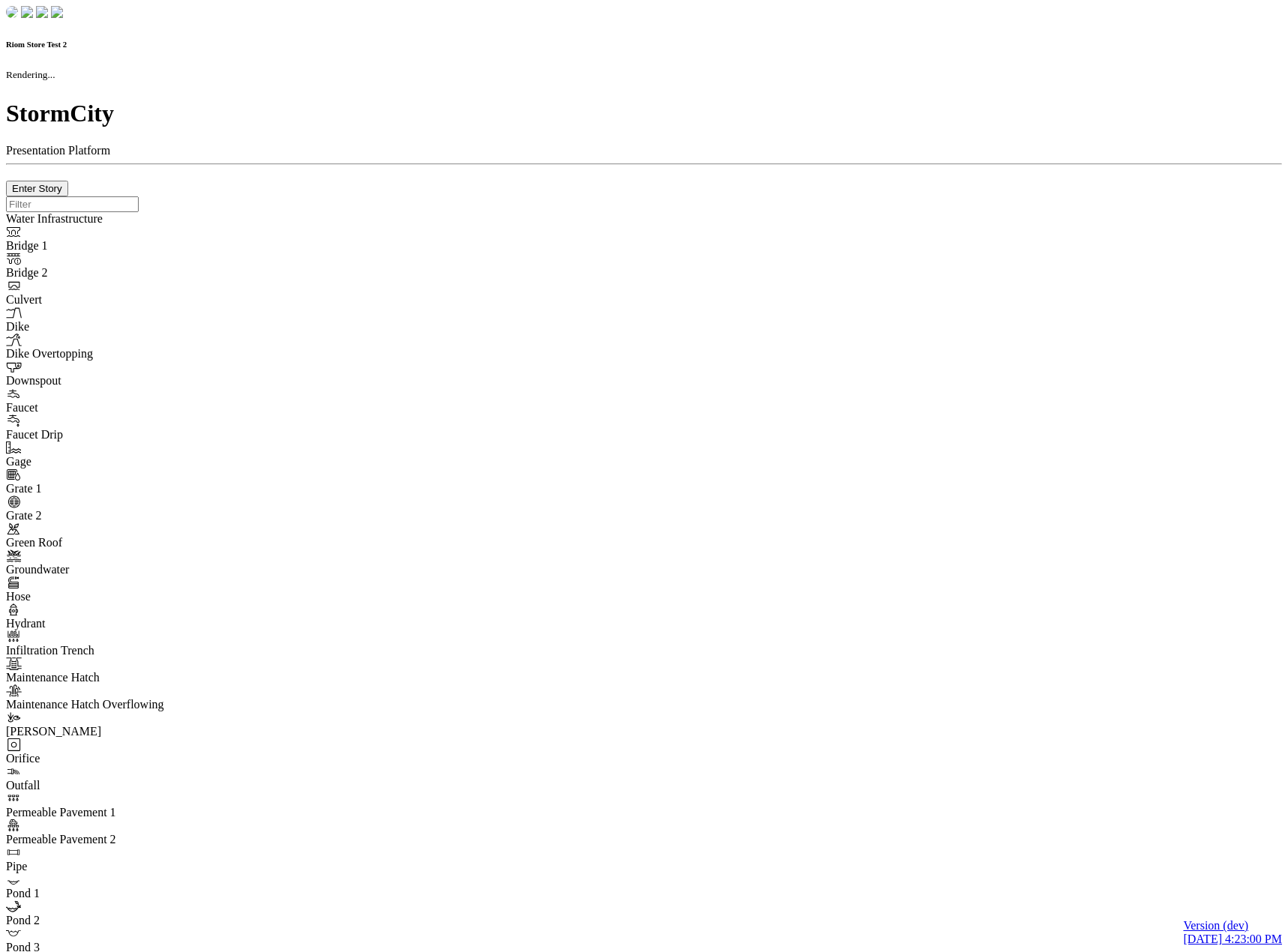
type input "0m"
type textarea "Depth = 0"
checkbox input "true"
select select "CIRCLE"
type input "7"
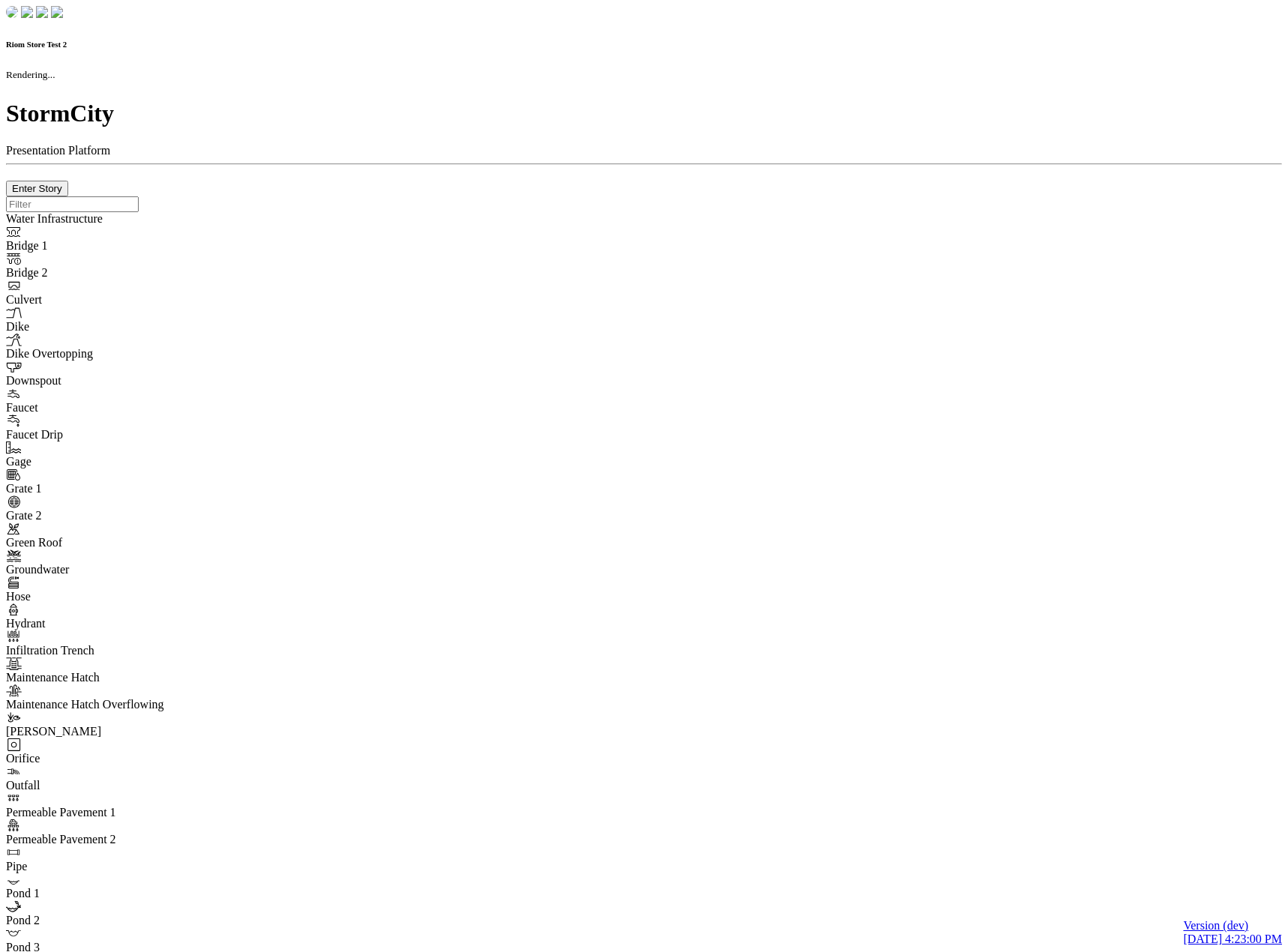
checkbox input "true"
type input "0"
select select "None"
type textarea "<i class="far fa-building"></i>"
type input "7"
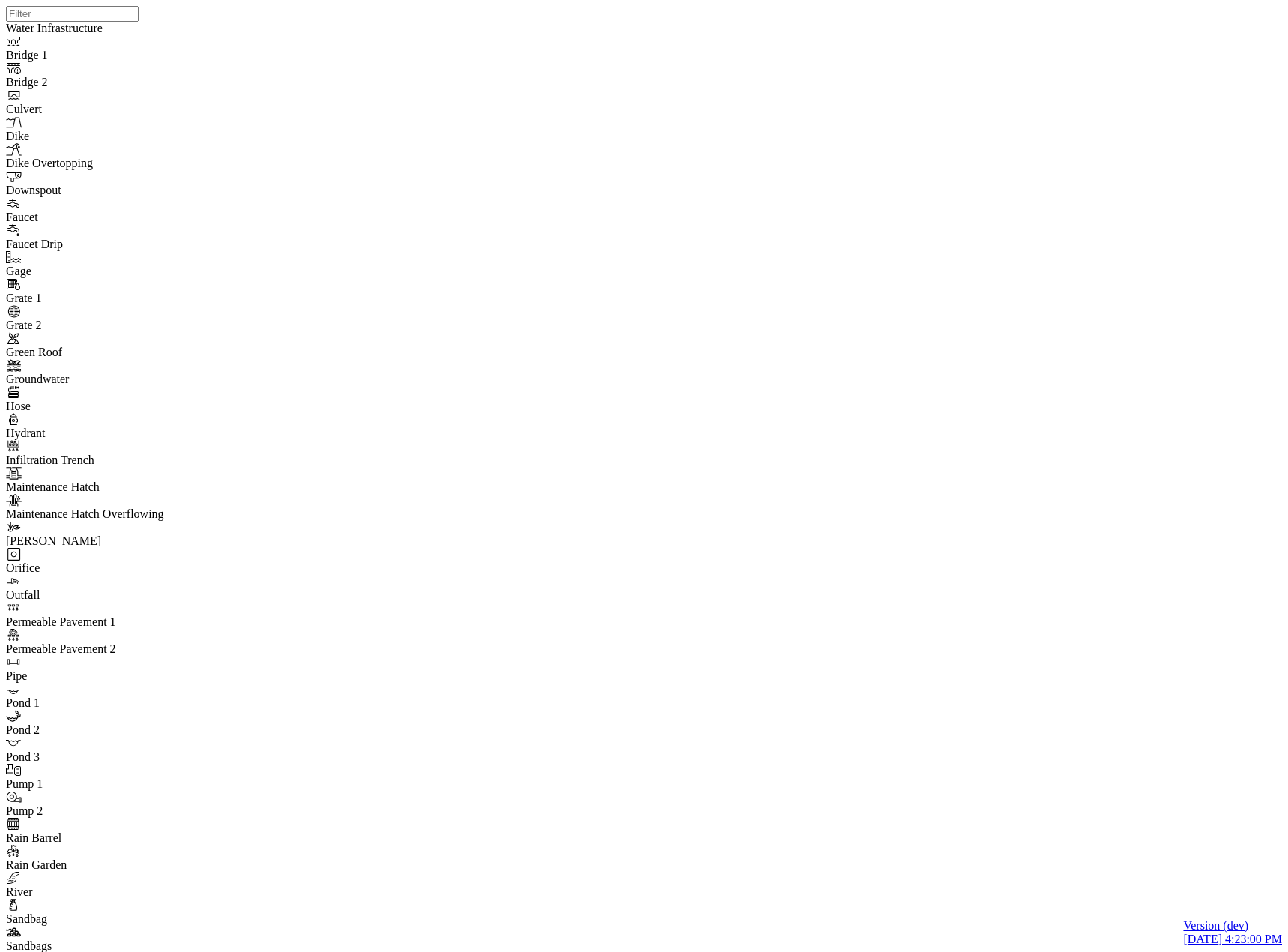
click at [292, 217] on div at bounding box center [650, 457] width 1288 height 914
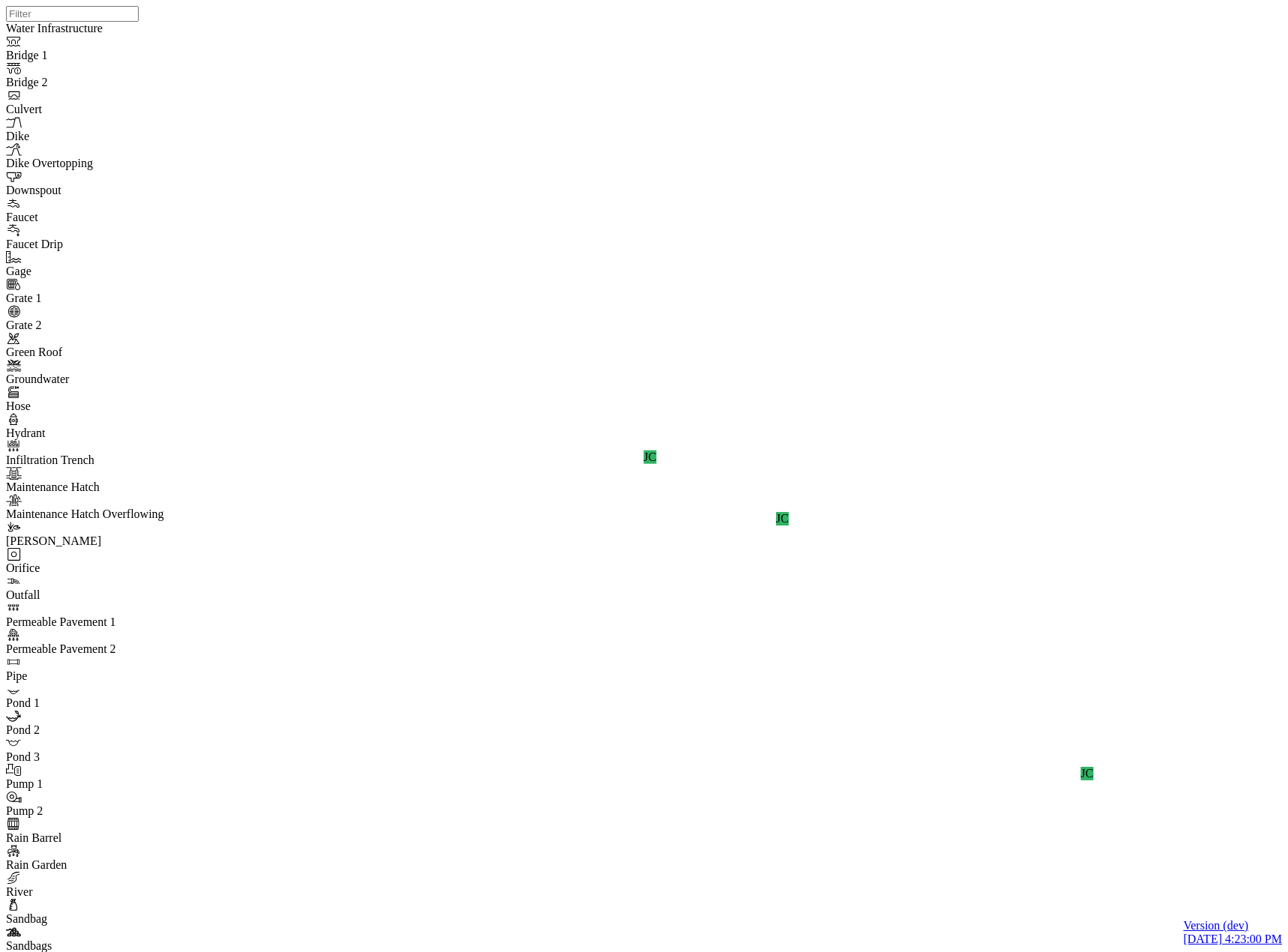
drag, startPoint x: 165, startPoint y: 183, endPoint x: 195, endPoint y: 225, distance: 51.6
